Goal: Information Seeking & Learning: Learn about a topic

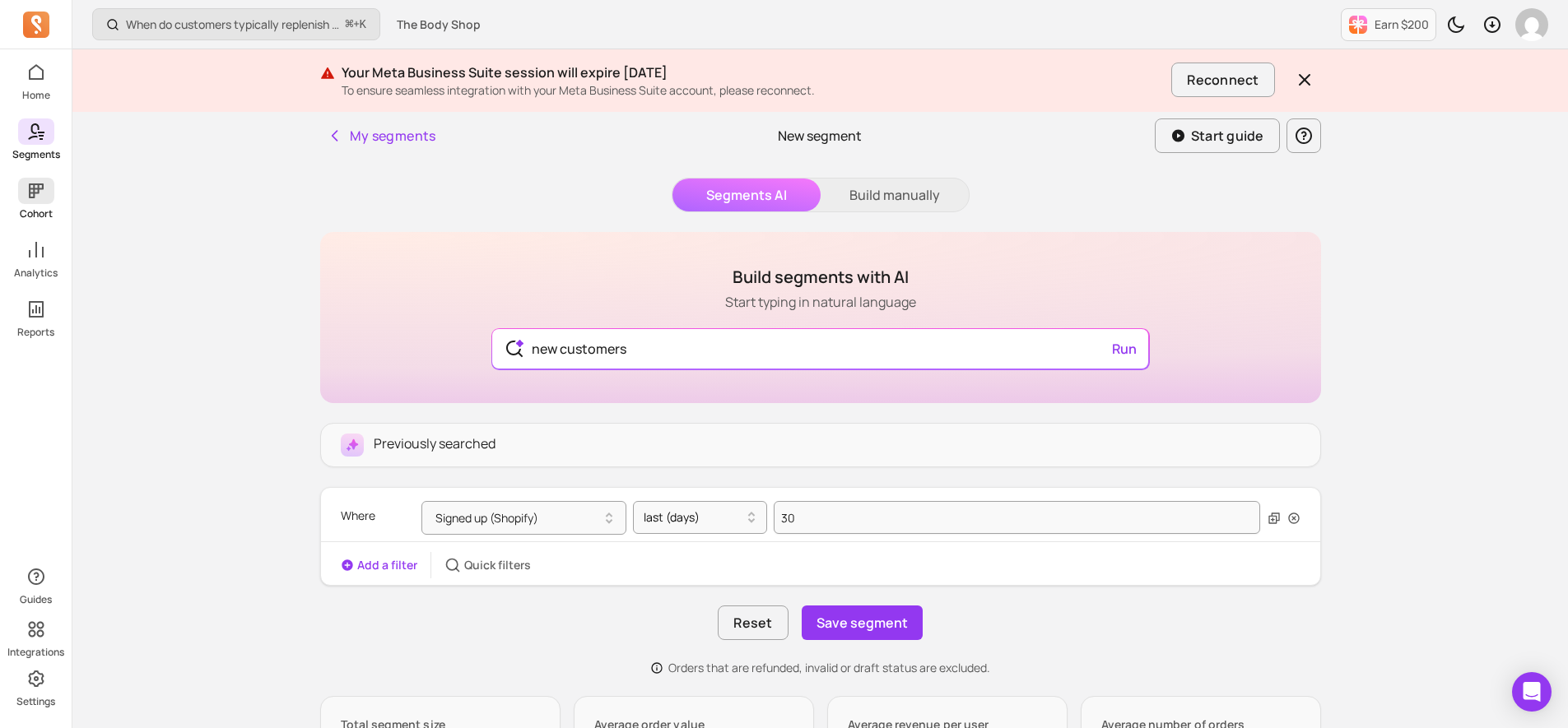
click at [34, 194] on icon at bounding box center [35, 190] width 19 height 19
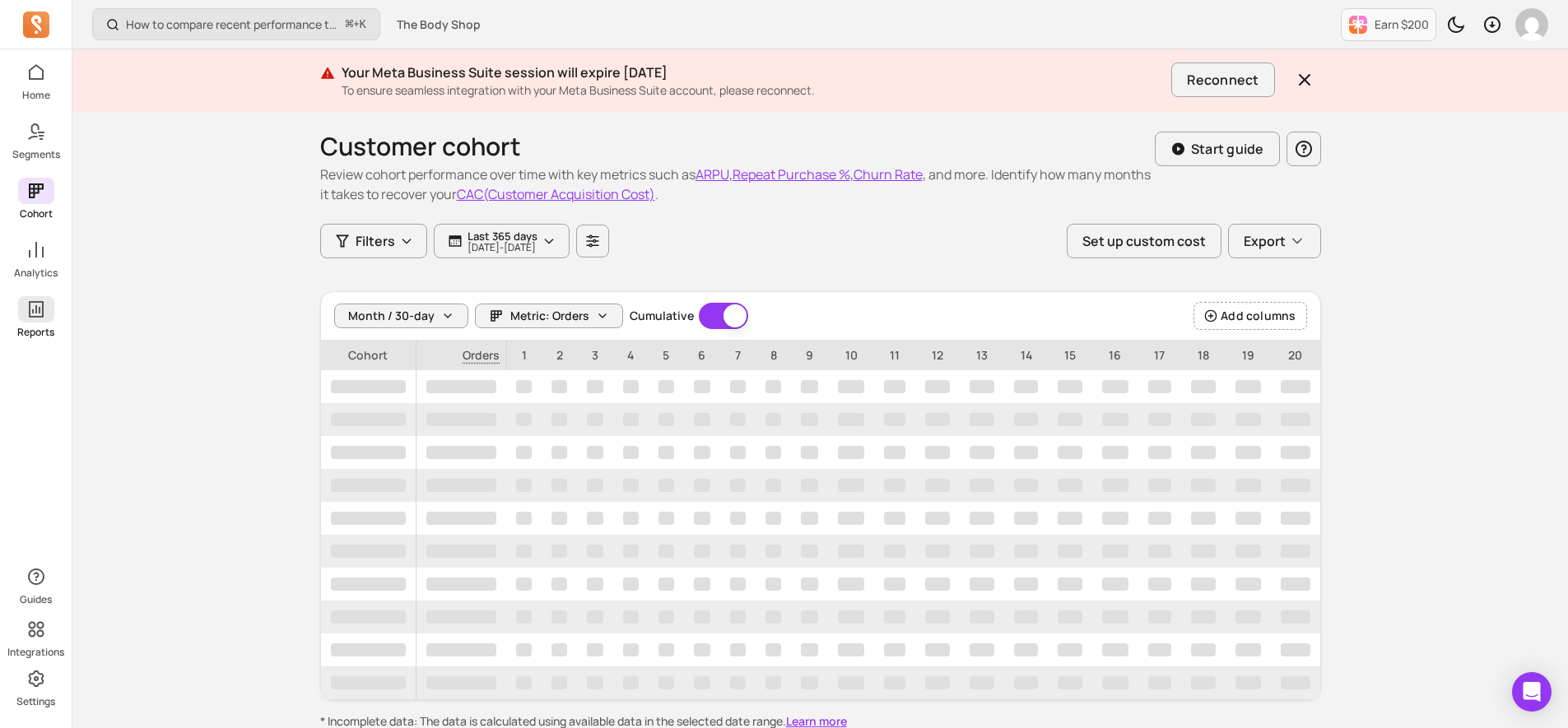
click at [32, 321] on span at bounding box center [36, 309] width 36 height 26
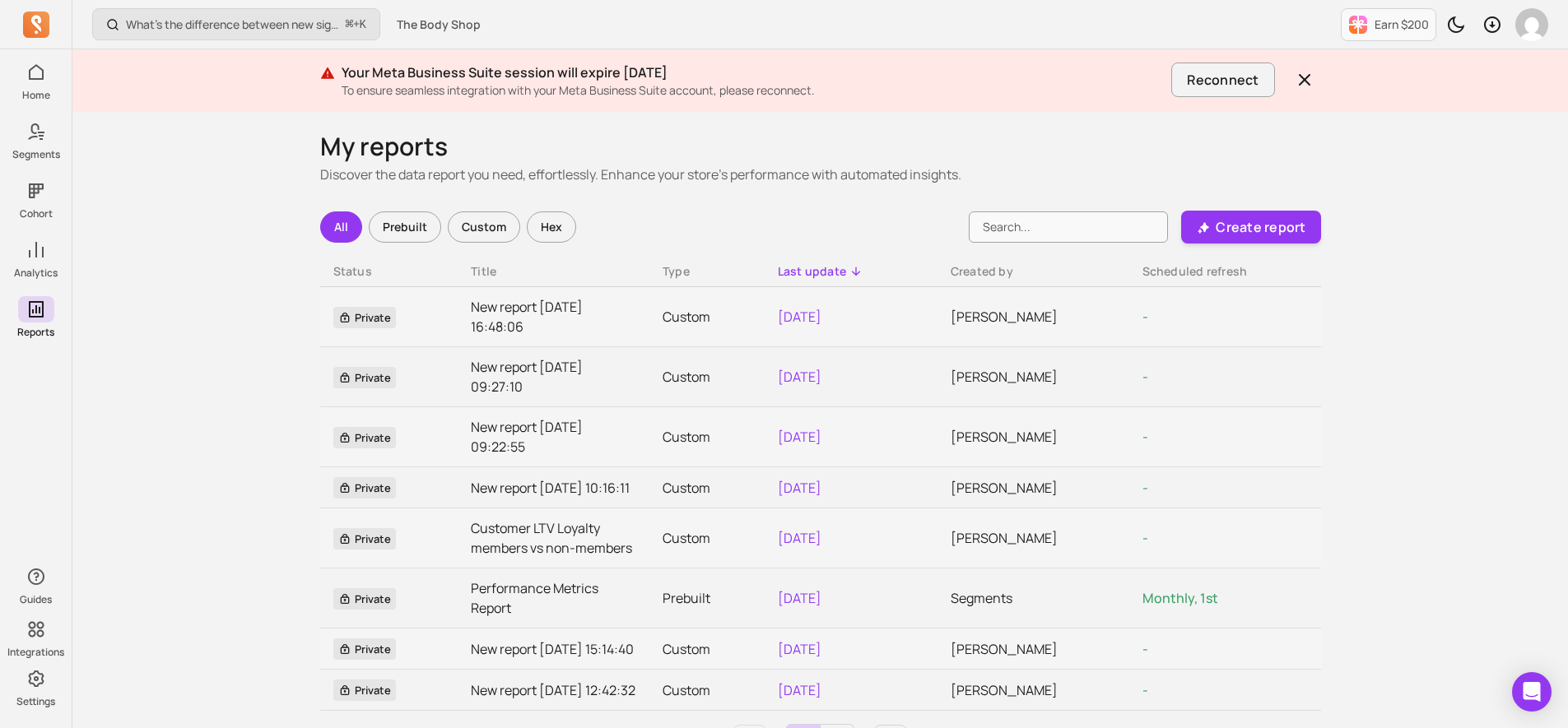
click at [391, 238] on div "Prebuilt" at bounding box center [405, 227] width 72 height 31
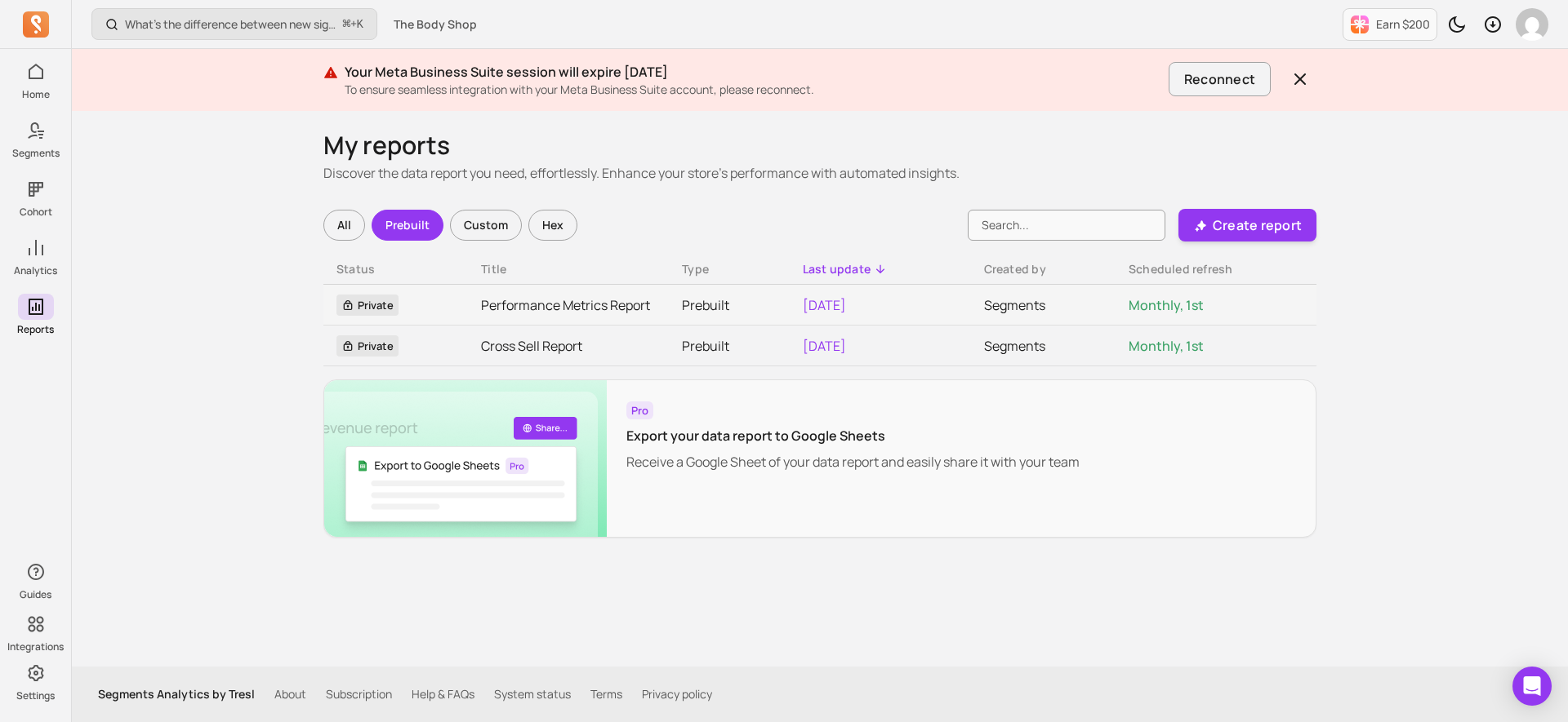
click at [481, 224] on div "Custom" at bounding box center [485, 225] width 72 height 31
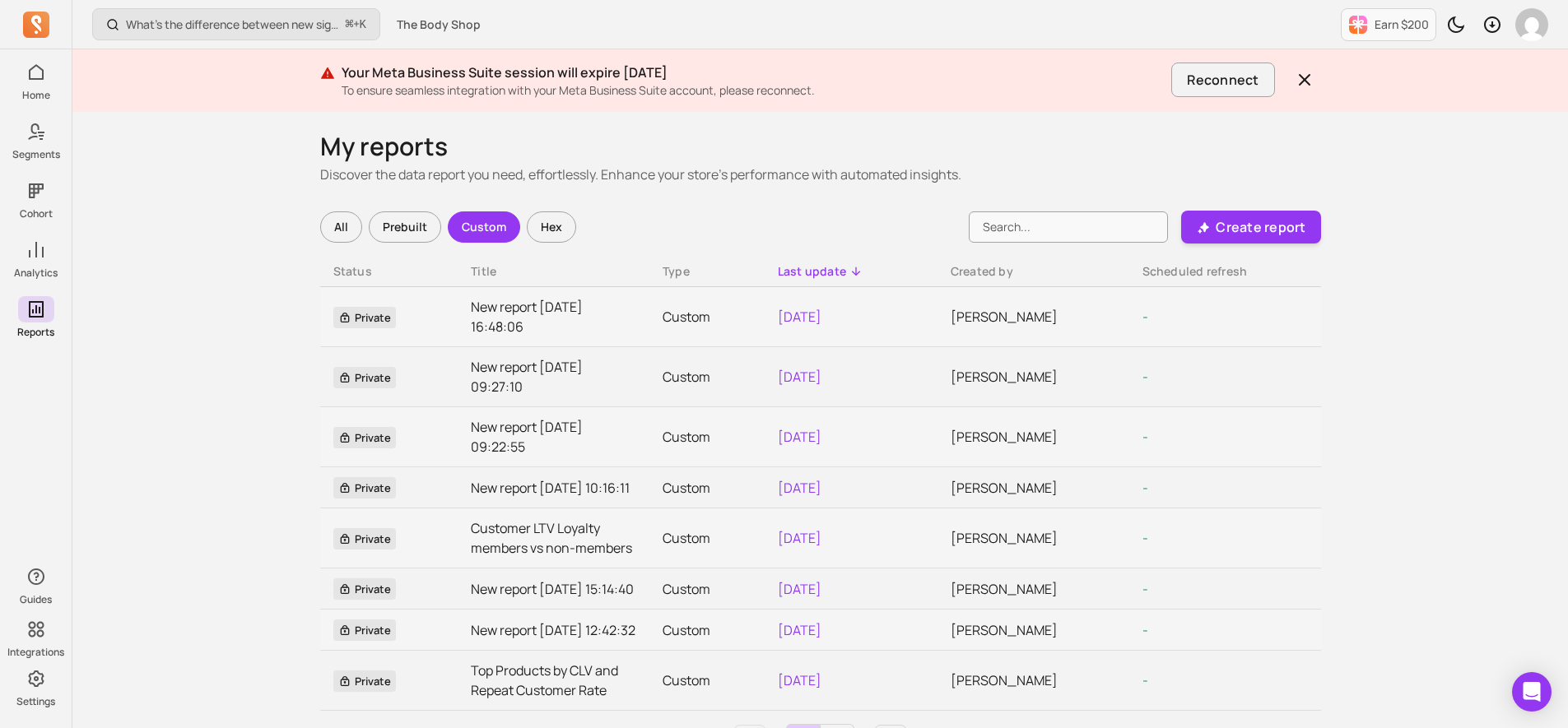
click at [391, 231] on div "Prebuilt" at bounding box center [405, 227] width 72 height 31
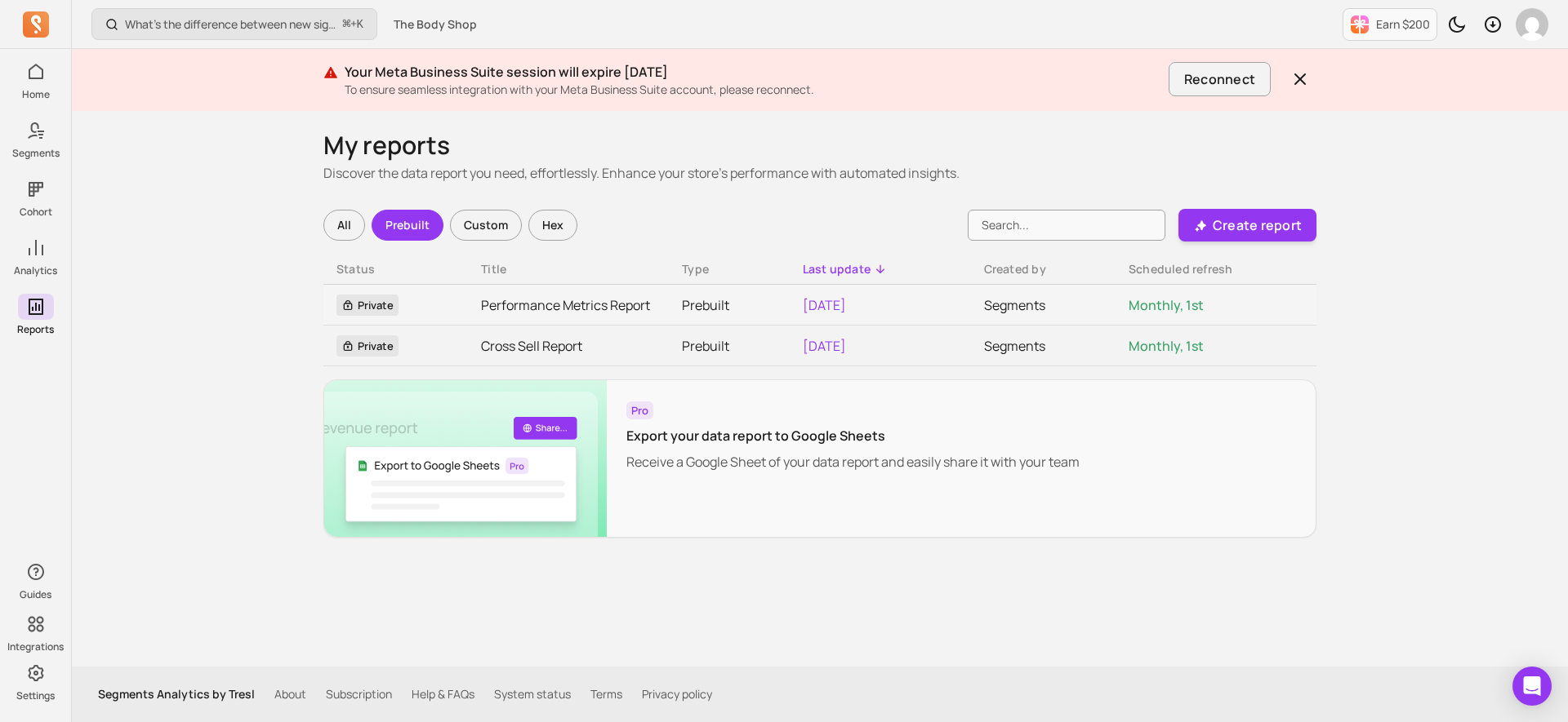
click at [351, 229] on div "All" at bounding box center [344, 225] width 41 height 31
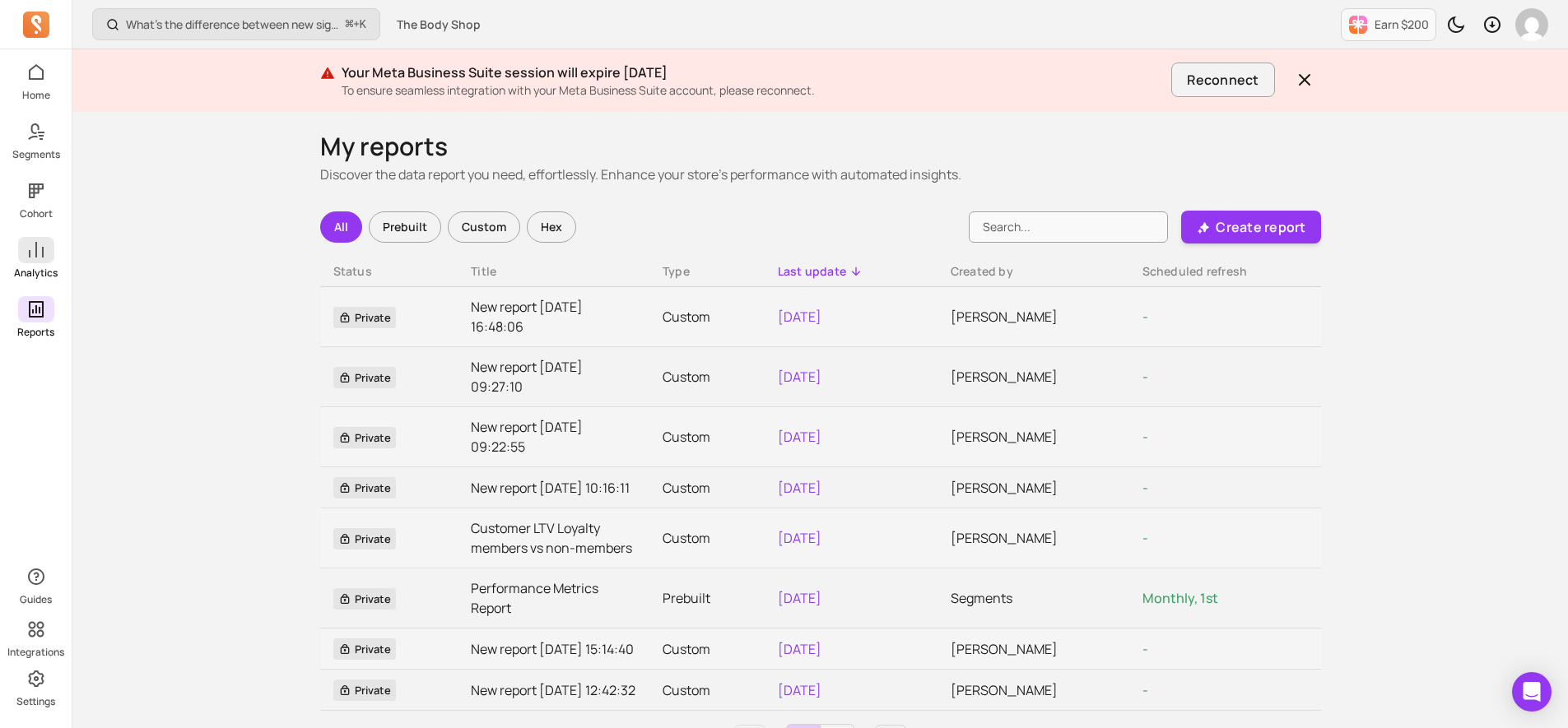
click at [38, 262] on span at bounding box center [36, 250] width 36 height 26
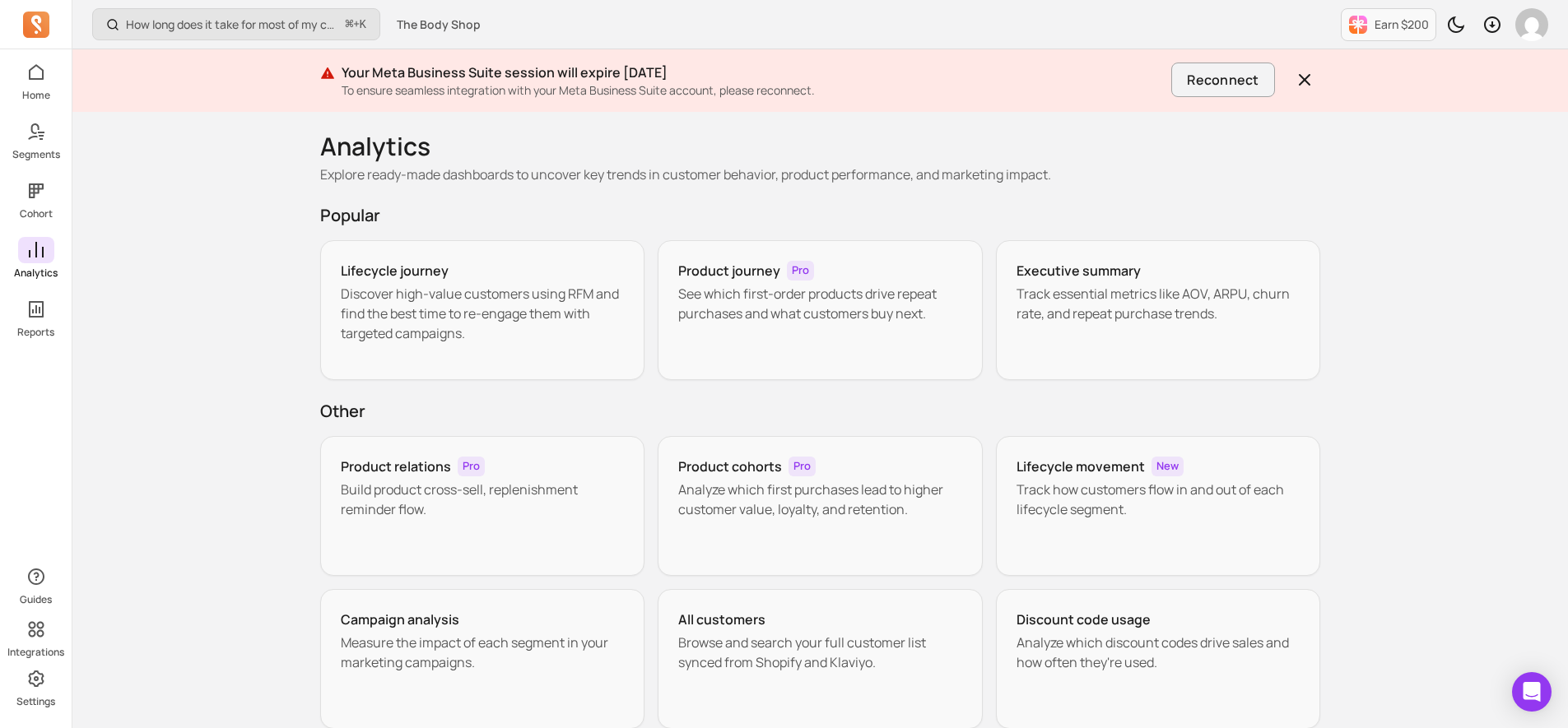
click at [26, 162] on div "Home Segments Cohort Analytics Reports" at bounding box center [35, 199] width 71 height 280
click at [29, 158] on p "Segments" at bounding box center [36, 155] width 48 height 13
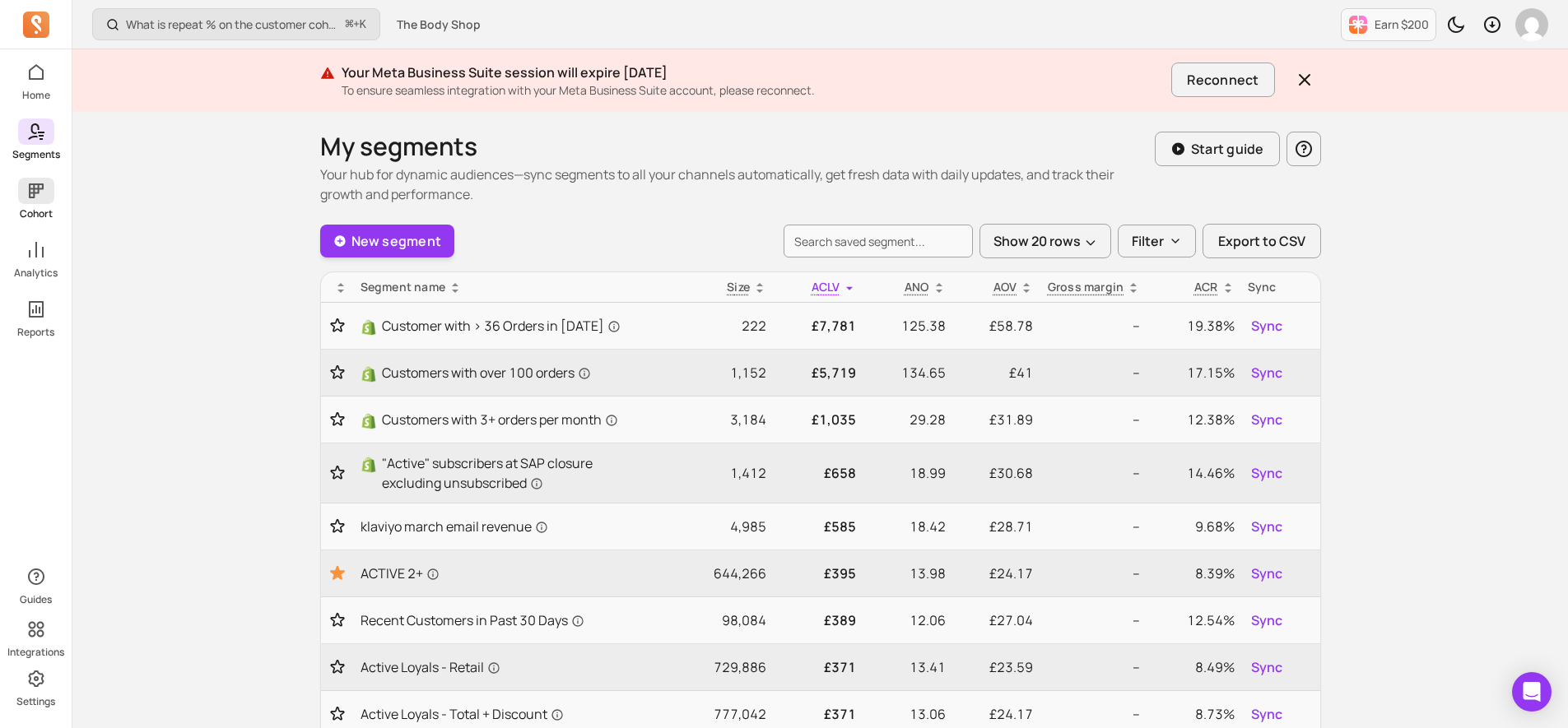
click at [46, 198] on span at bounding box center [36, 191] width 36 height 26
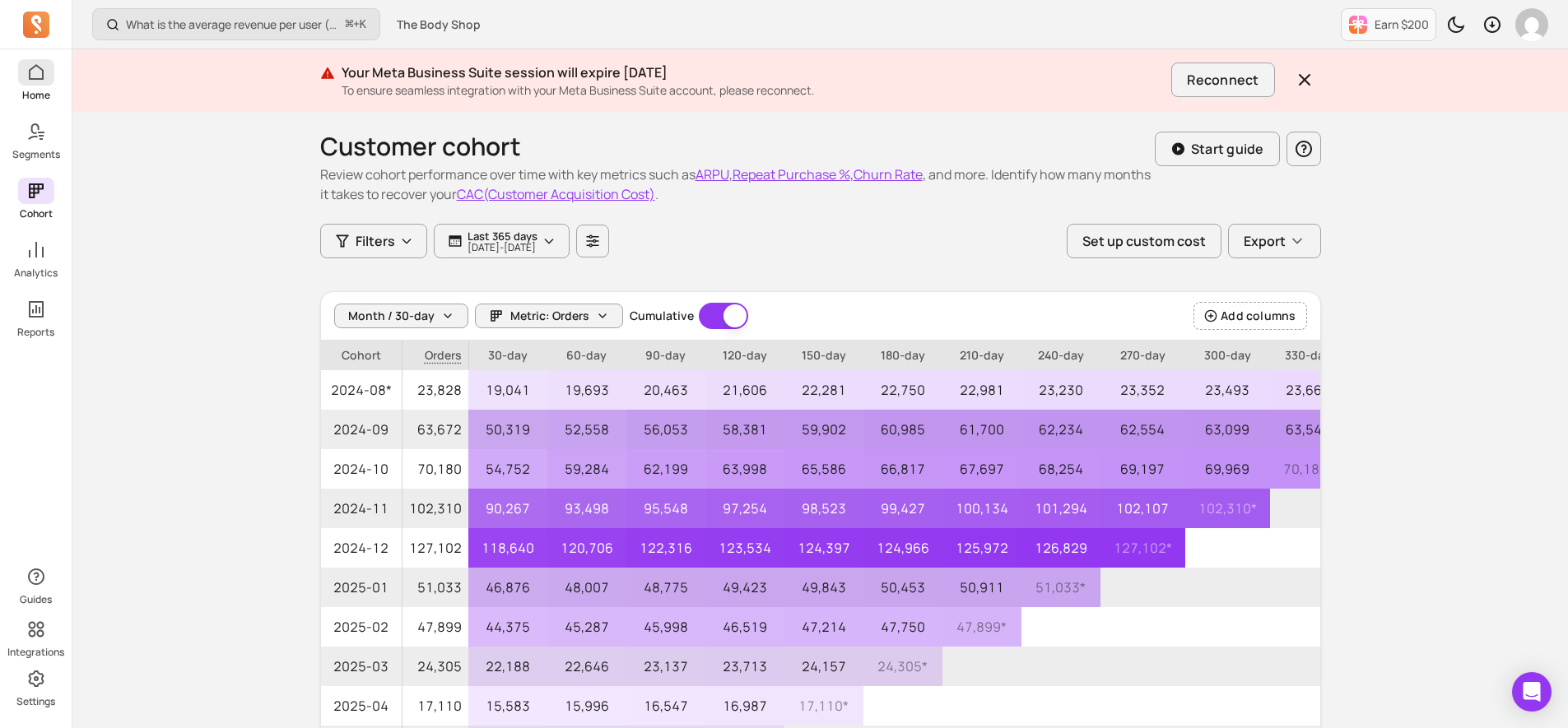
click at [43, 83] on span at bounding box center [36, 72] width 36 height 26
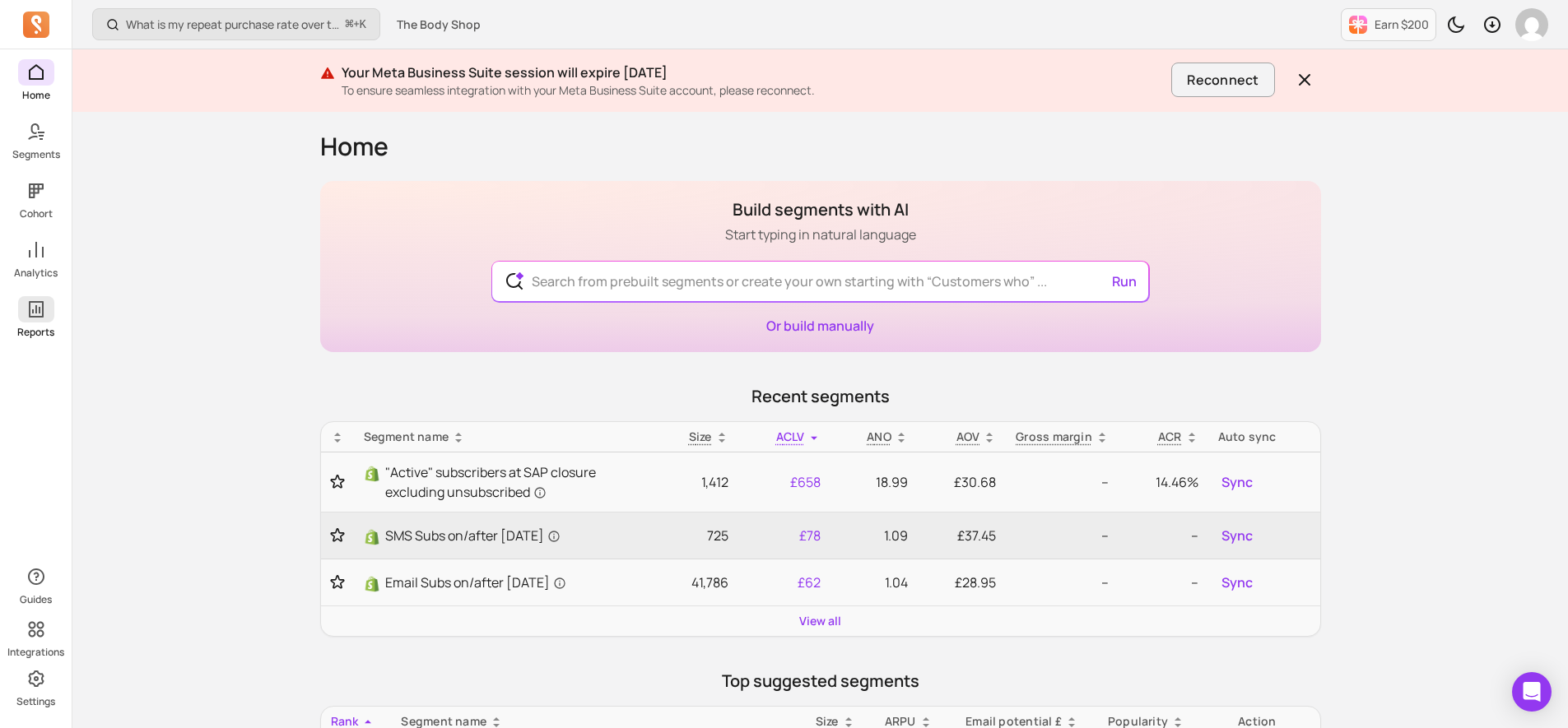
click at [43, 328] on p "Reports" at bounding box center [36, 333] width 37 height 13
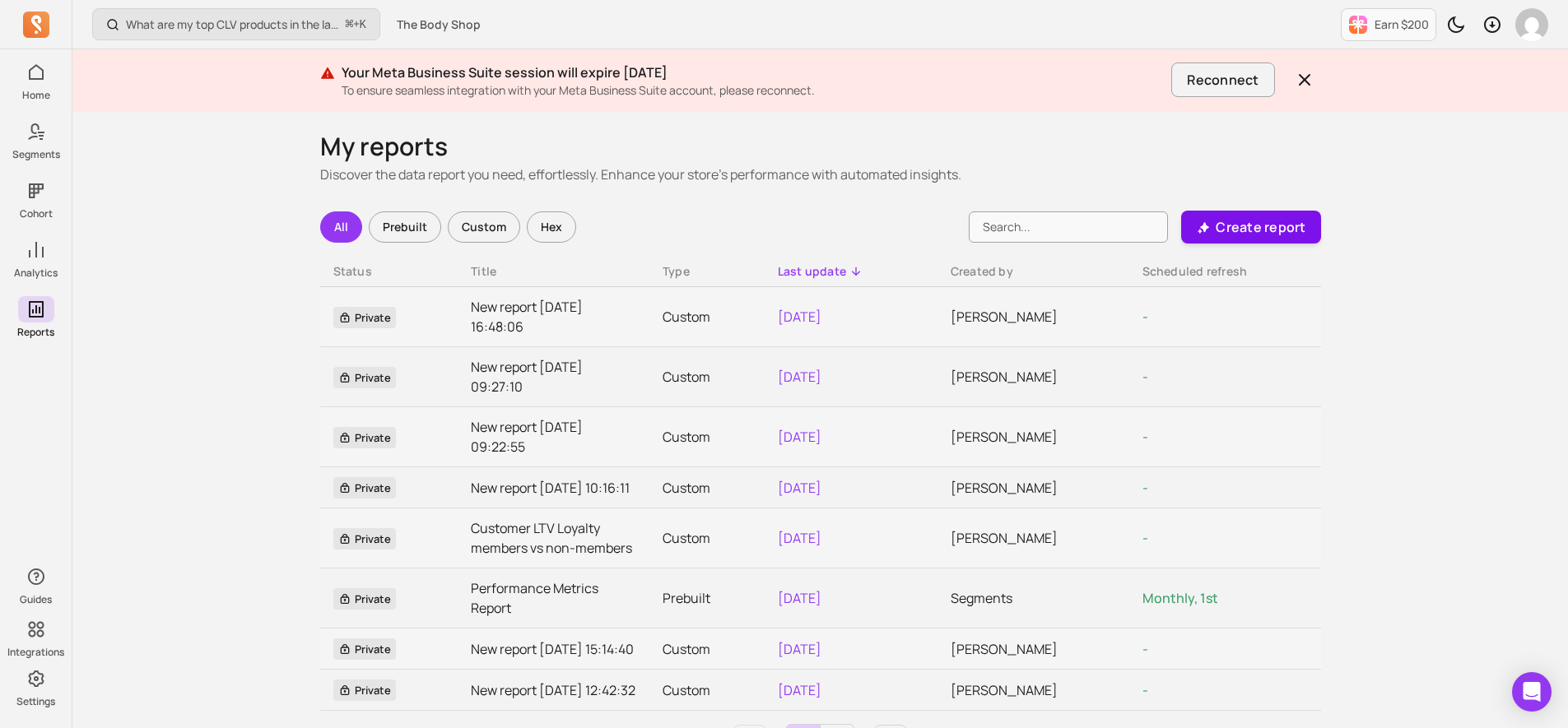
click at [1283, 218] on p "Create report" at bounding box center [1260, 227] width 90 height 19
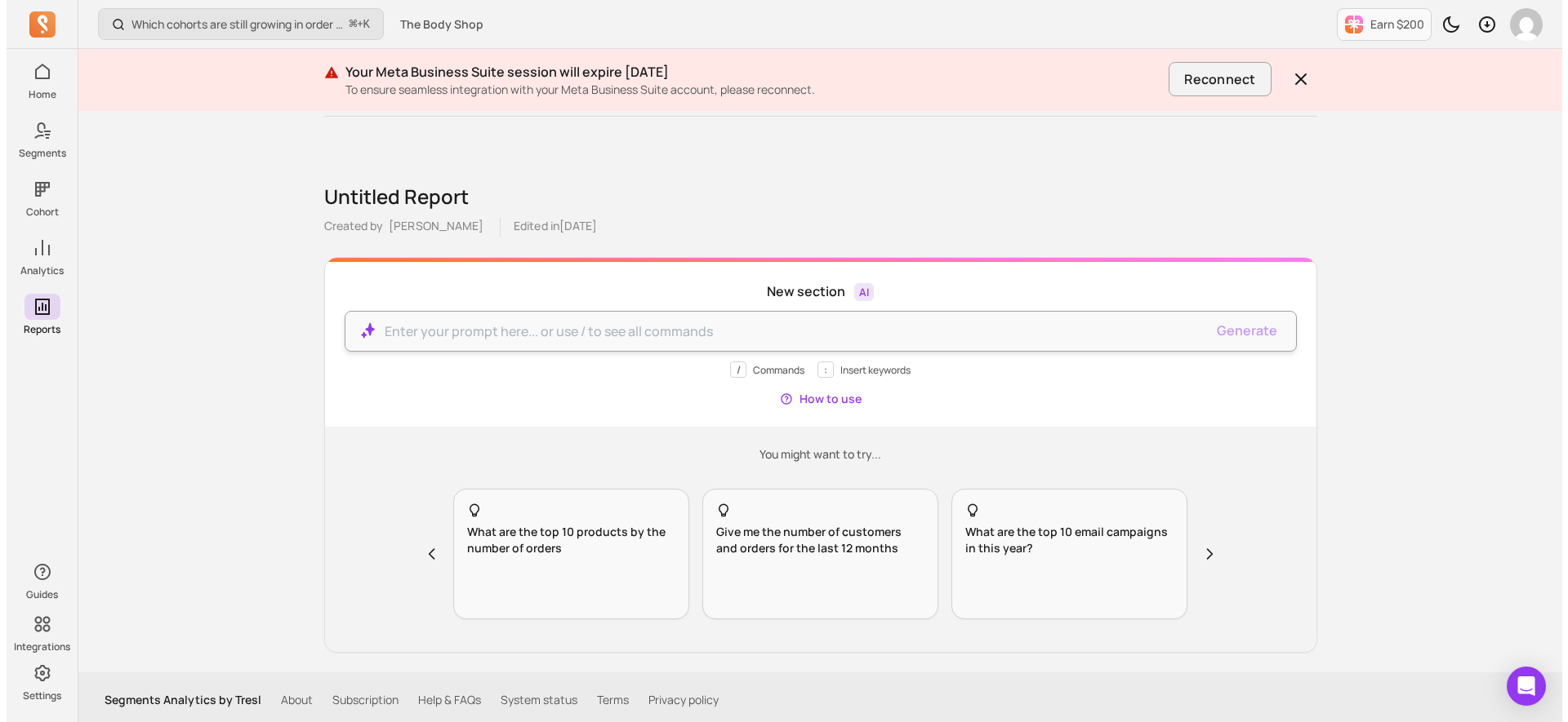
scroll to position [46, 0]
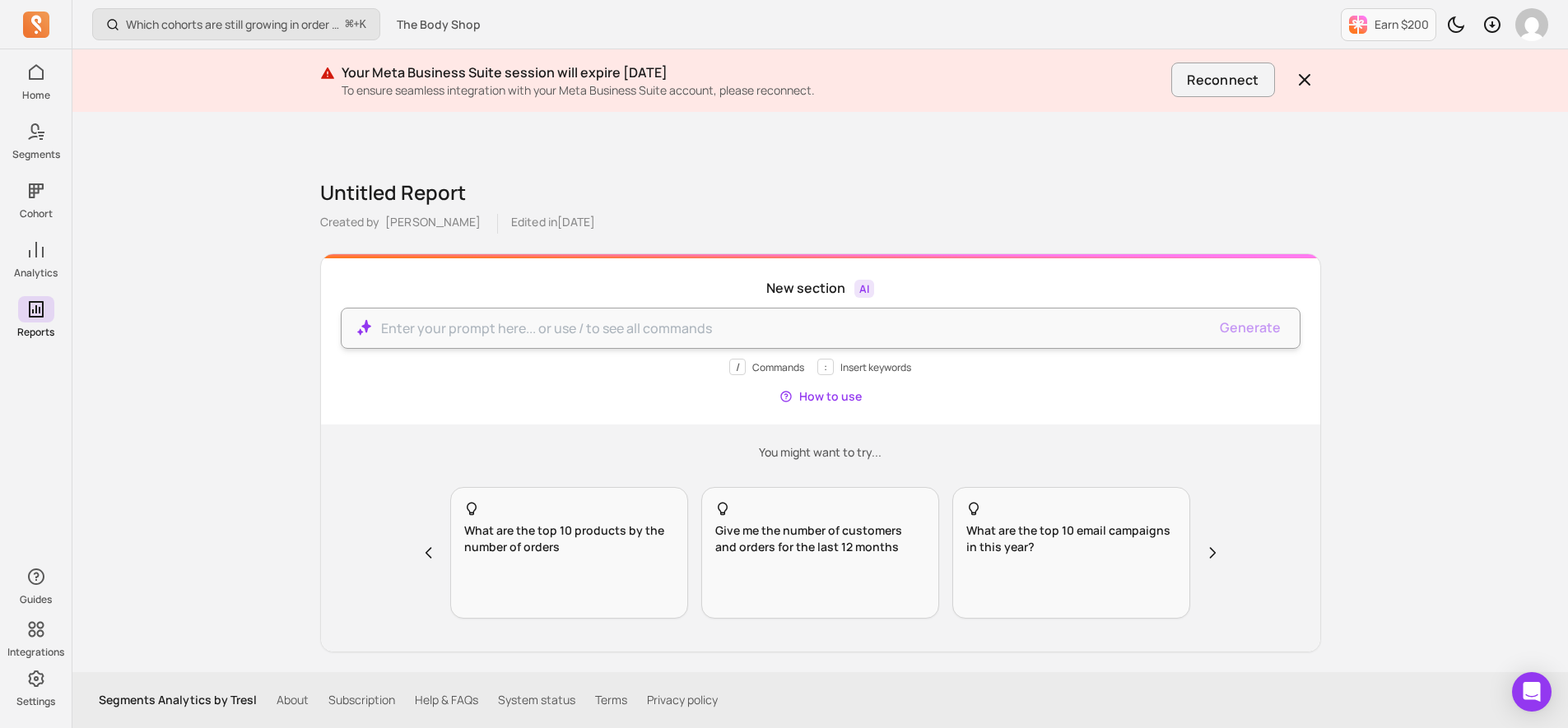
click at [630, 317] on div at bounding box center [821, 328] width 960 height 41
click at [629, 336] on p at bounding box center [794, 328] width 827 height 19
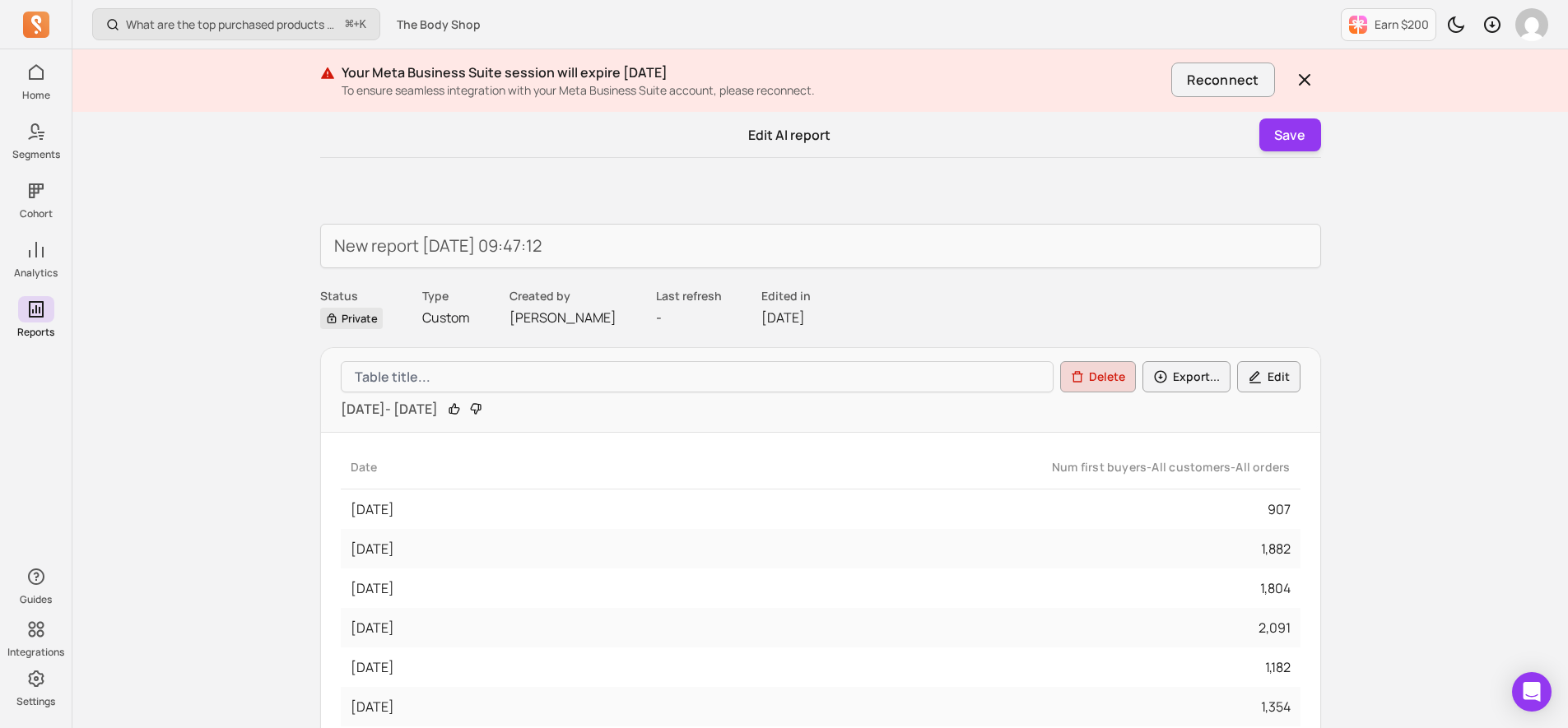
click at [807, 142] on p "Edit AI report" at bounding box center [789, 134] width 82 height 19
click at [769, 136] on p "Edit AI report" at bounding box center [789, 134] width 82 height 19
click at [1282, 376] on button "Edit" at bounding box center [1269, 377] width 63 height 31
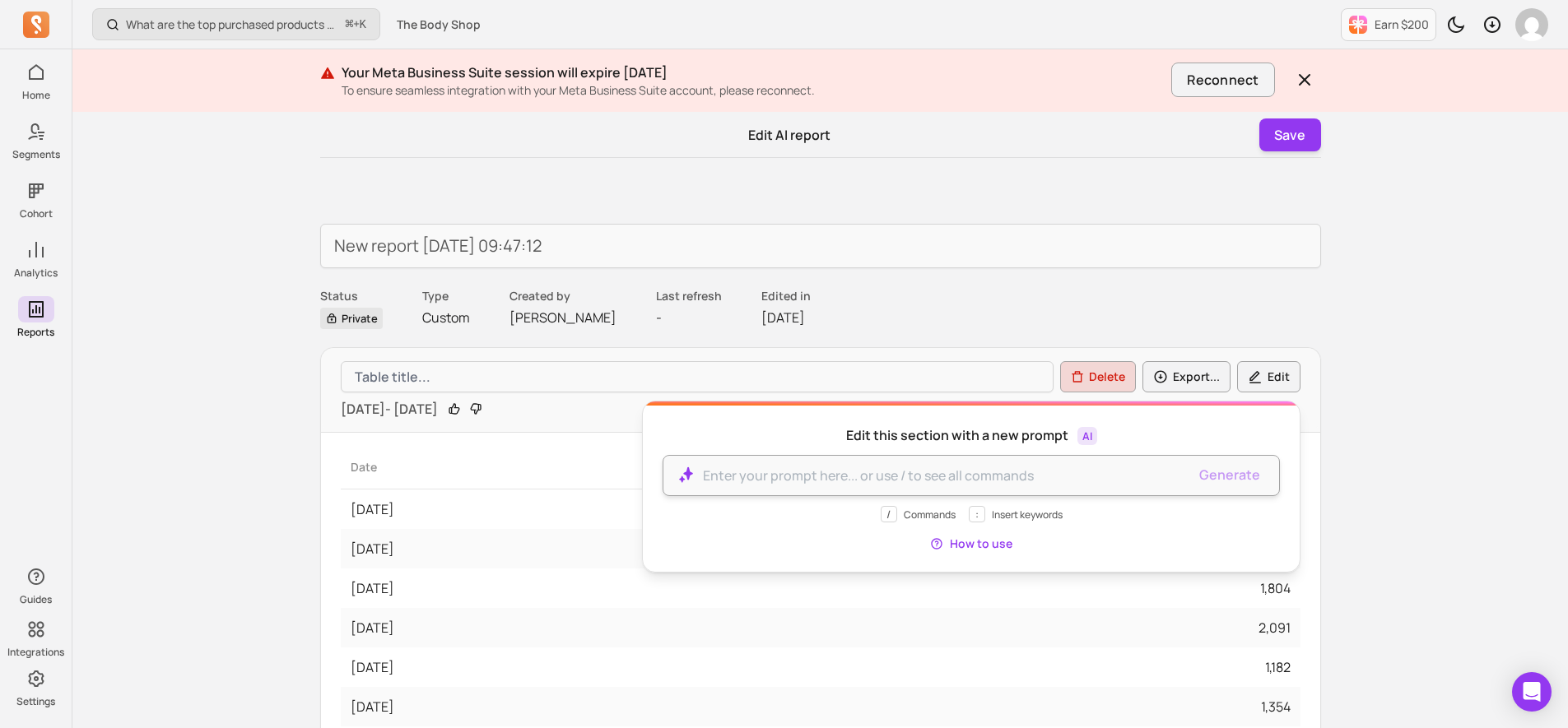
click at [959, 472] on p at bounding box center [945, 475] width 484 height 19
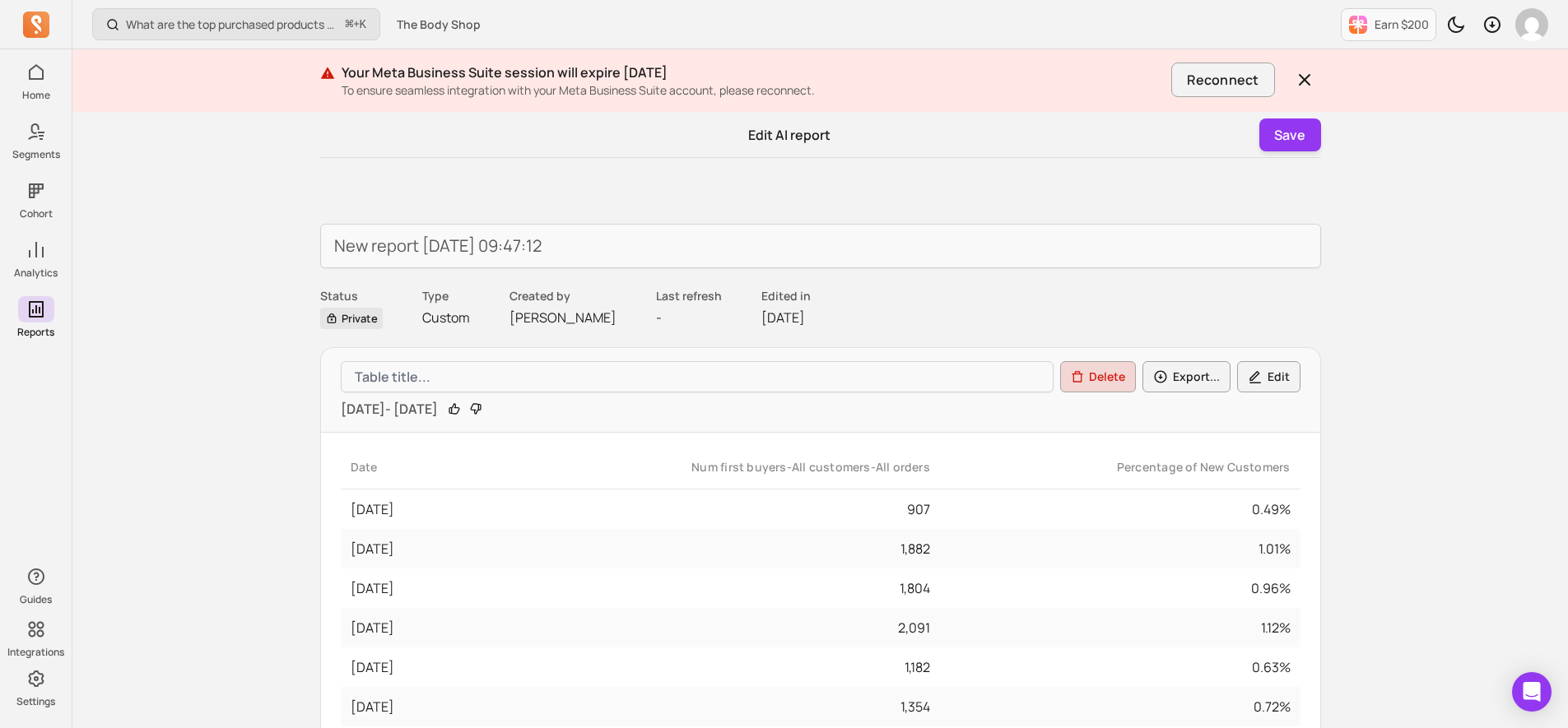
click at [1286, 376] on button "Edit" at bounding box center [1269, 377] width 63 height 31
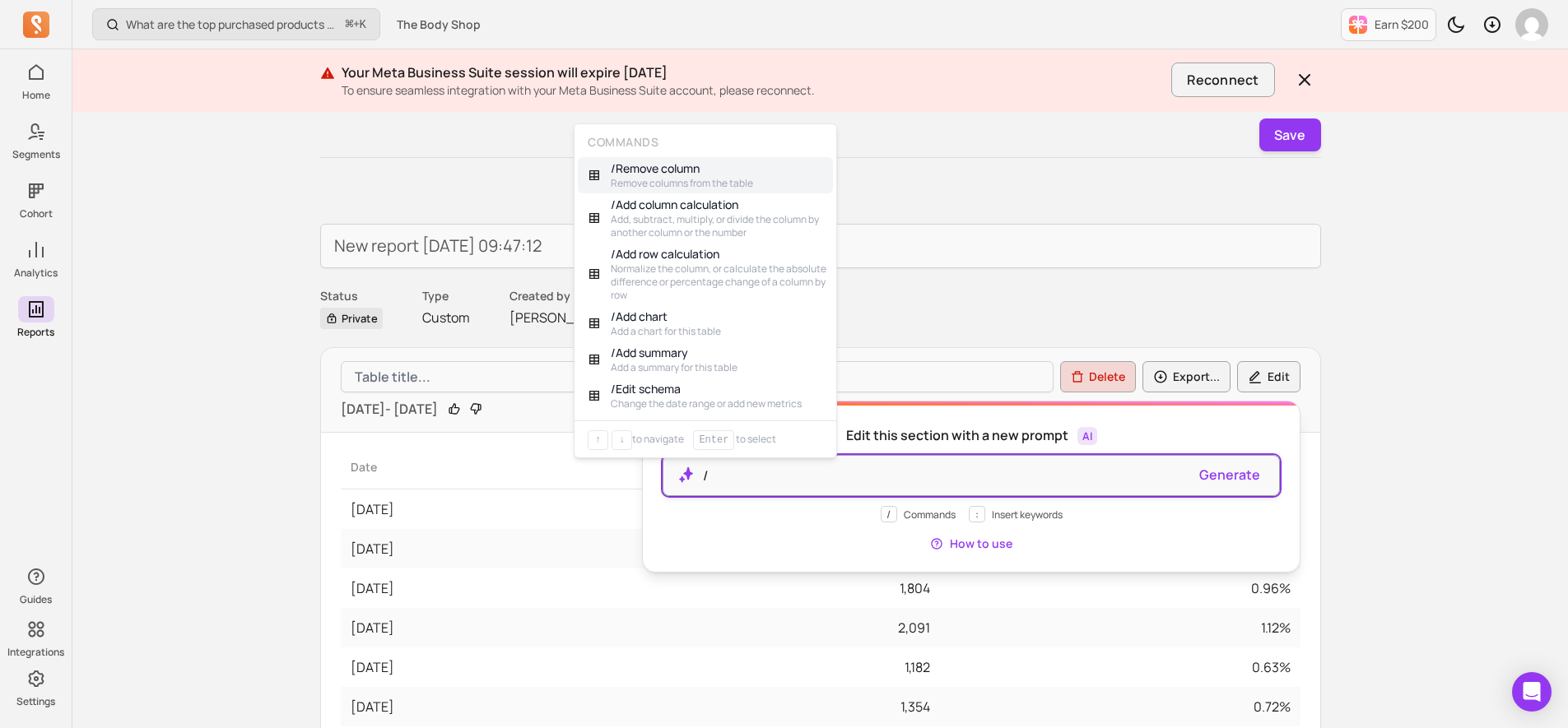
click at [944, 475] on p "/" at bounding box center [945, 475] width 484 height 19
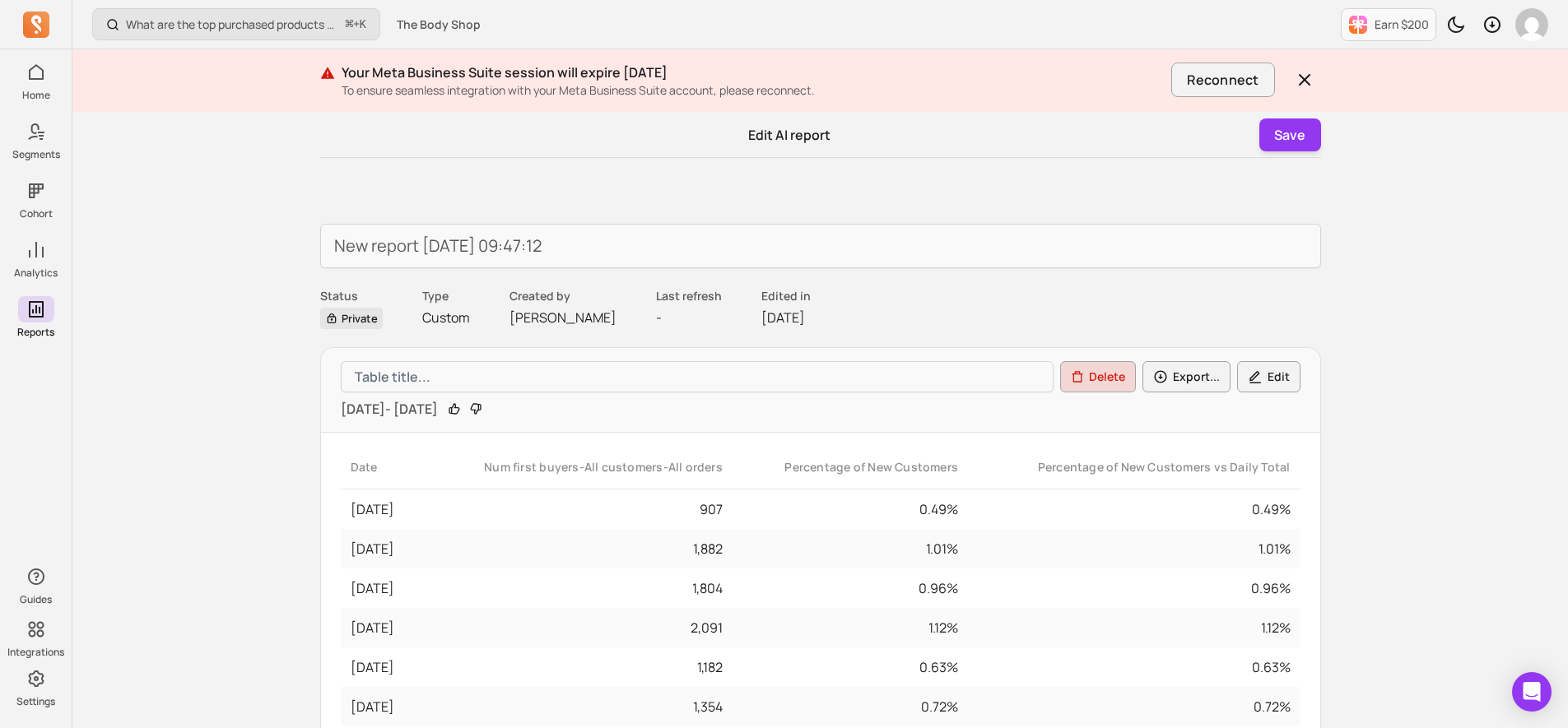
click at [1260, 383] on icon "button" at bounding box center [1256, 377] width 15 height 16
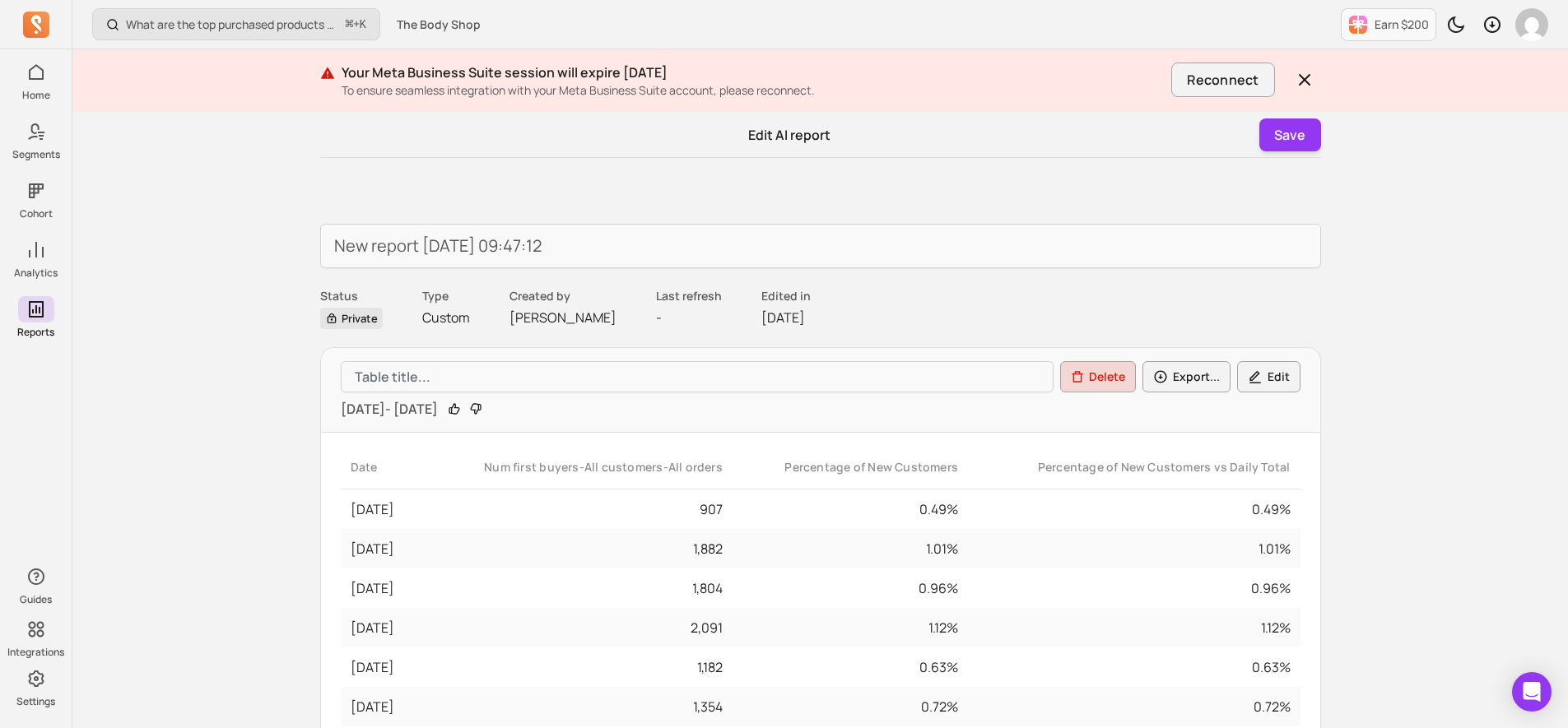
click at [1103, 372] on button "Delete" at bounding box center [1098, 377] width 76 height 31
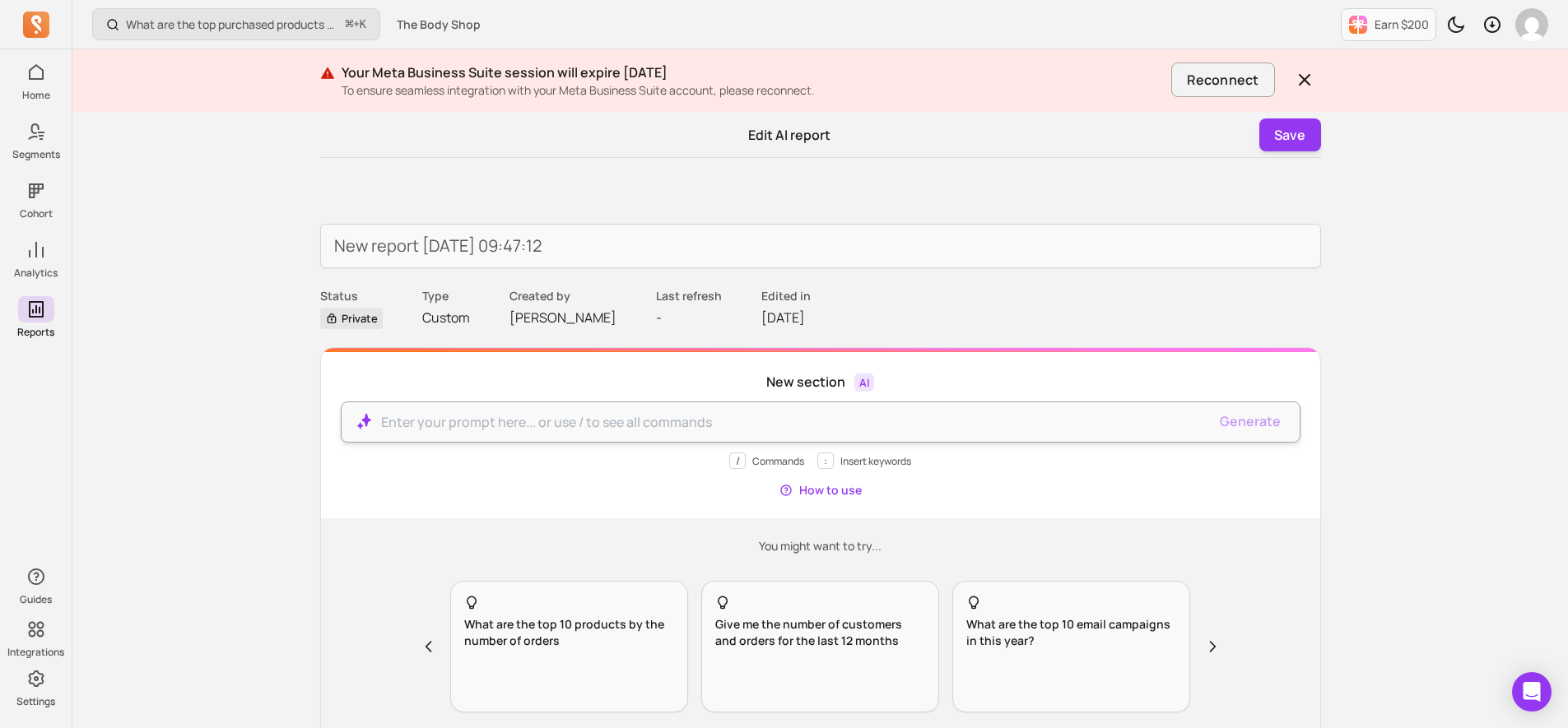
click at [695, 416] on p at bounding box center [794, 421] width 827 height 19
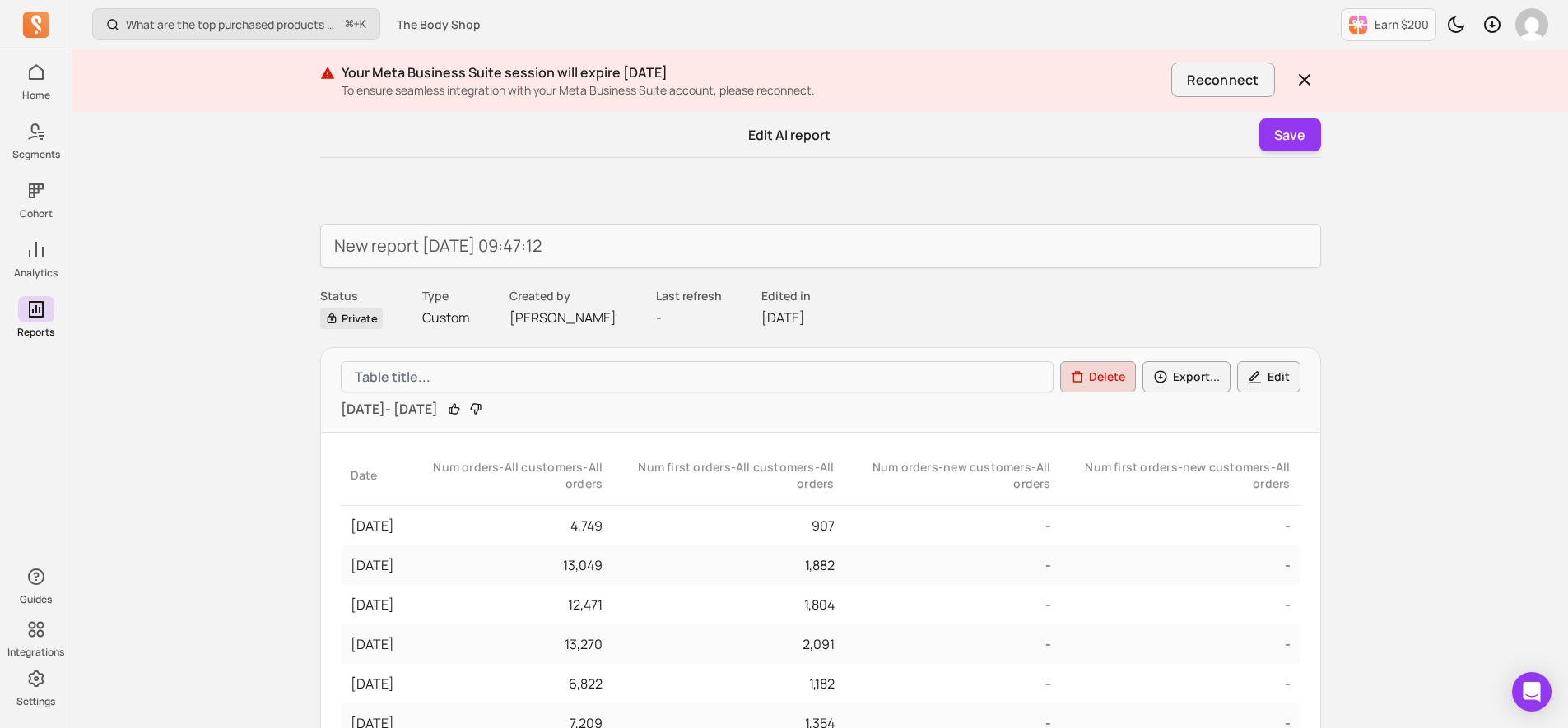
click at [1277, 374] on button "Edit" at bounding box center [1269, 377] width 63 height 31
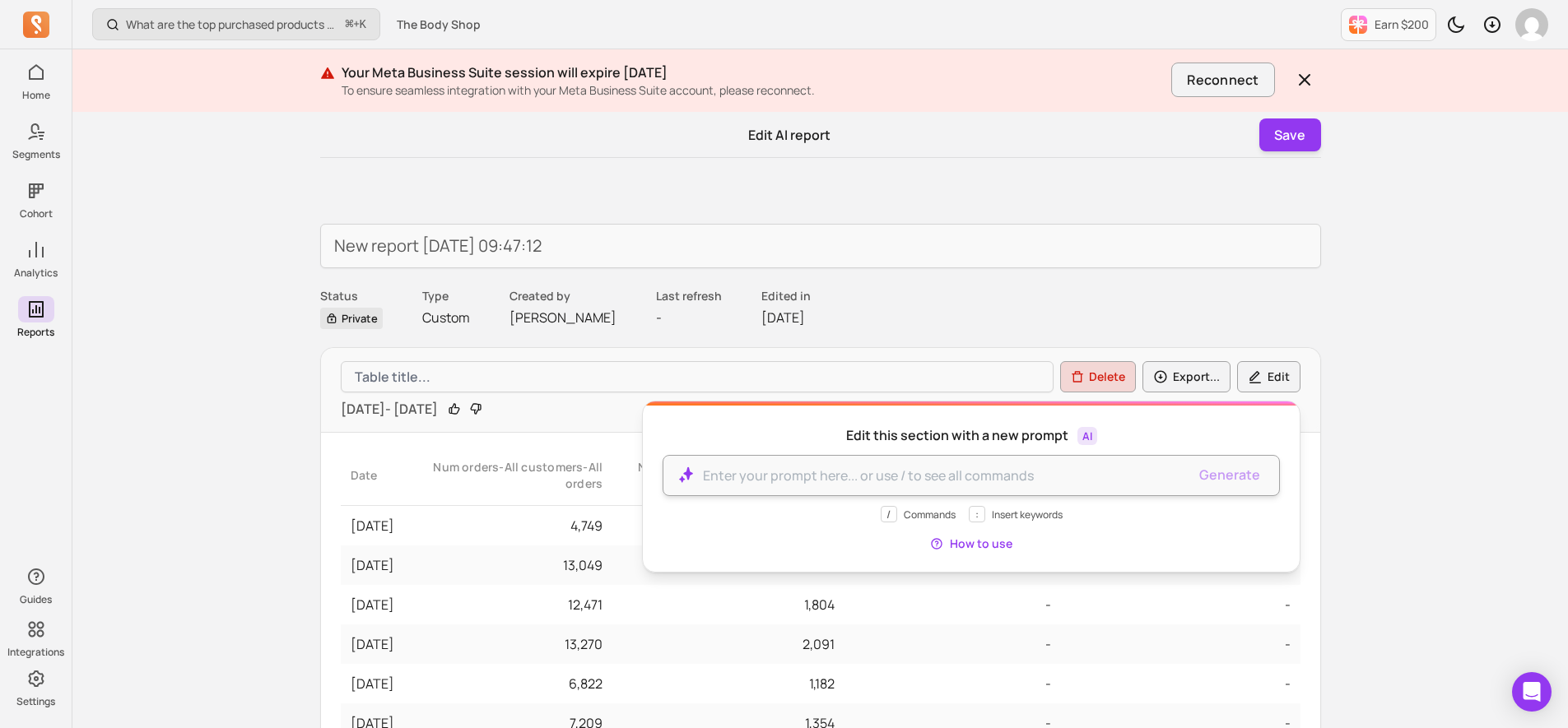
click at [966, 486] on div at bounding box center [971, 475] width 617 height 41
click at [997, 482] on p at bounding box center [945, 475] width 484 height 19
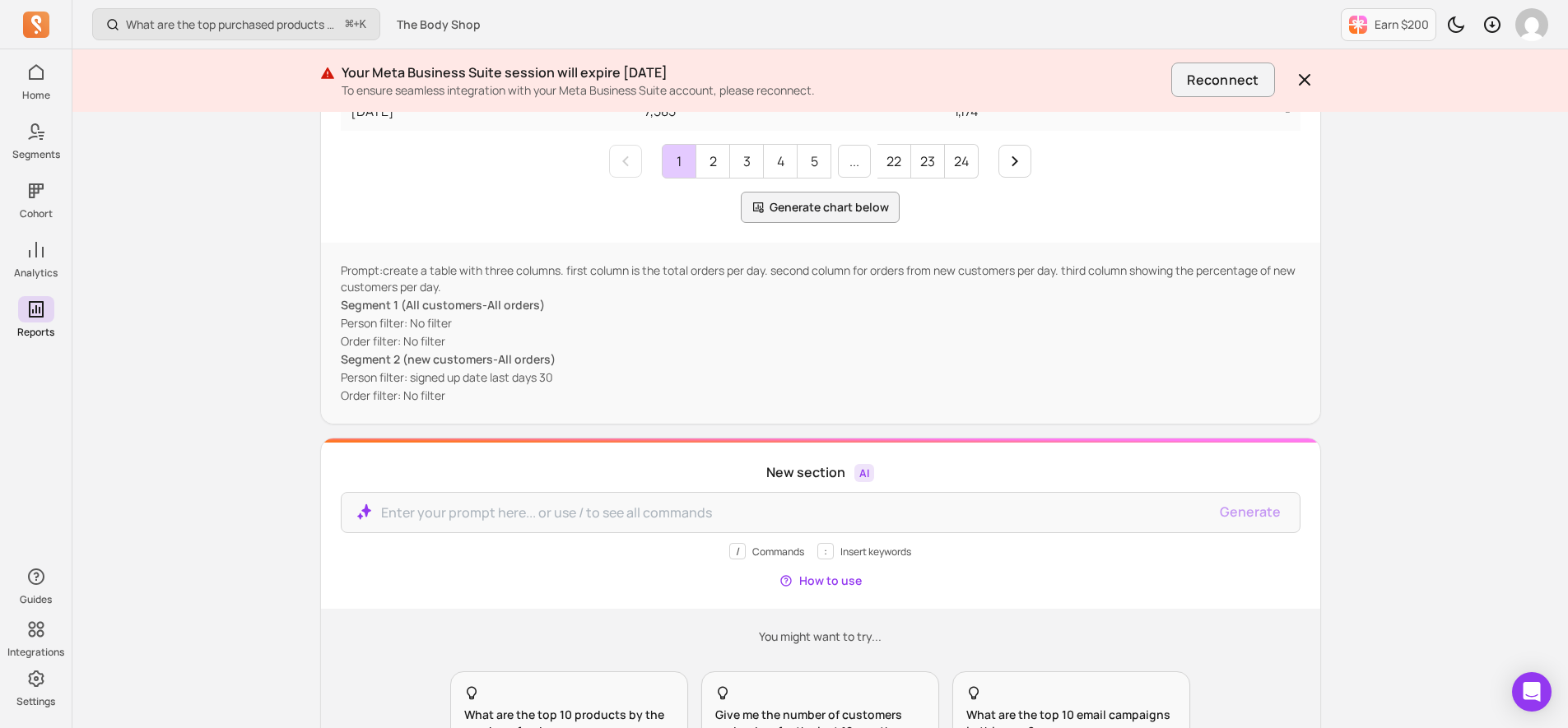
scroll to position [591, 0]
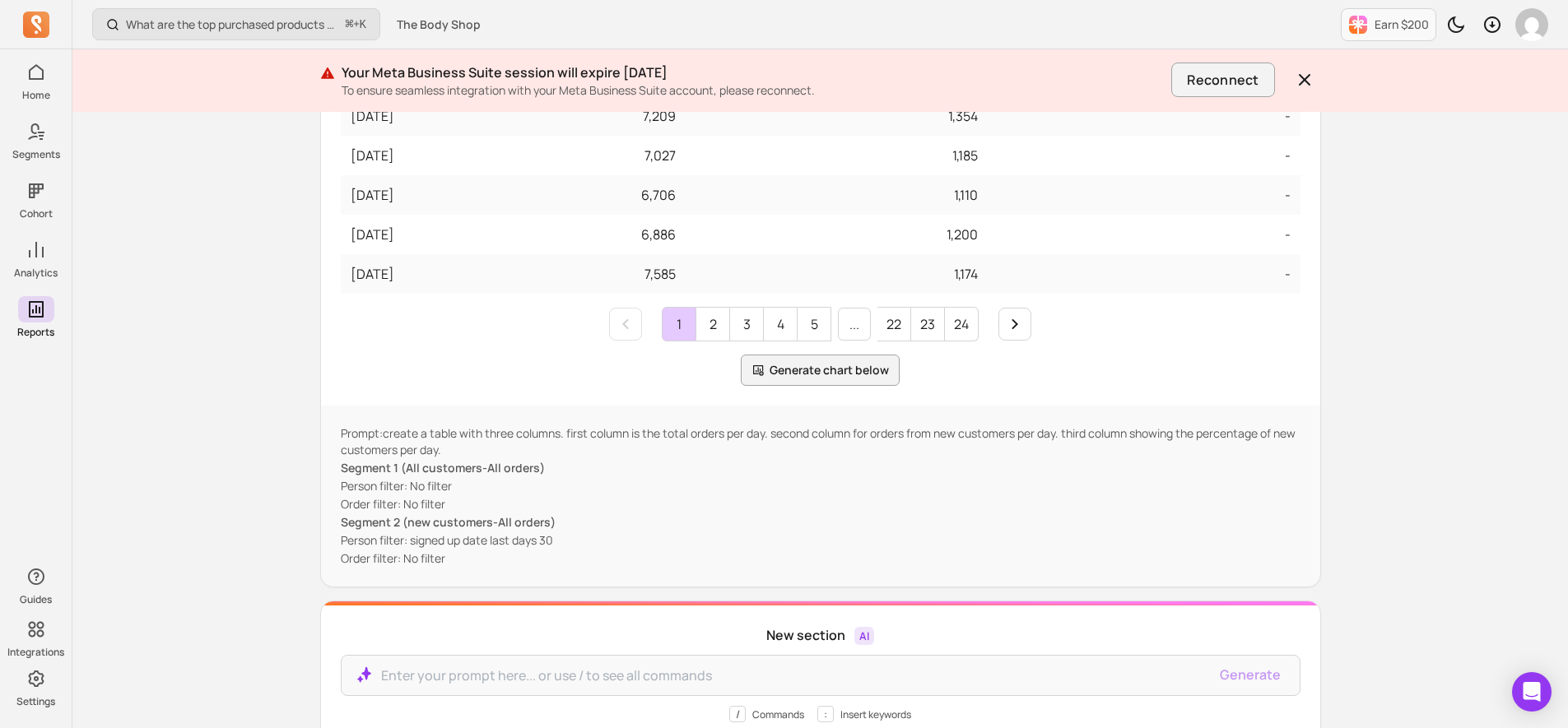
click at [826, 370] on button "Generate chart below" at bounding box center [819, 370] width 158 height 31
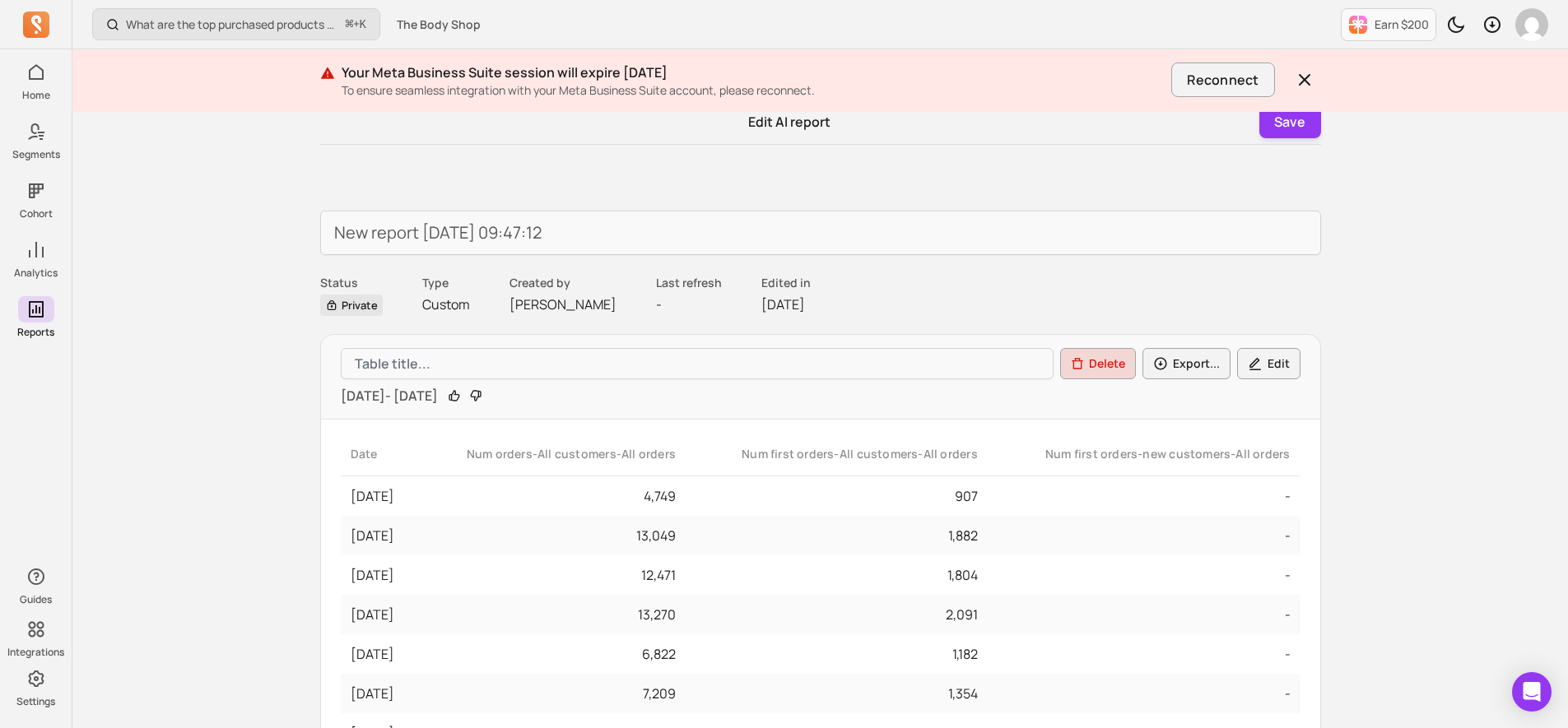
scroll to position [0, 0]
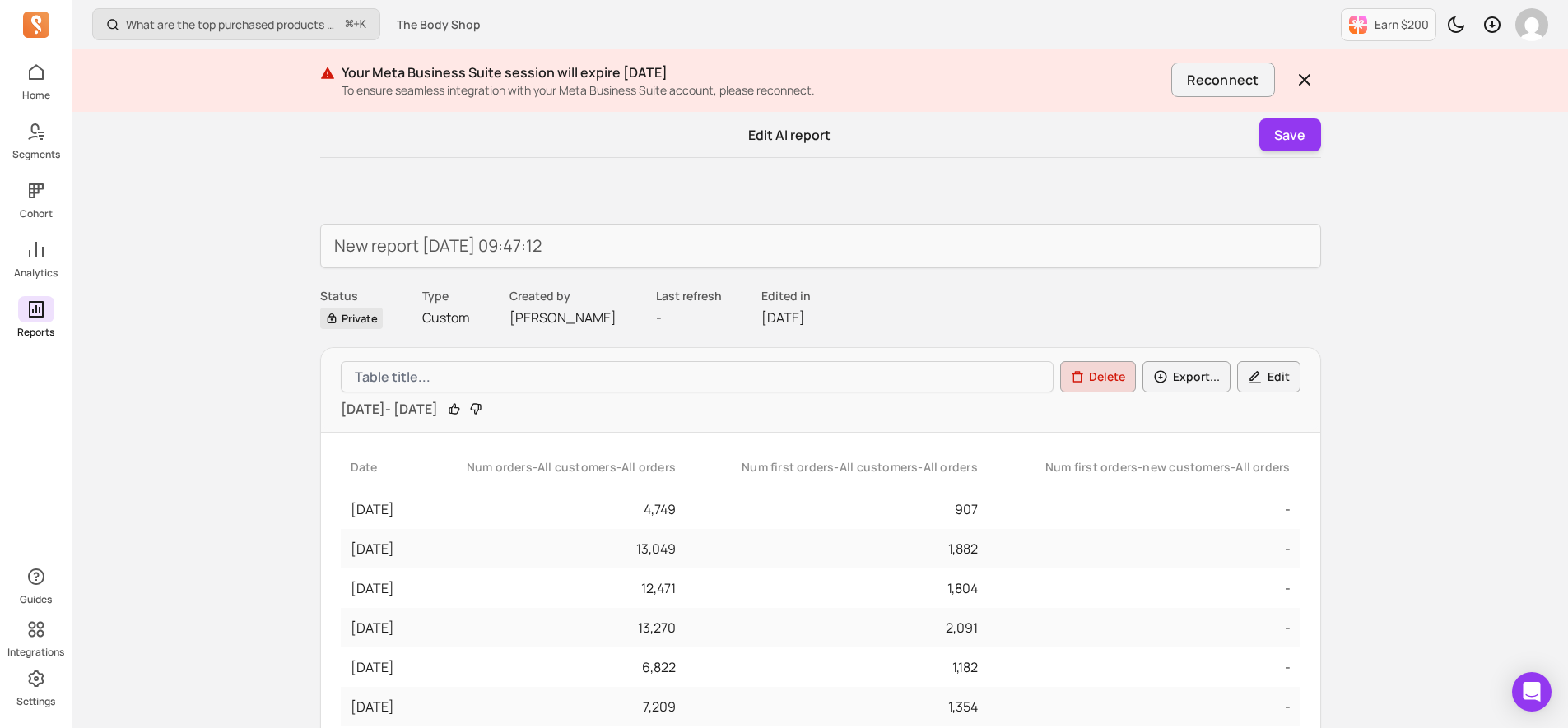
click at [44, 294] on div "Home Segments Cohort Analytics Reports" at bounding box center [35, 199] width 71 height 280
click at [34, 314] on icon at bounding box center [35, 308] width 19 height 19
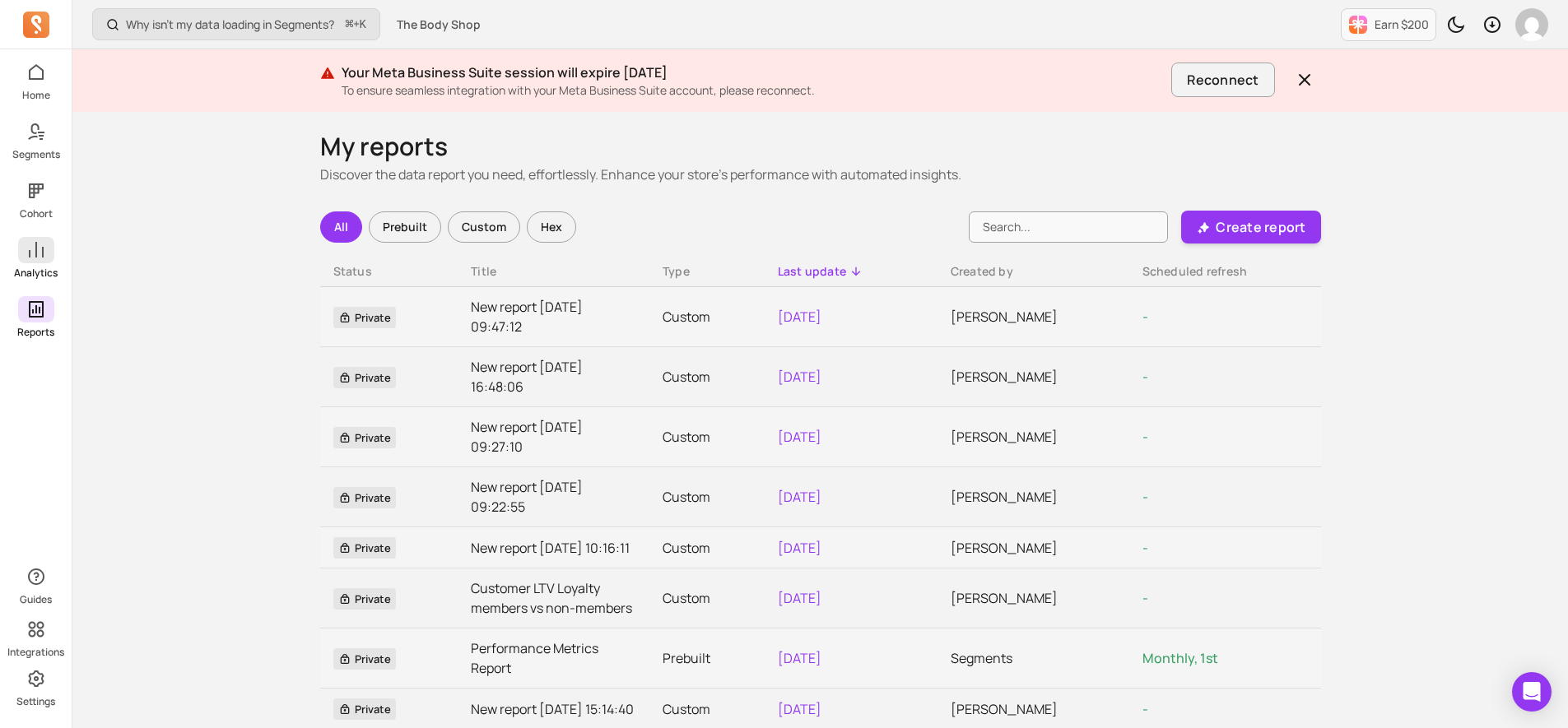
click at [24, 261] on span at bounding box center [36, 250] width 36 height 26
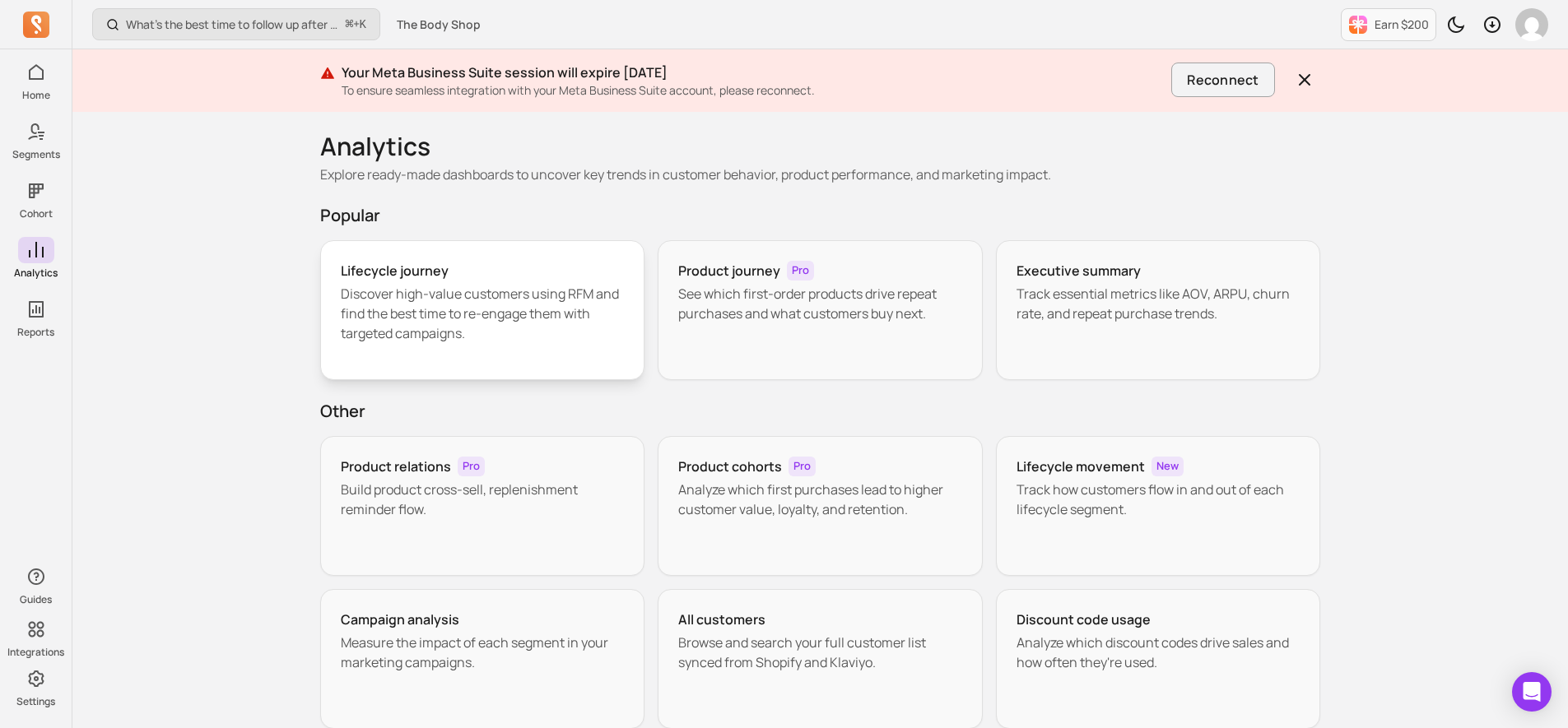
click at [442, 283] on p "Discover high-value customers using RFM and find the best time to re-engage the…" at bounding box center [483, 313] width 284 height 59
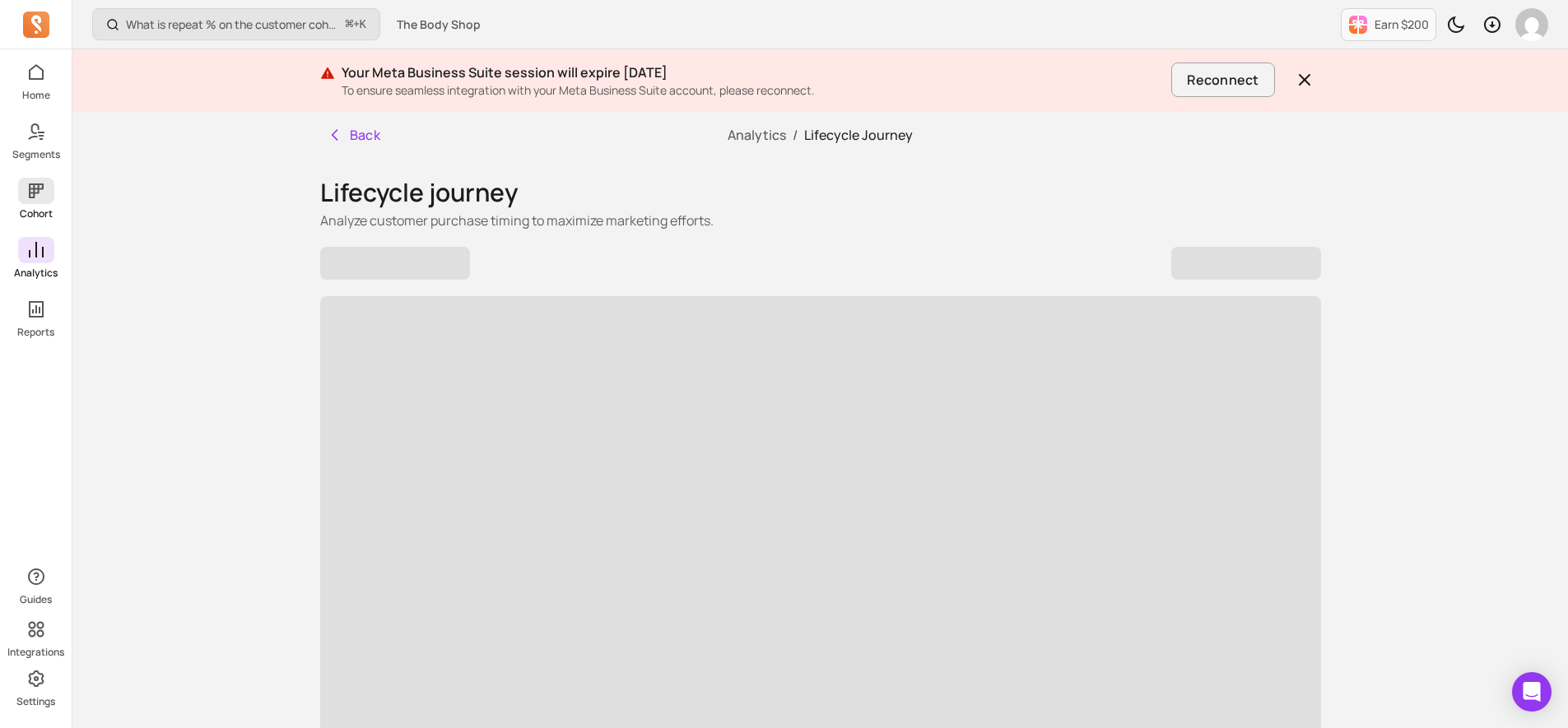
click at [42, 199] on icon at bounding box center [35, 190] width 19 height 19
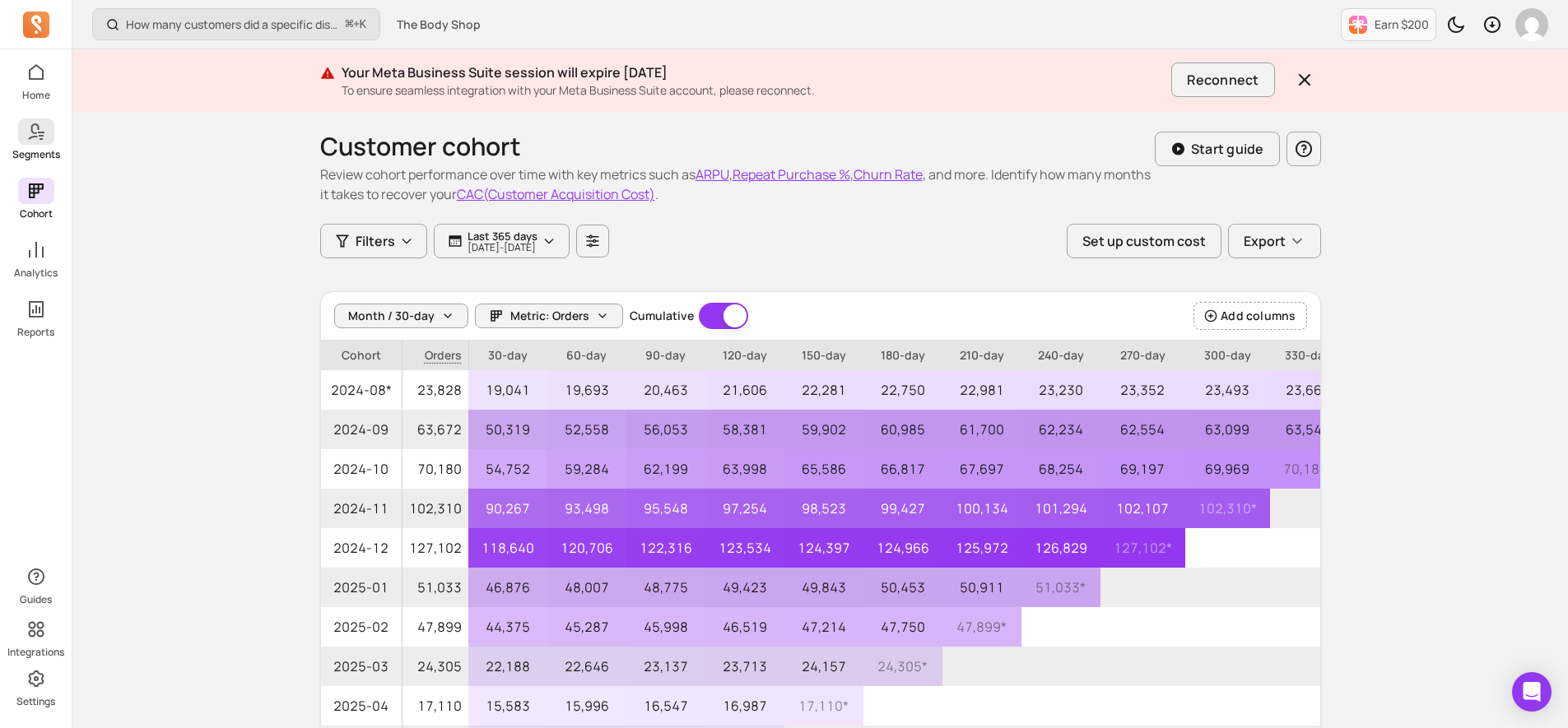
click at [28, 149] on p "Segments" at bounding box center [36, 155] width 48 height 13
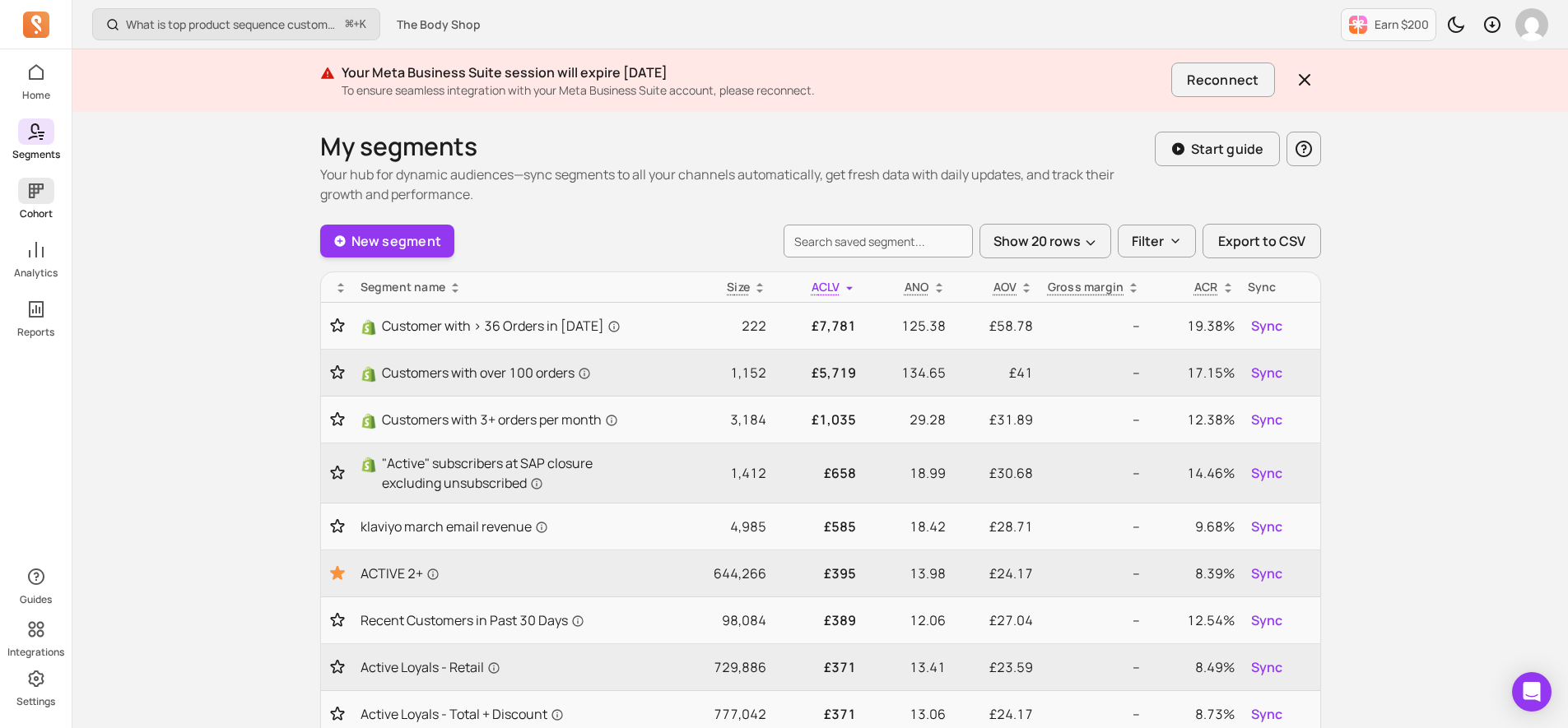
click at [34, 196] on icon at bounding box center [35, 190] width 19 height 19
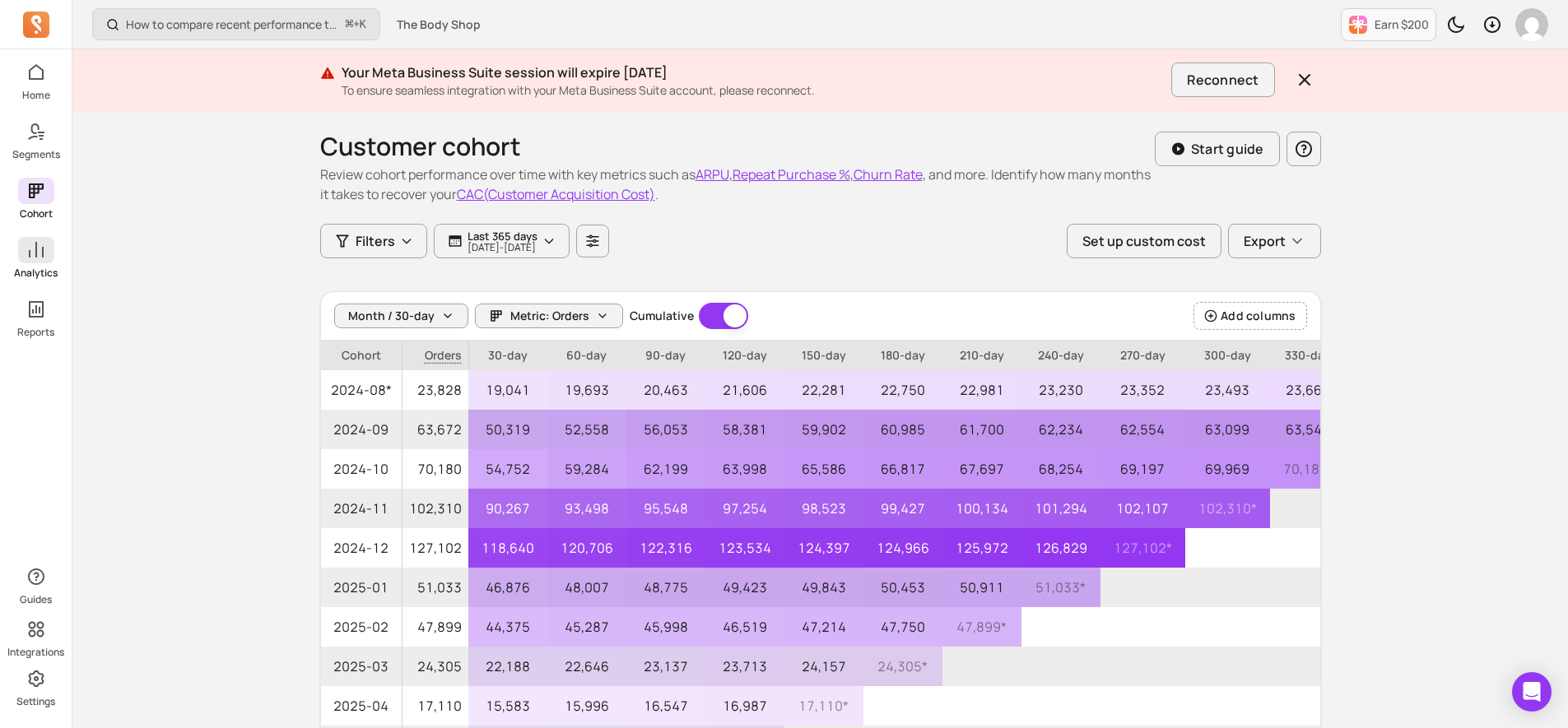
click at [33, 264] on link "Analytics" at bounding box center [35, 258] width 71 height 43
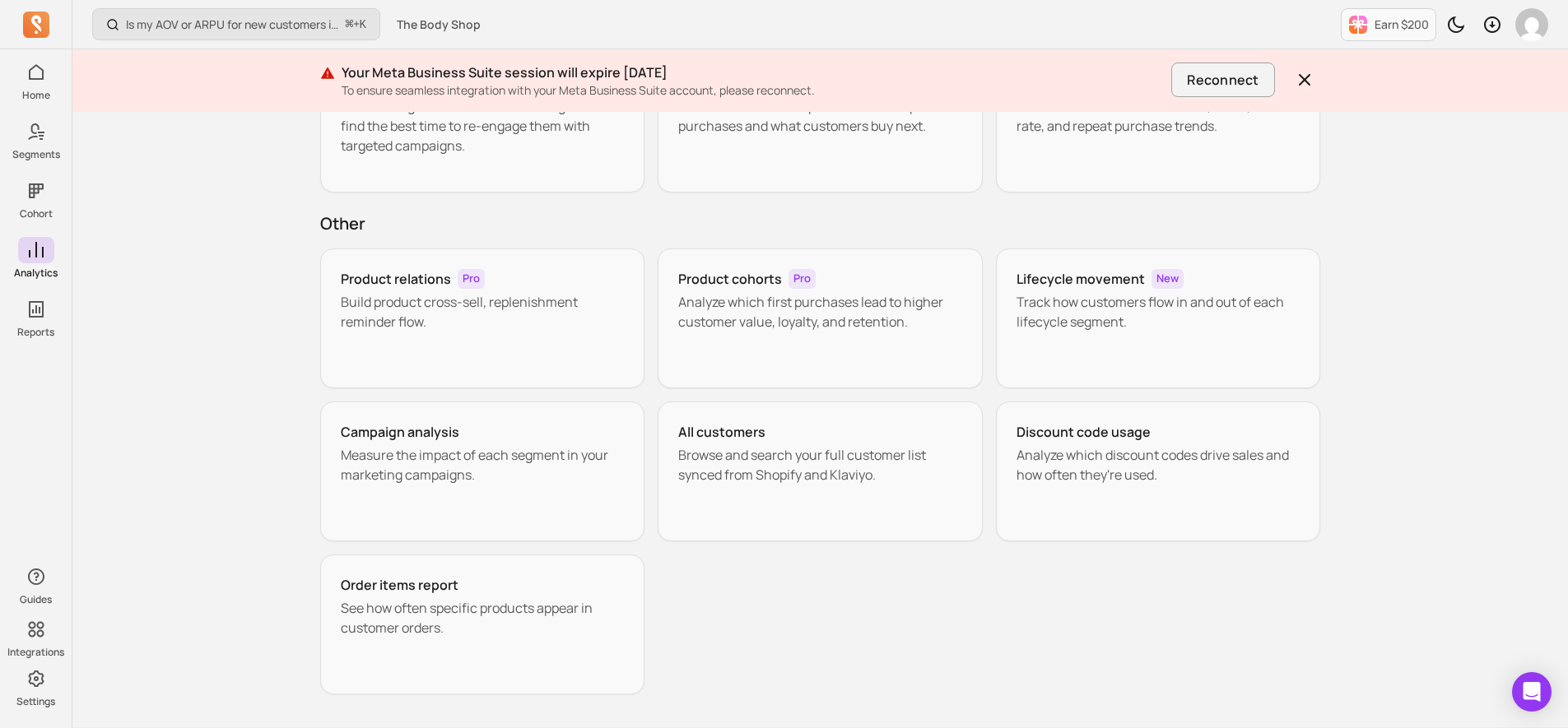
scroll to position [196, 0]
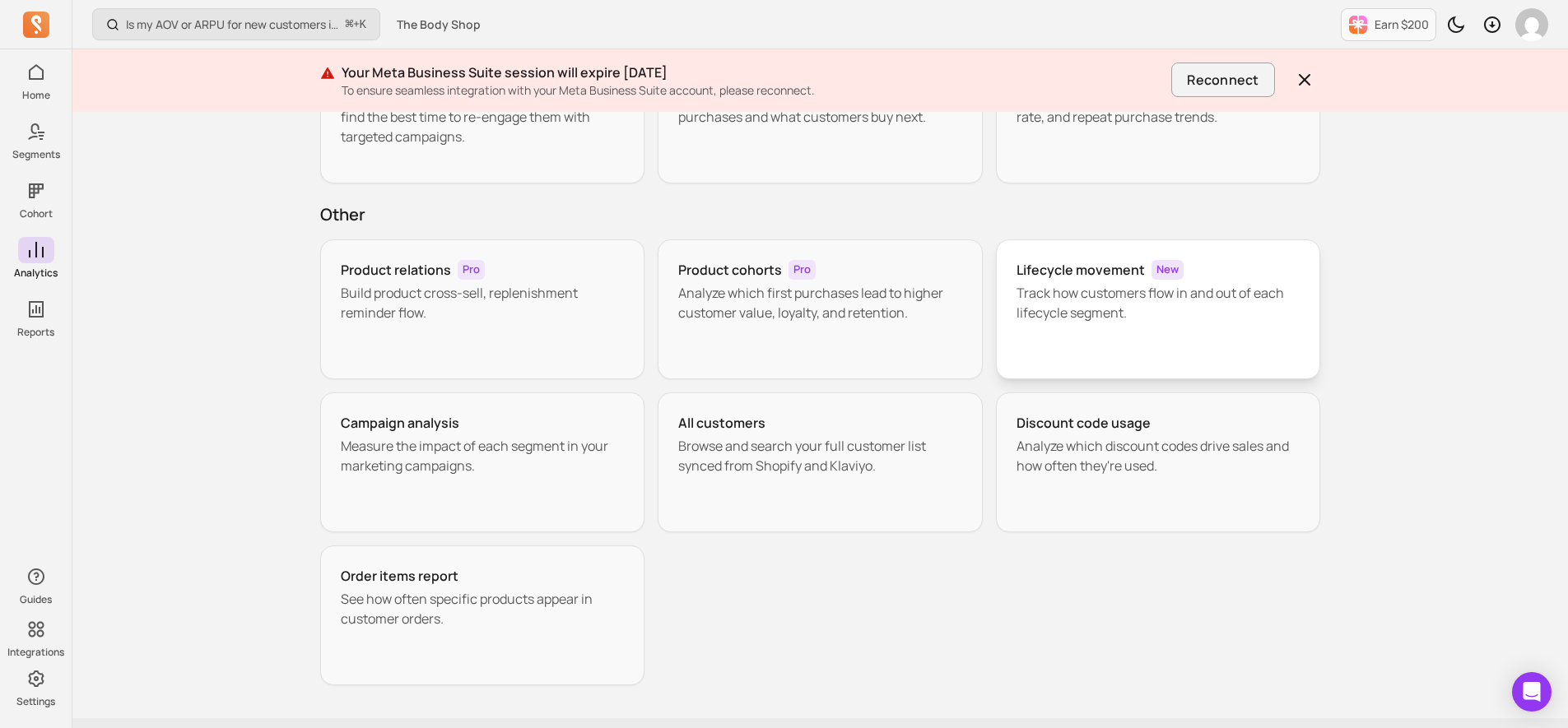
click at [1093, 264] on h3 "Lifecycle movement" at bounding box center [1081, 270] width 129 height 19
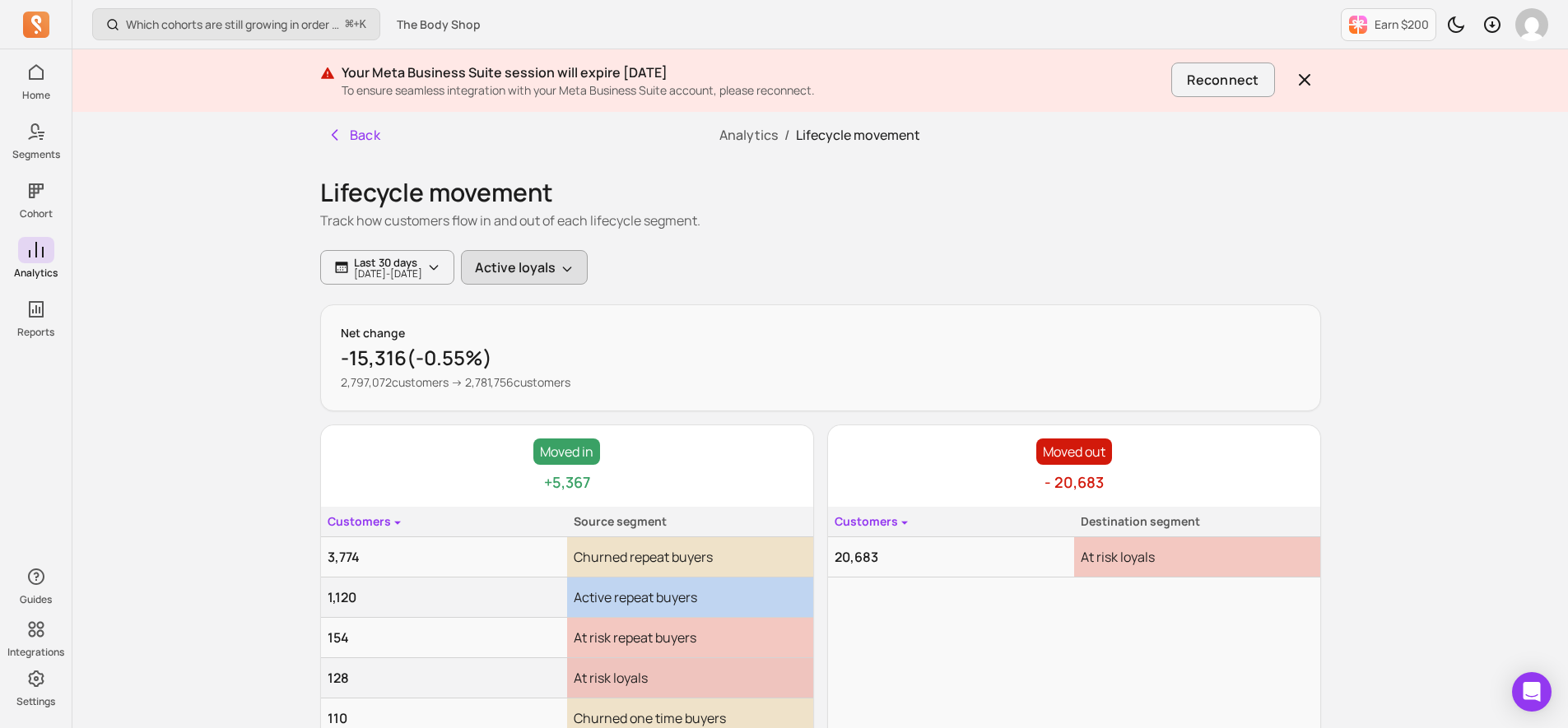
click at [586, 270] on button "Active loyals" at bounding box center [524, 267] width 127 height 34
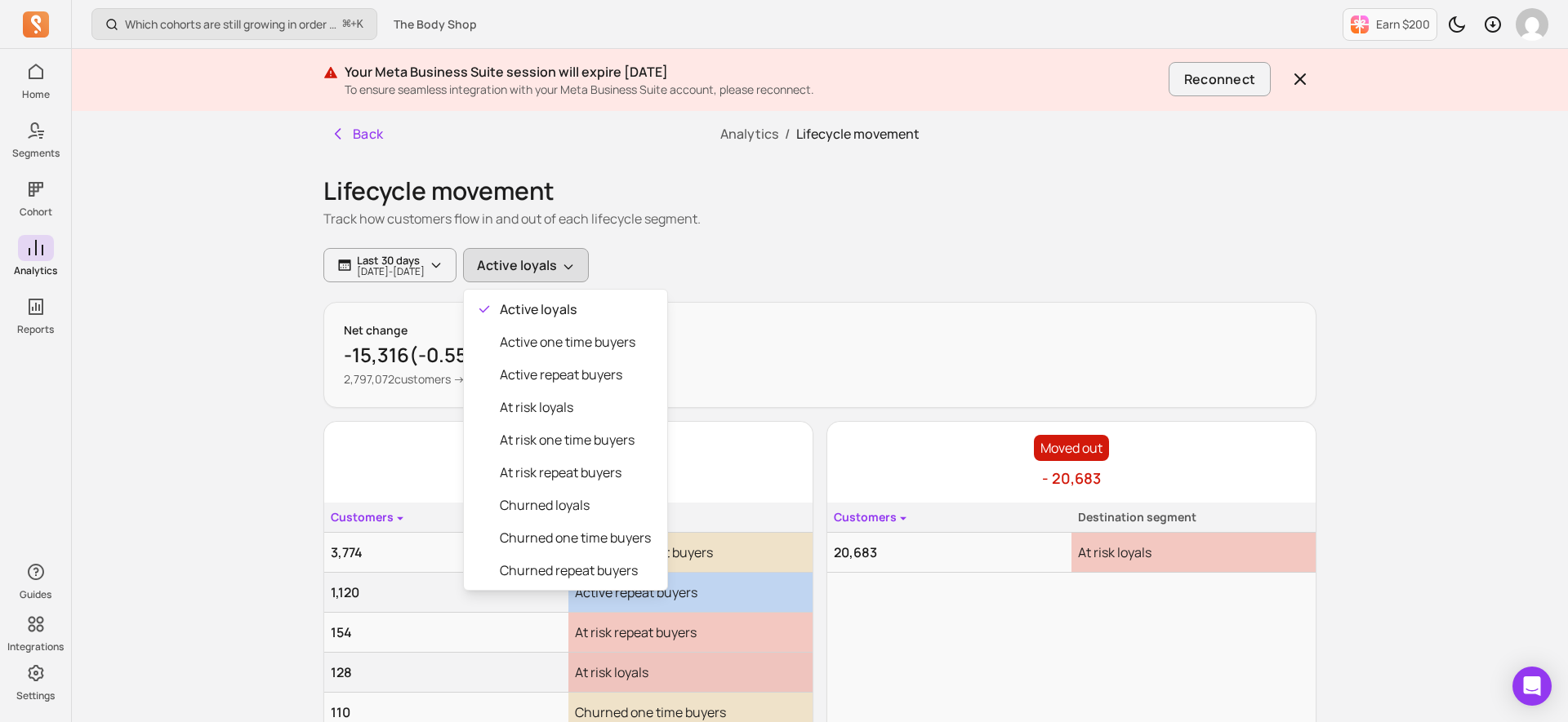
click at [862, 244] on div "Lifecycle movement Track how customers flow in and out of each lifecycle segmen…" at bounding box center [820, 485] width 993 height 657
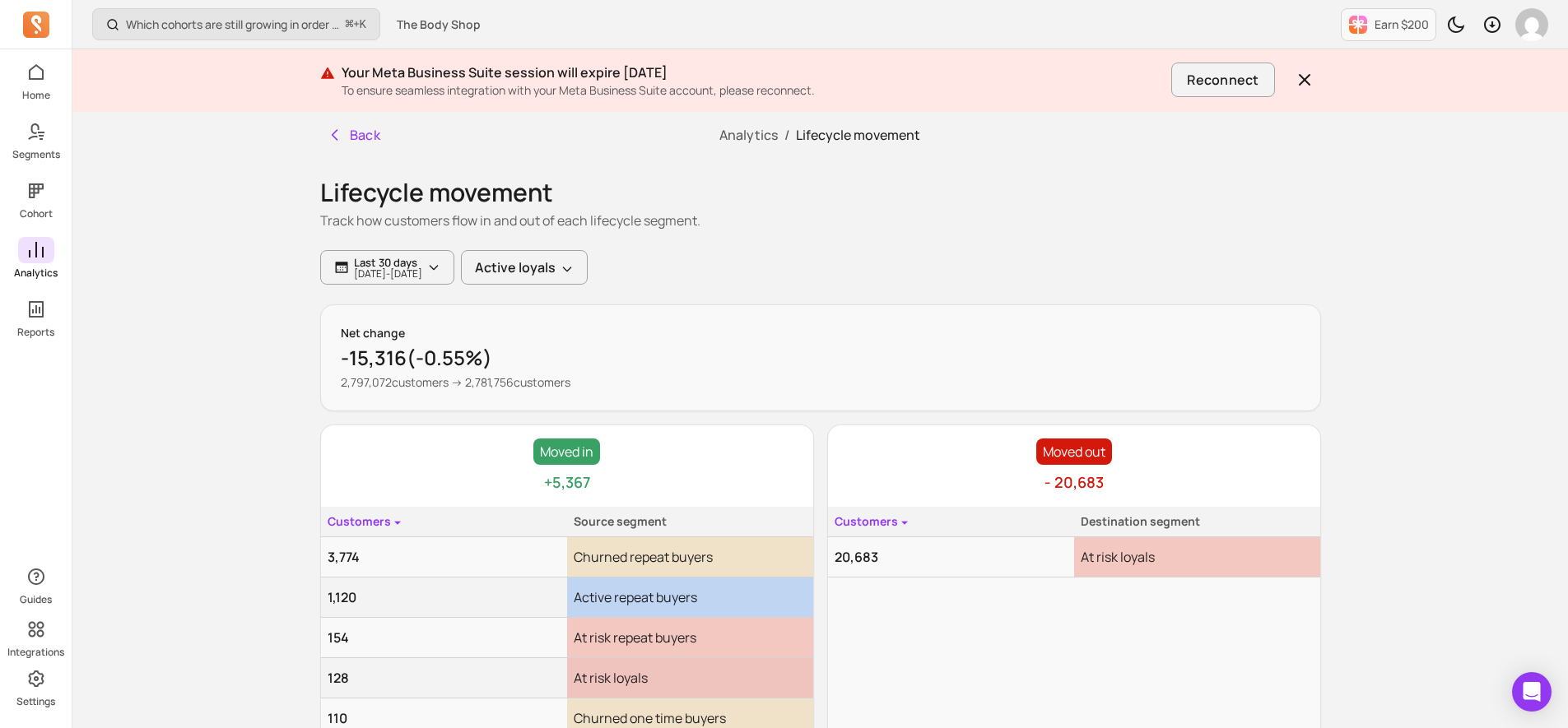
click at [38, 250] on icon at bounding box center [35, 249] width 19 height 19
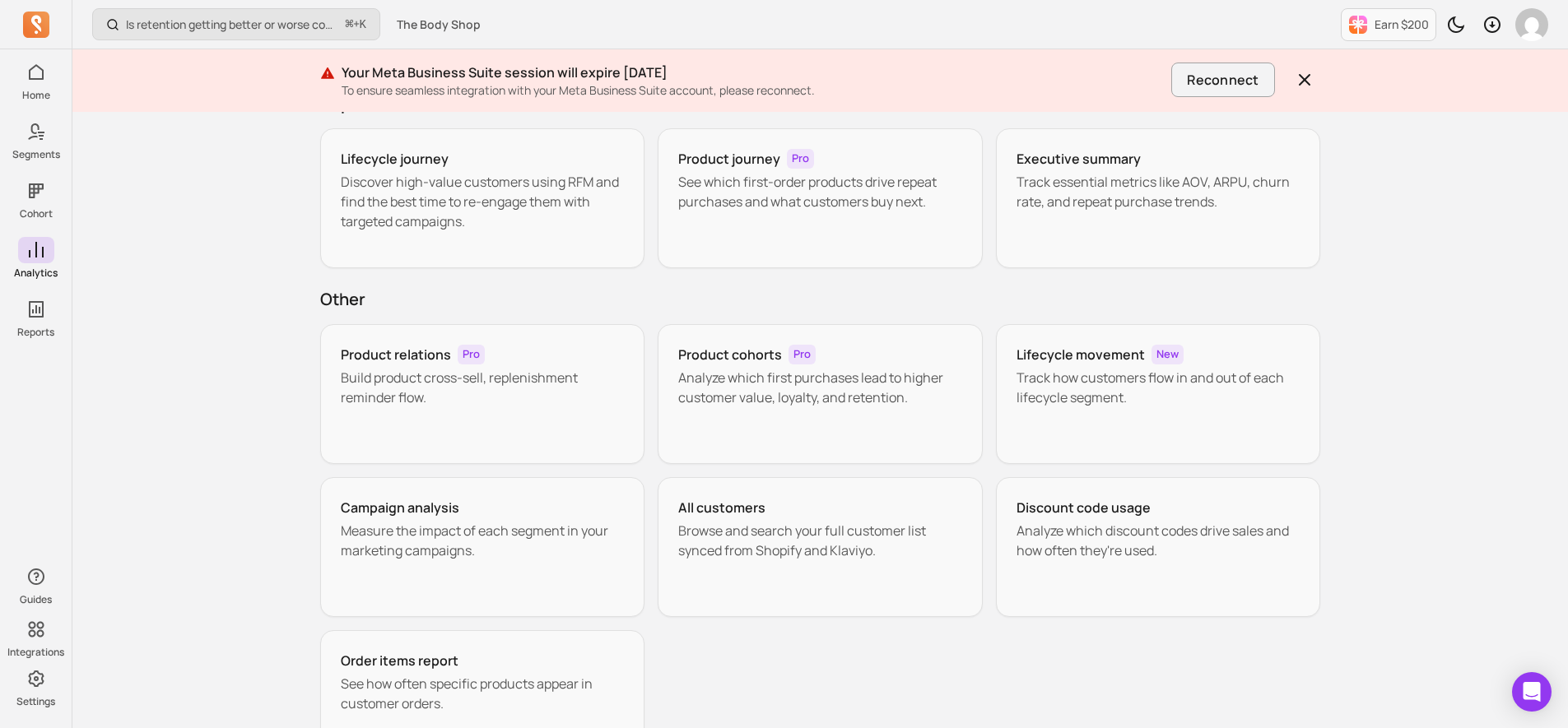
scroll to position [143, 0]
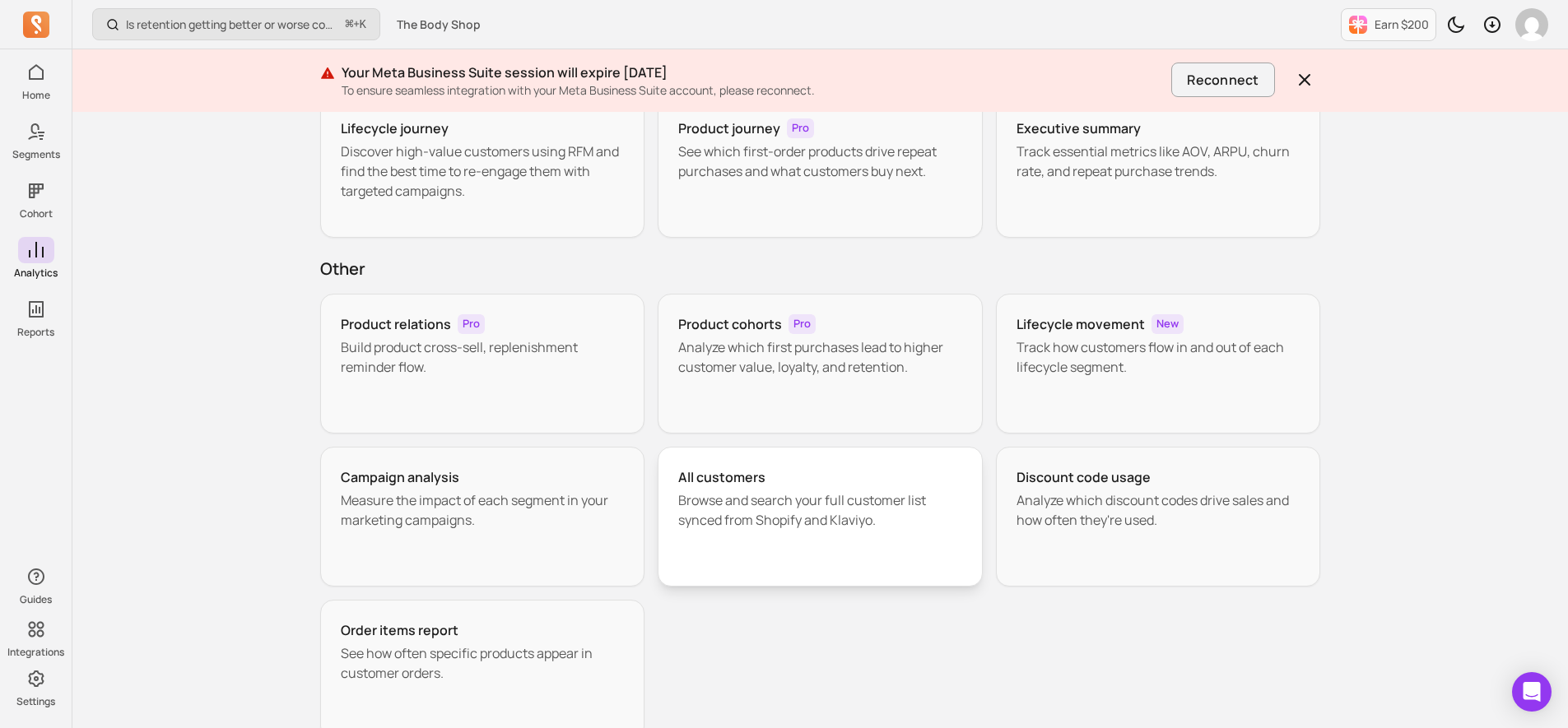
click at [758, 547] on div "All customers Browse and search your full customer list synced from Shopify and…" at bounding box center [820, 516] width 325 height 140
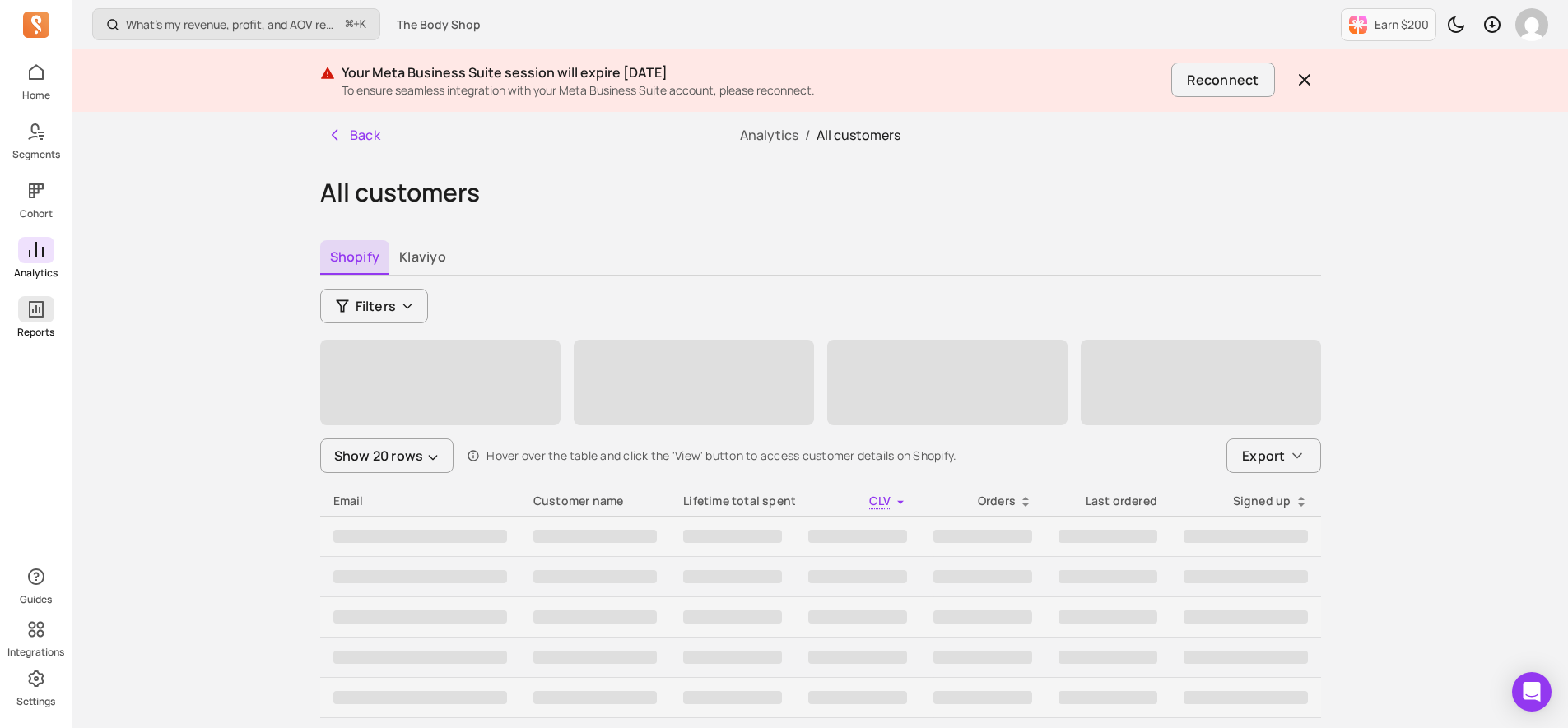
click at [44, 308] on icon at bounding box center [35, 308] width 19 height 19
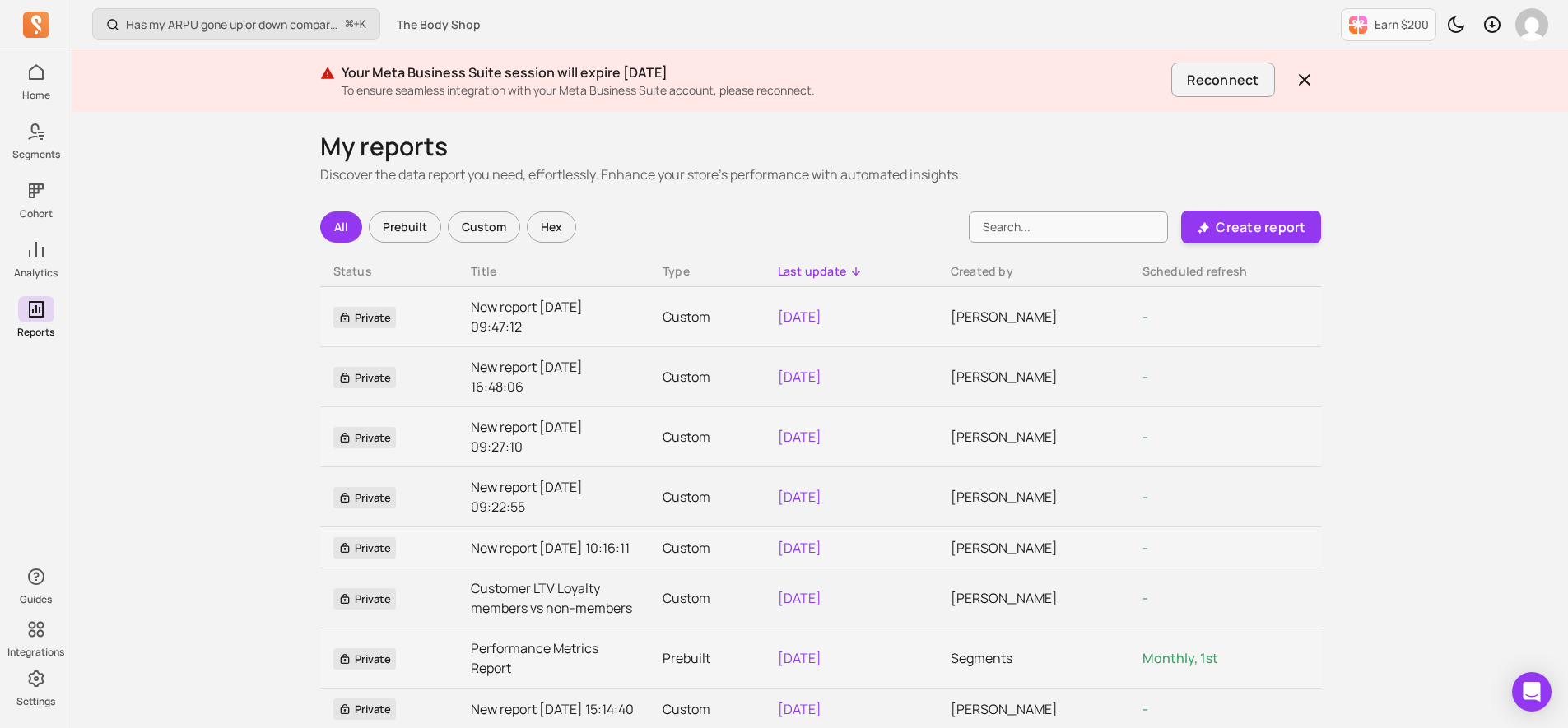
click at [481, 228] on div "Custom" at bounding box center [484, 227] width 72 height 31
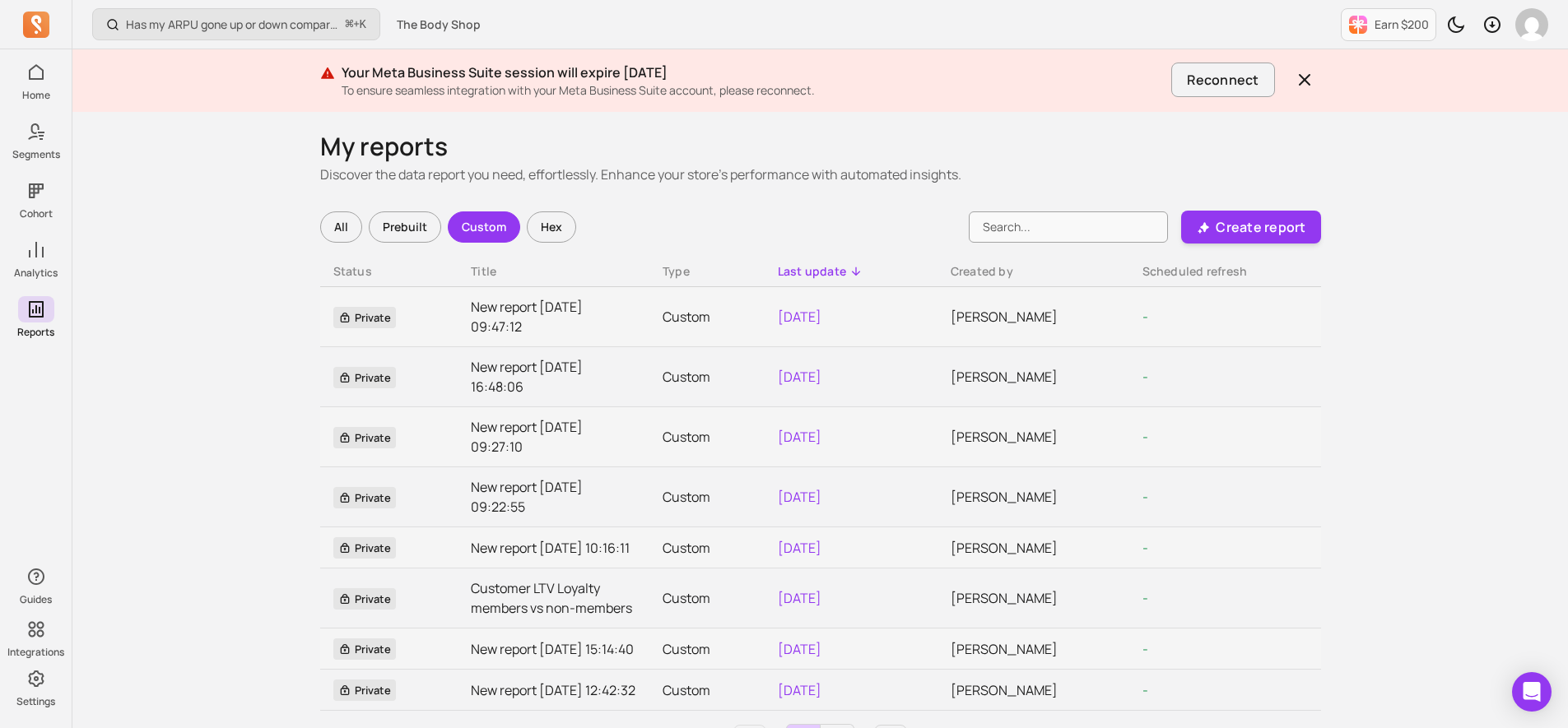
click at [553, 228] on div "Hex" at bounding box center [551, 227] width 49 height 31
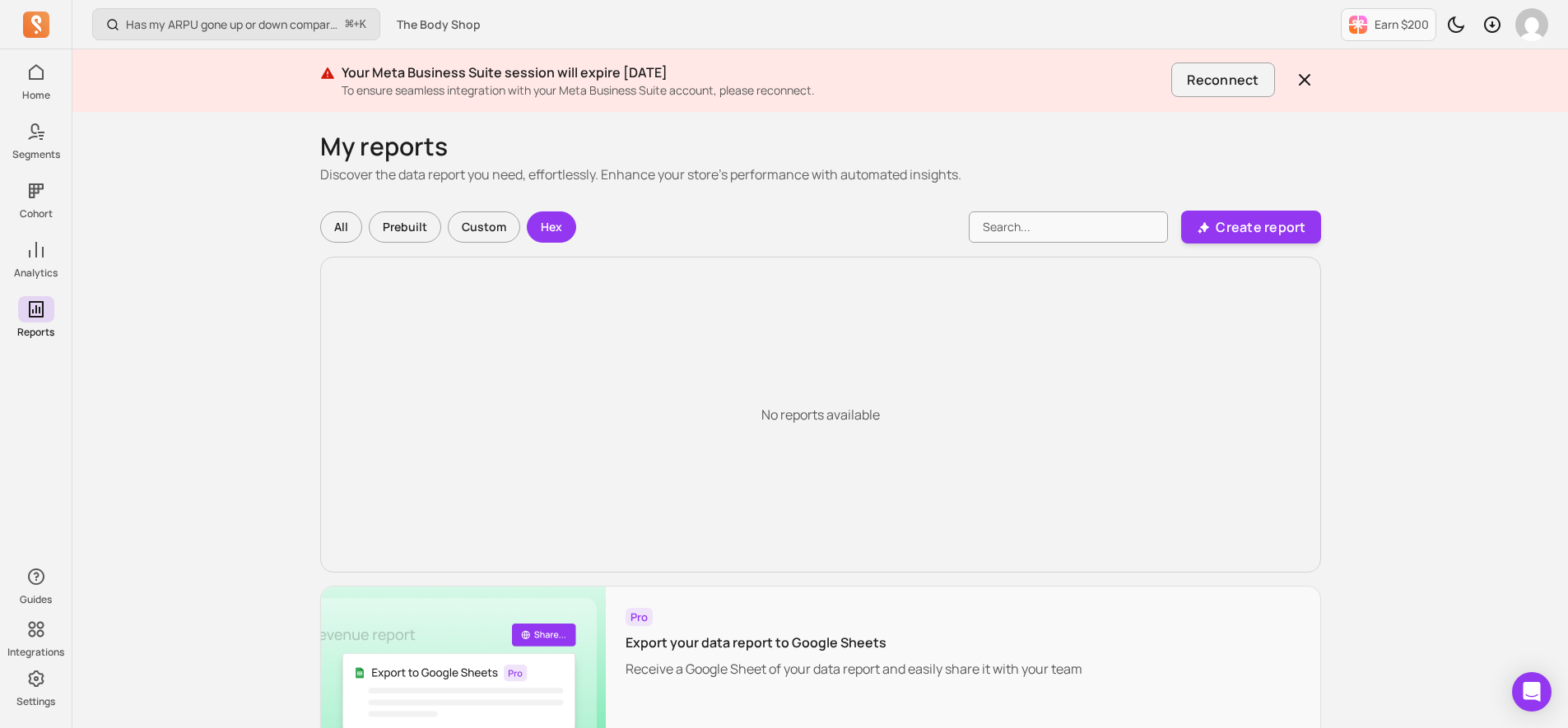
click at [478, 232] on div "Custom" at bounding box center [484, 227] width 72 height 31
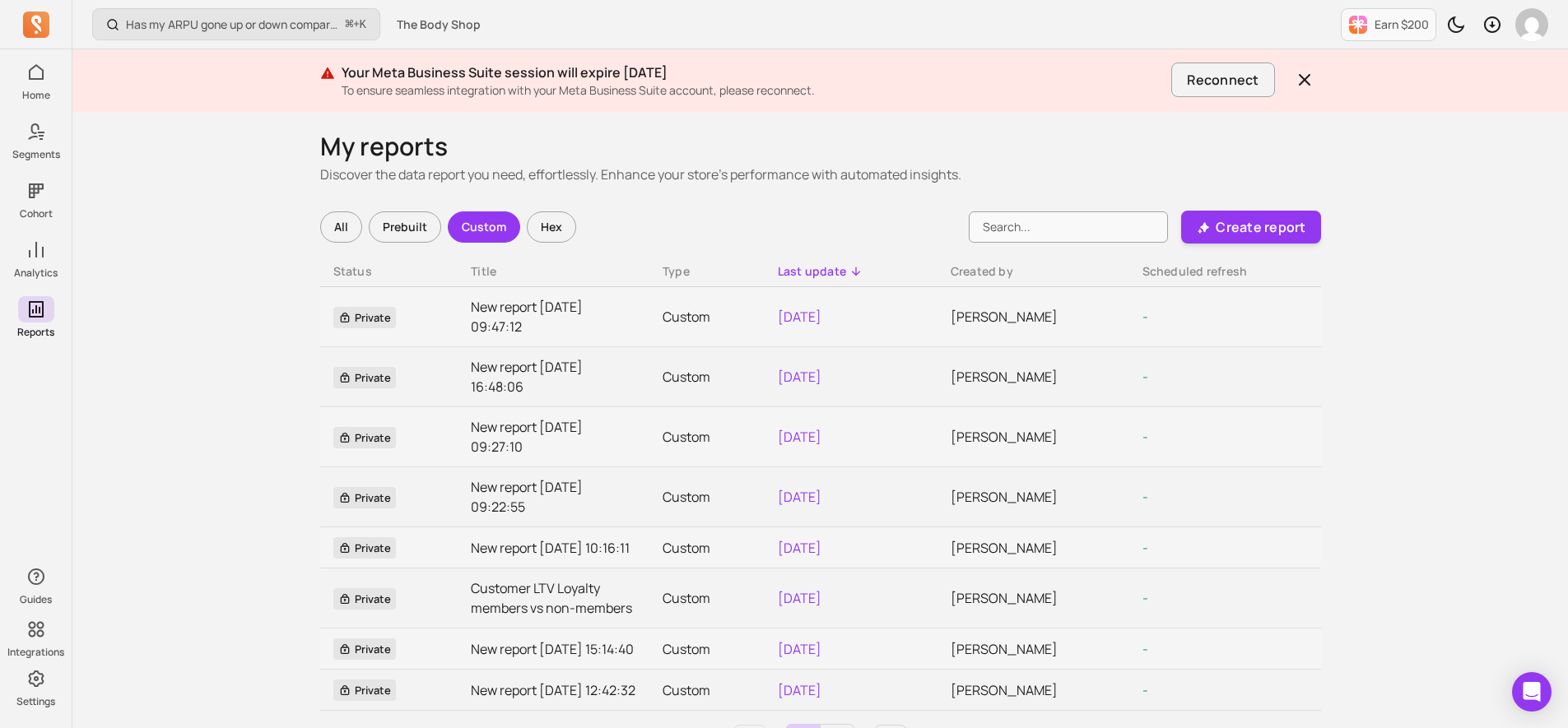
click at [393, 220] on div "Prebuilt" at bounding box center [405, 227] width 72 height 31
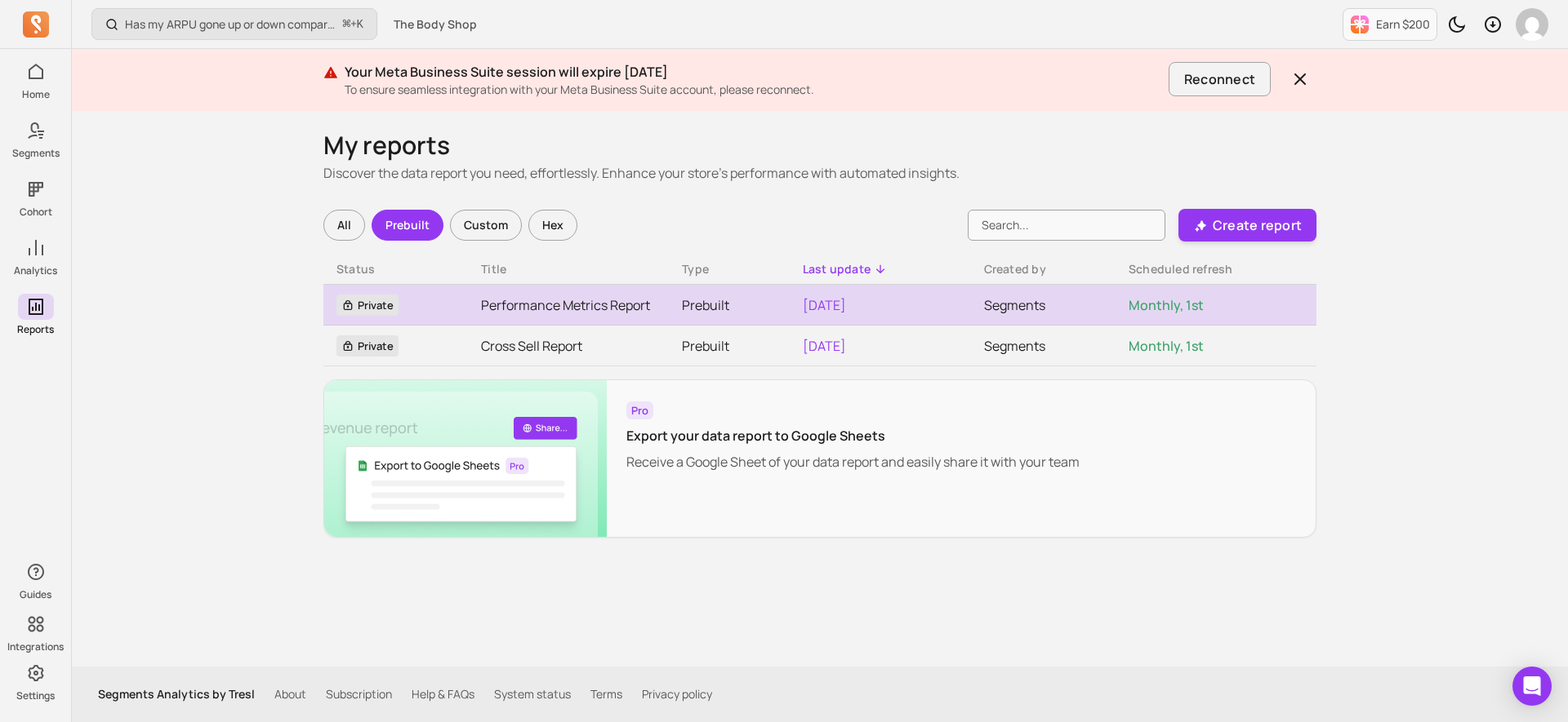
click at [503, 307] on link "Performance Metrics Report" at bounding box center [568, 305] width 175 height 19
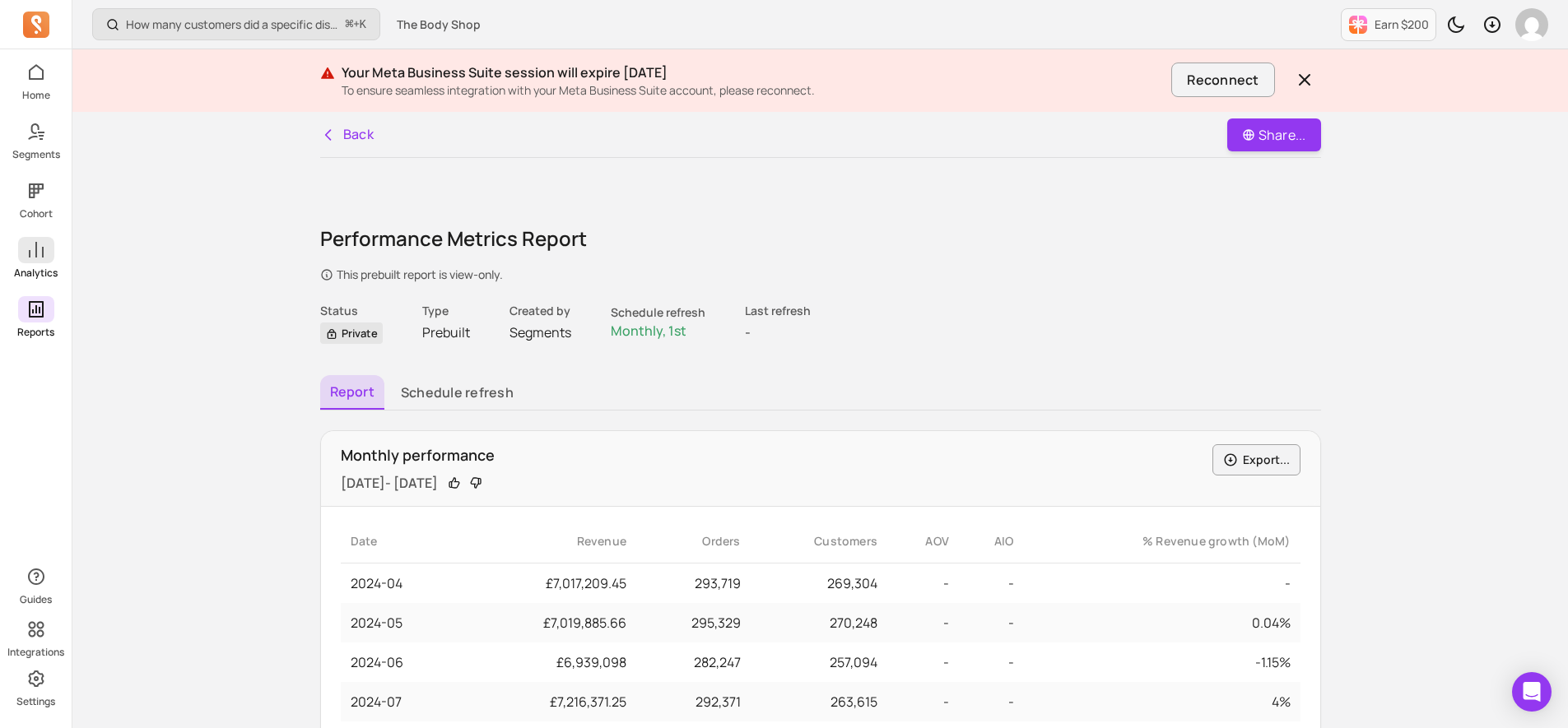
click at [40, 264] on link "Analytics" at bounding box center [35, 258] width 71 height 43
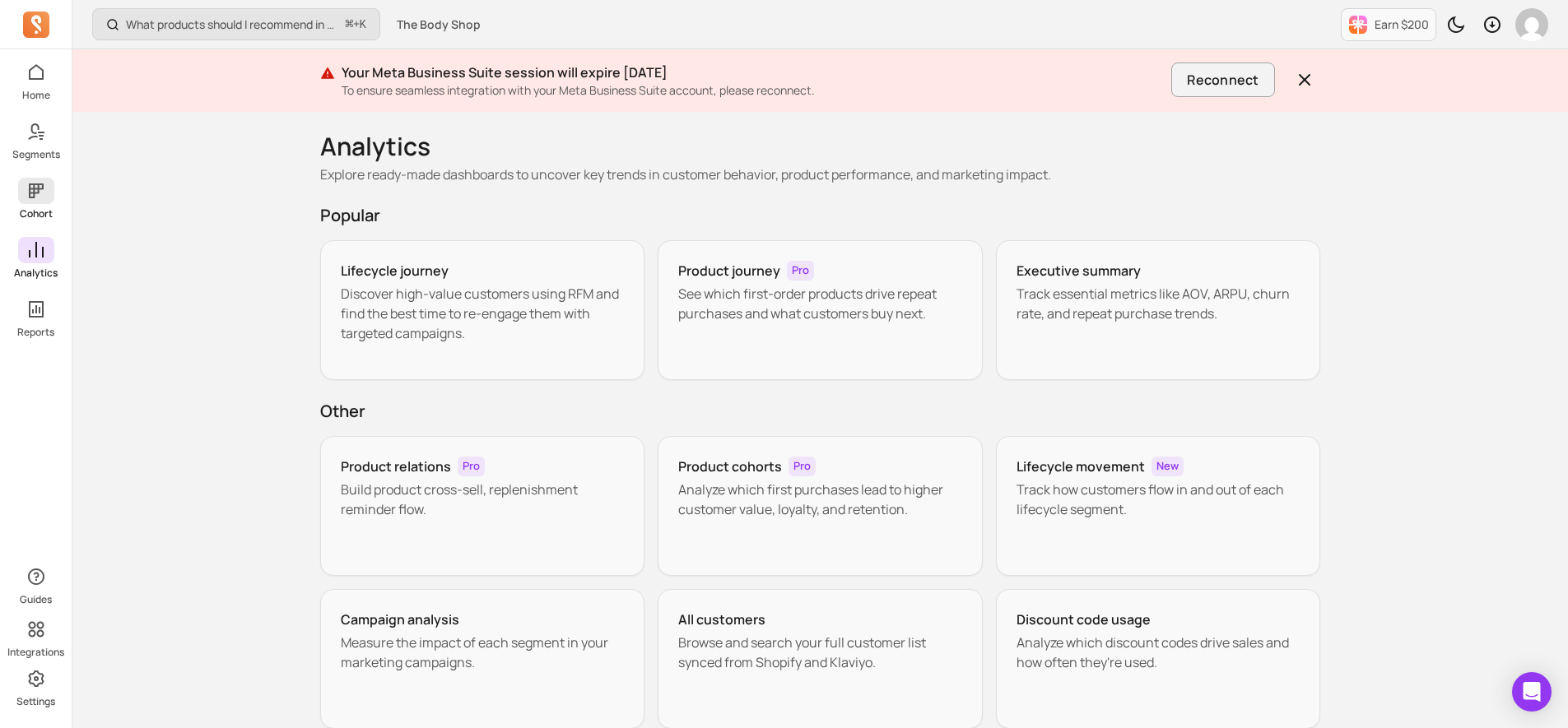
click at [43, 214] on p "Cohort" at bounding box center [36, 214] width 33 height 13
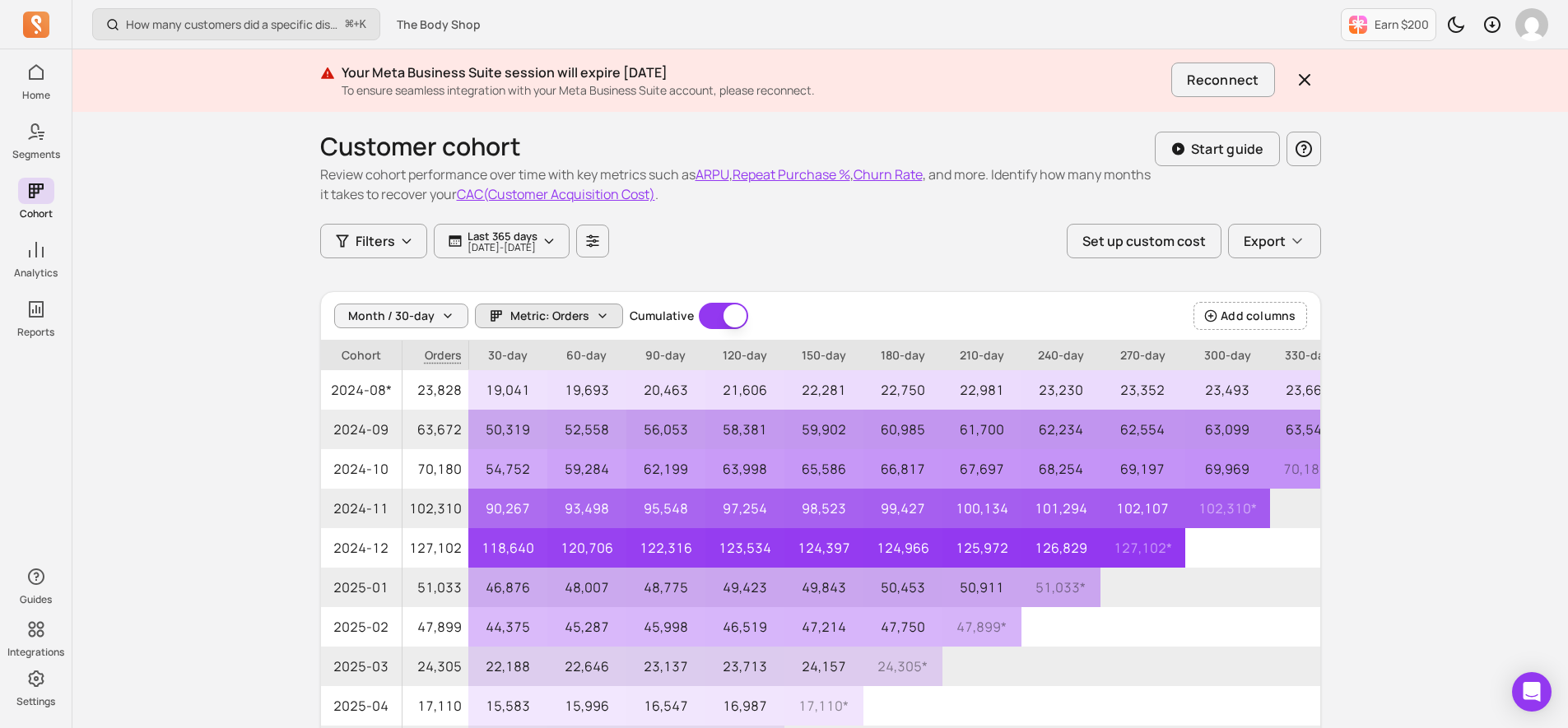
click at [564, 317] on span "Metric: Orders" at bounding box center [550, 316] width 79 height 17
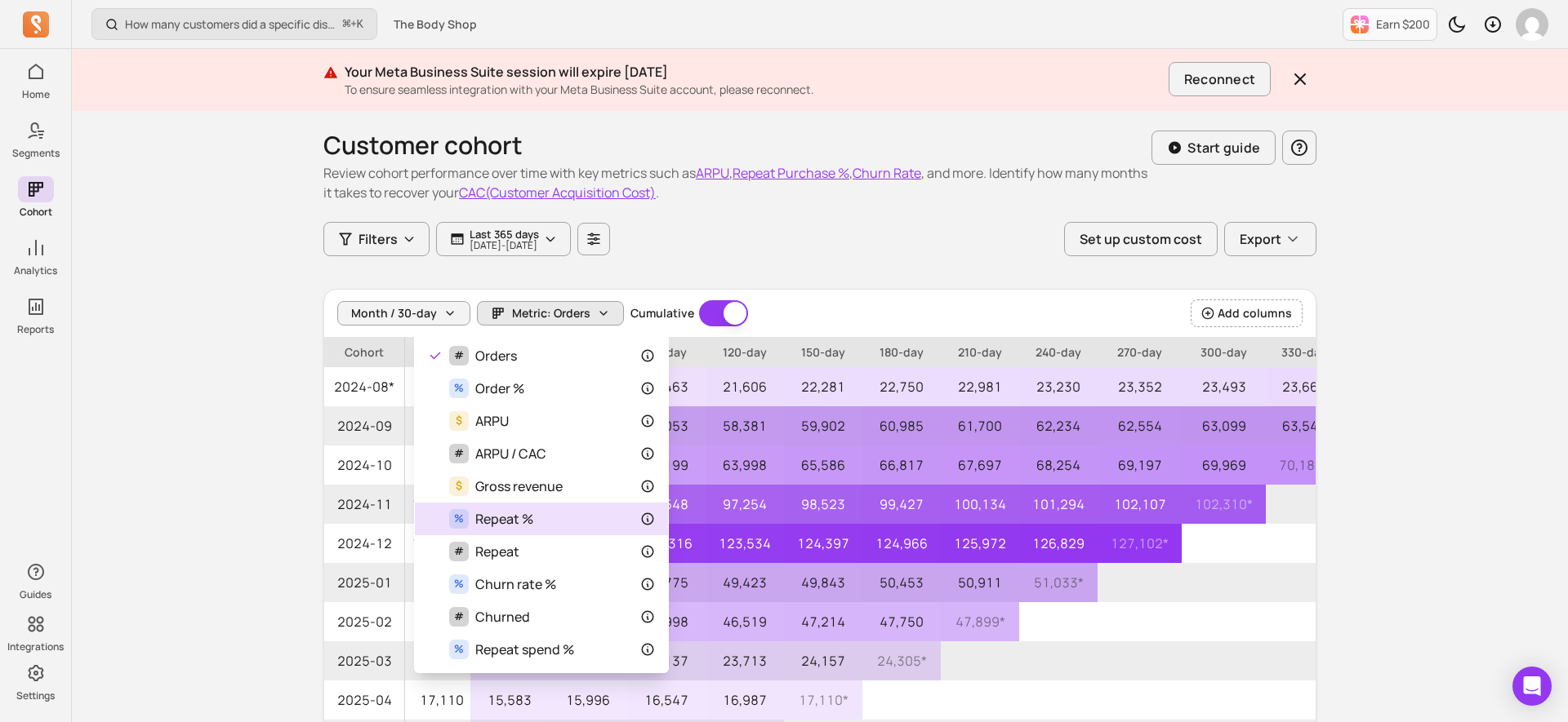
click at [534, 513] on div "% Repeat %" at bounding box center [540, 518] width 227 height 19
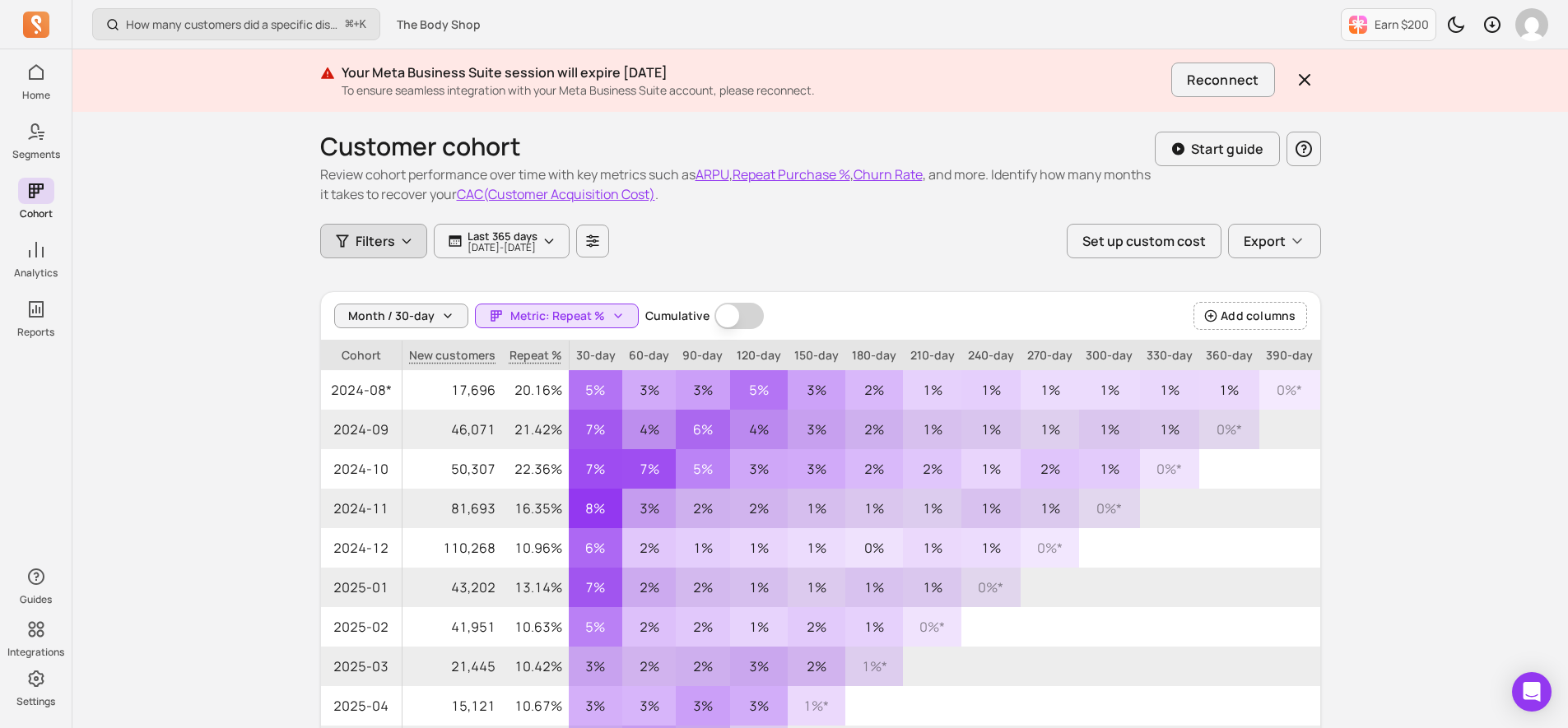
click at [395, 246] on button "Filters" at bounding box center [373, 241] width 107 height 34
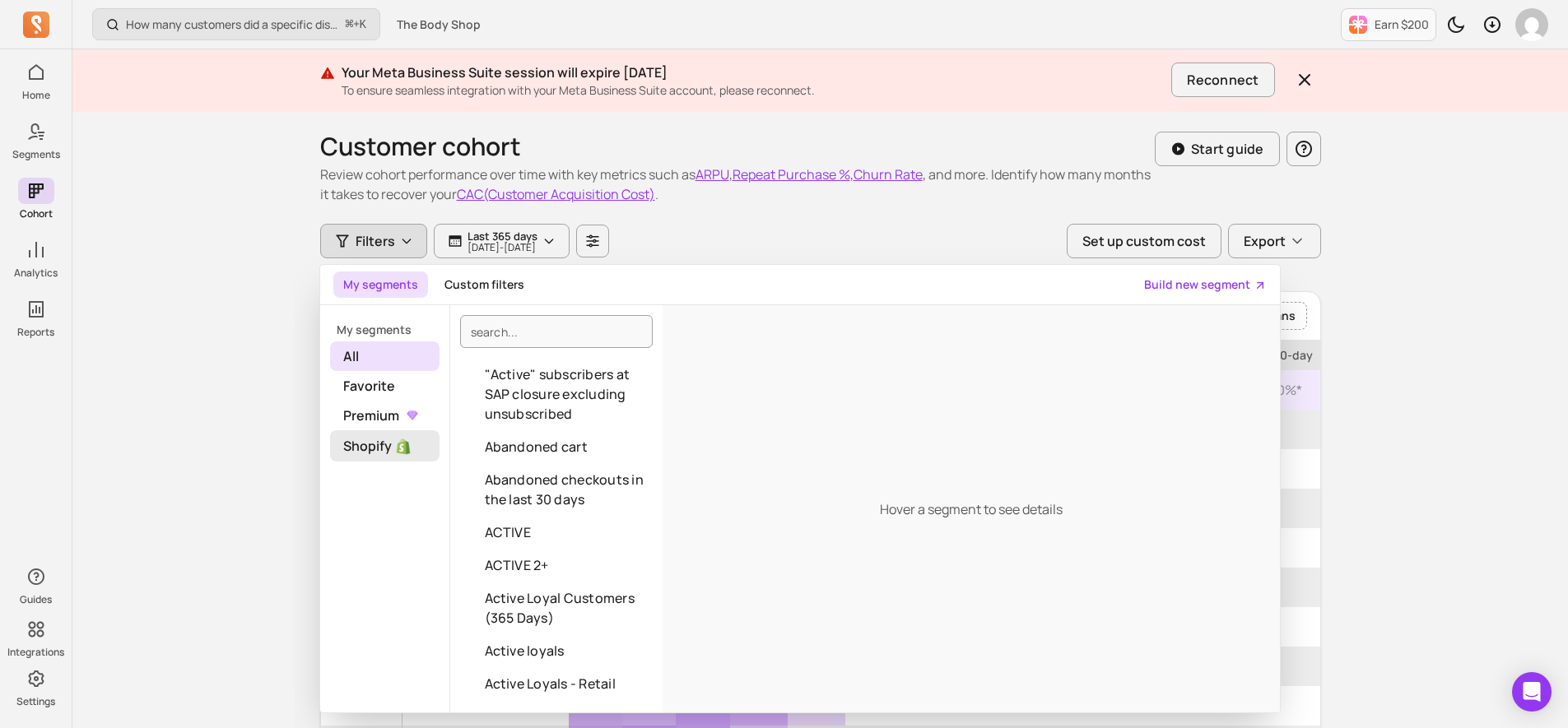
click at [380, 439] on span "Shopify" at bounding box center [385, 446] width 109 height 31
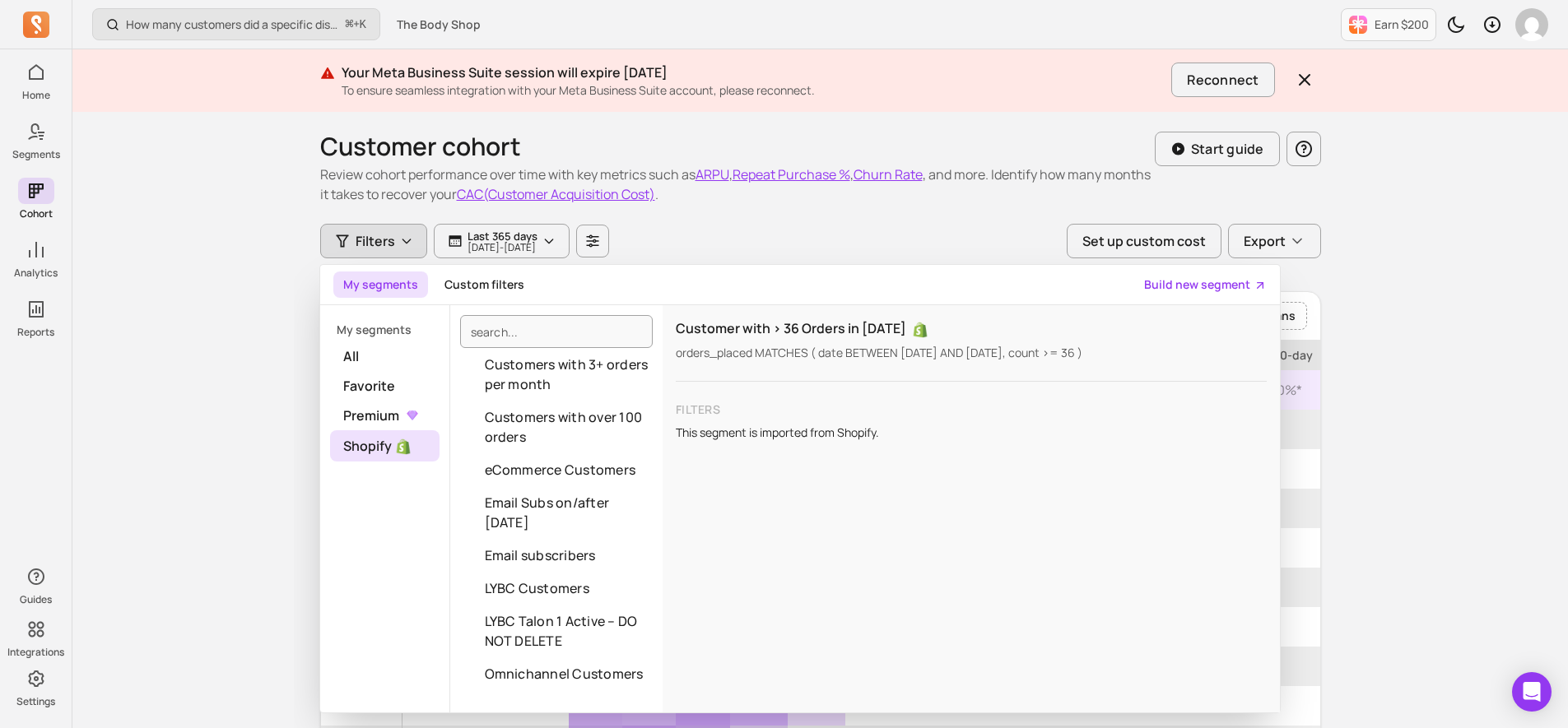
scroll to position [387, 0]
click at [559, 471] on button "eCommerce Customers" at bounding box center [556, 468] width 212 height 33
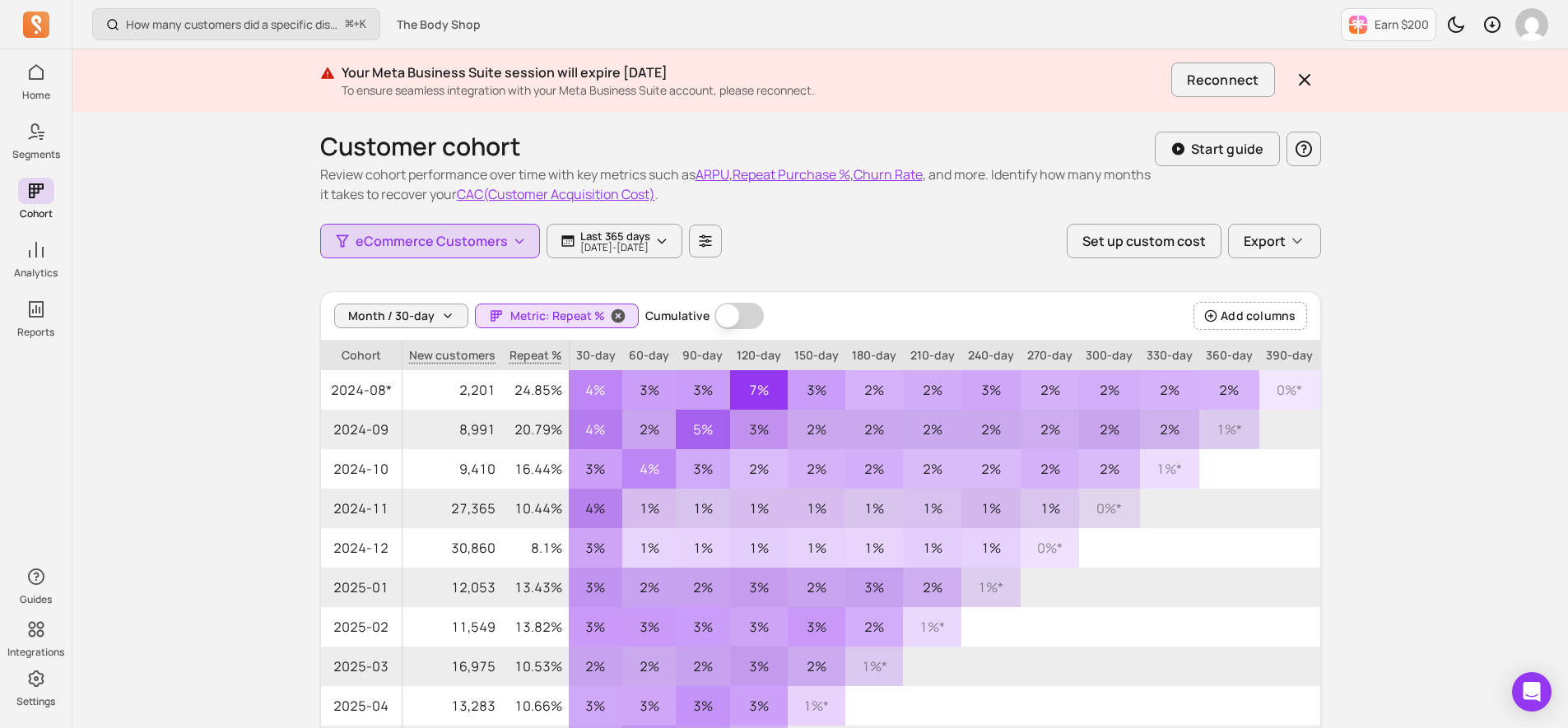
click at [555, 317] on span "Metric: Repeat %" at bounding box center [558, 316] width 95 height 17
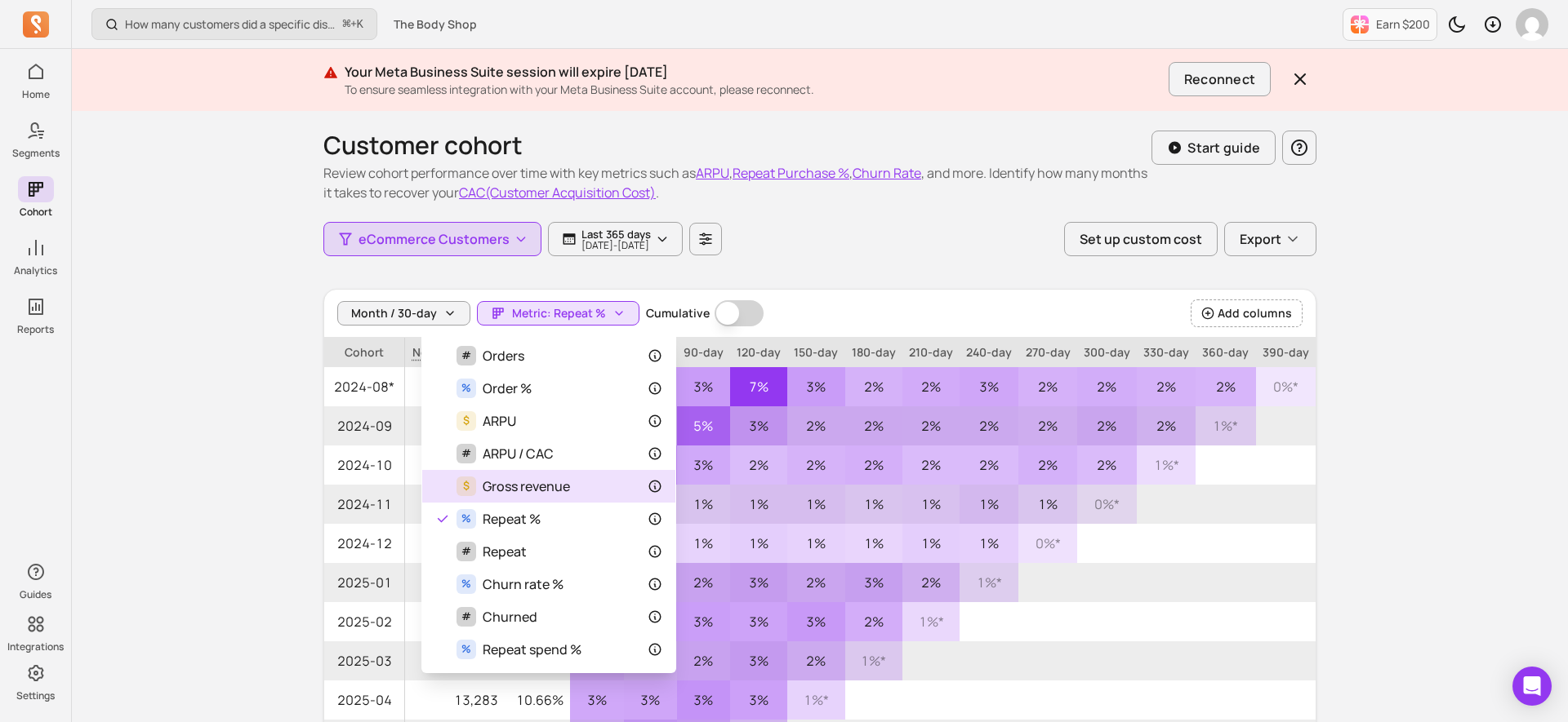
click at [549, 489] on span "Gross revenue" at bounding box center [526, 486] width 87 height 19
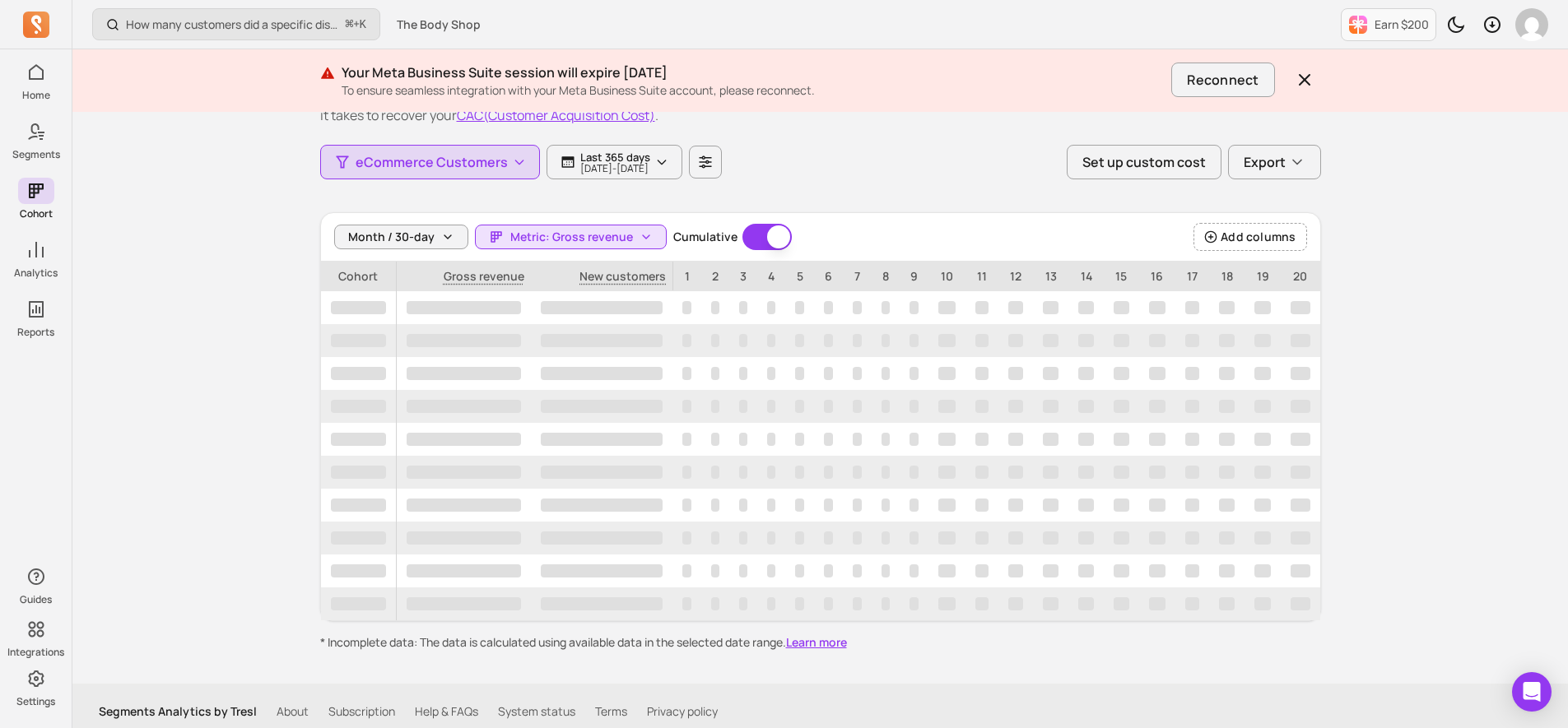
scroll to position [91, 0]
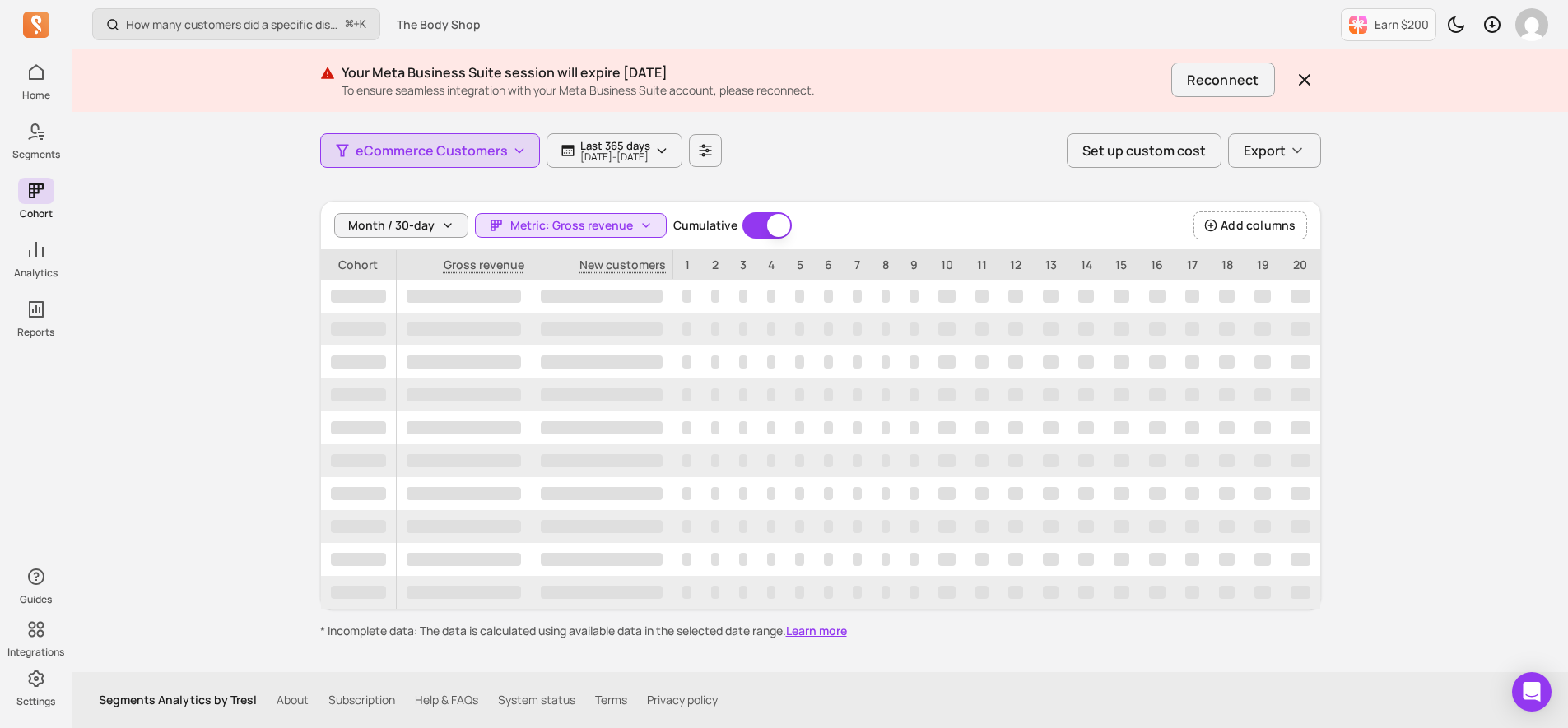
click at [763, 226] on button "Cumulative" at bounding box center [766, 225] width 49 height 26
click at [586, 227] on span "Metric: Gross revenue" at bounding box center [572, 226] width 122 height 17
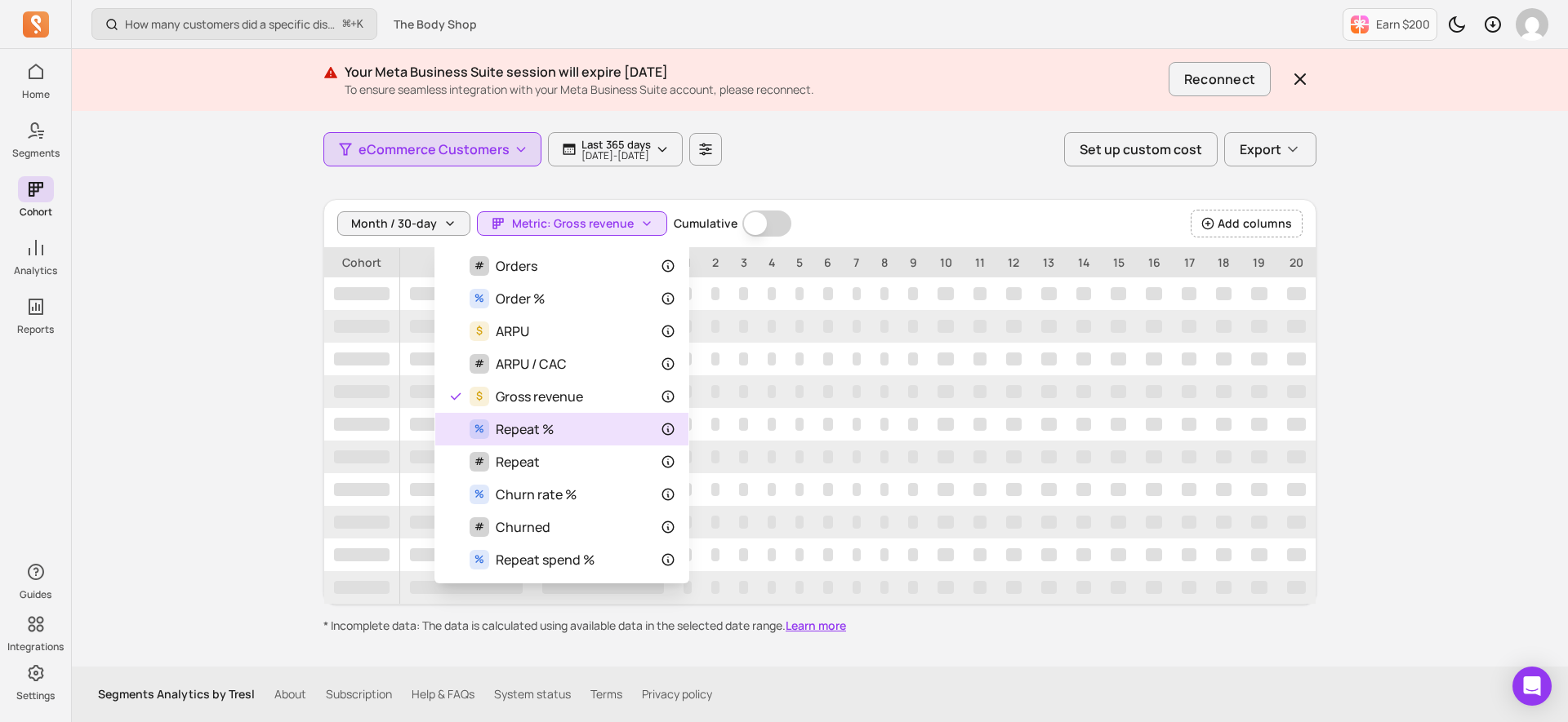
click at [537, 430] on span "Repeat %" at bounding box center [524, 429] width 58 height 19
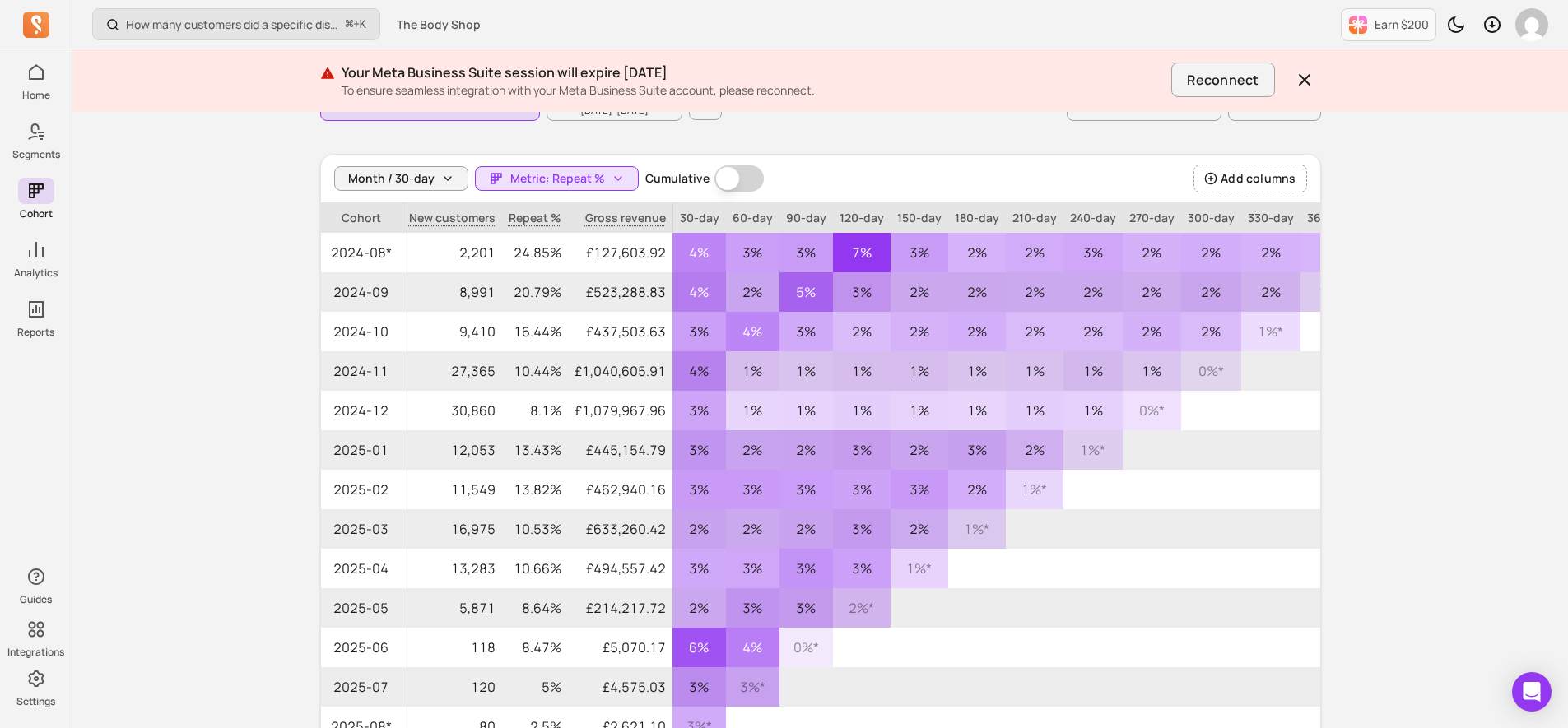
scroll to position [141, 0]
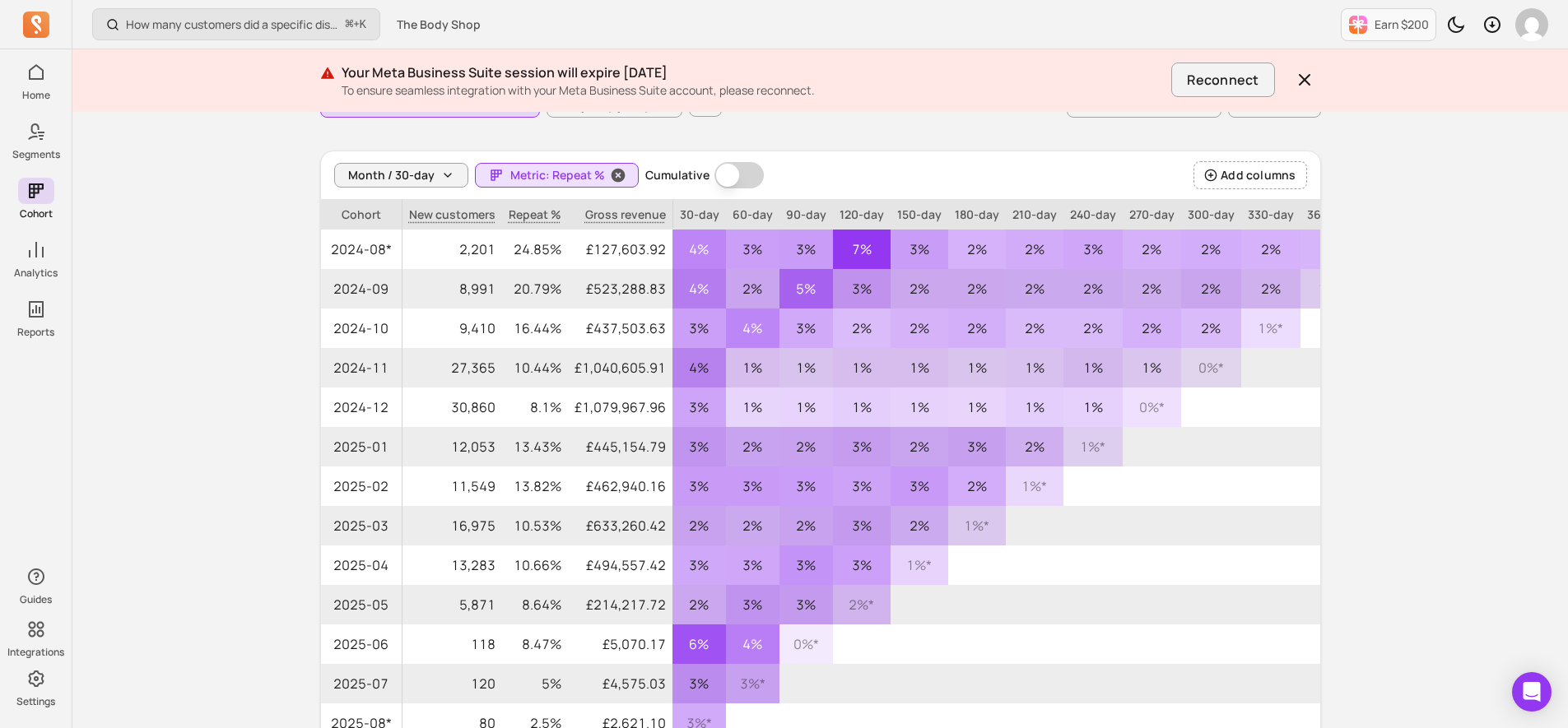
click at [577, 174] on span "Metric: Repeat %" at bounding box center [558, 175] width 95 height 17
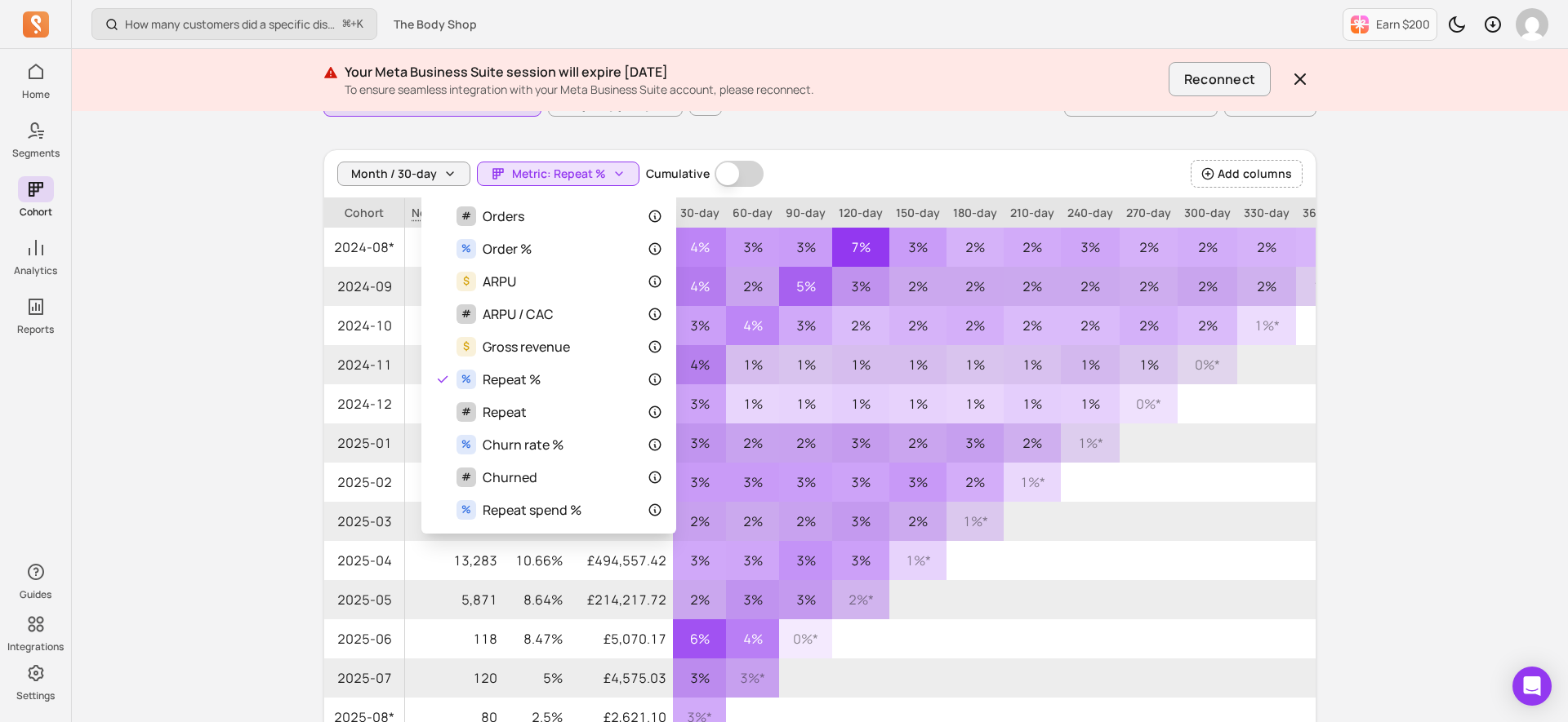
click at [437, 173] on div "Month / 30-day Metric: Repeat % Cumulative Cumulative" at bounding box center [551, 174] width 426 height 26
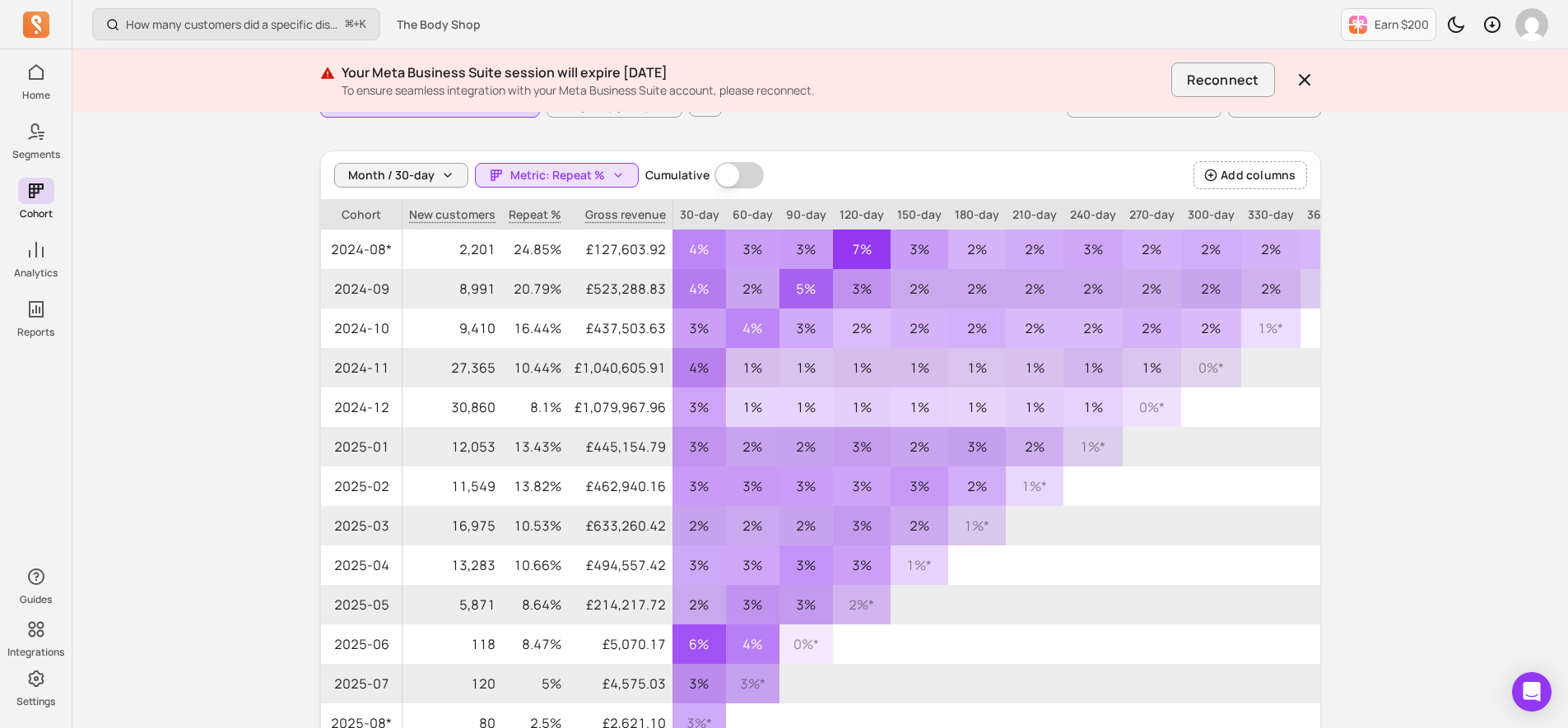
click at [441, 174] on icon "button" at bounding box center [448, 175] width 13 height 13
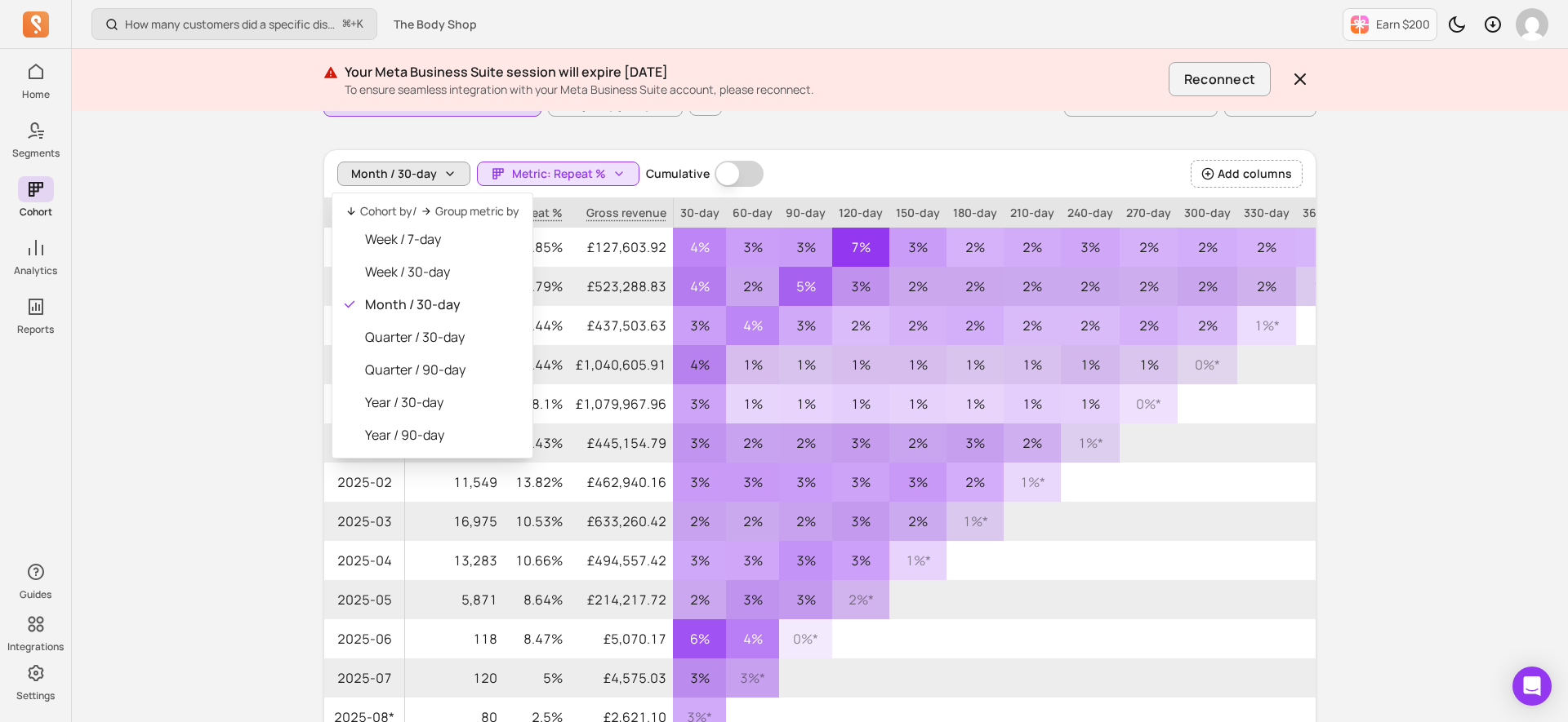
click at [244, 265] on div "How many customers did a specific discount code generate? ⌘ + K The Body Shop E…" at bounding box center [819, 357] width 1495 height 995
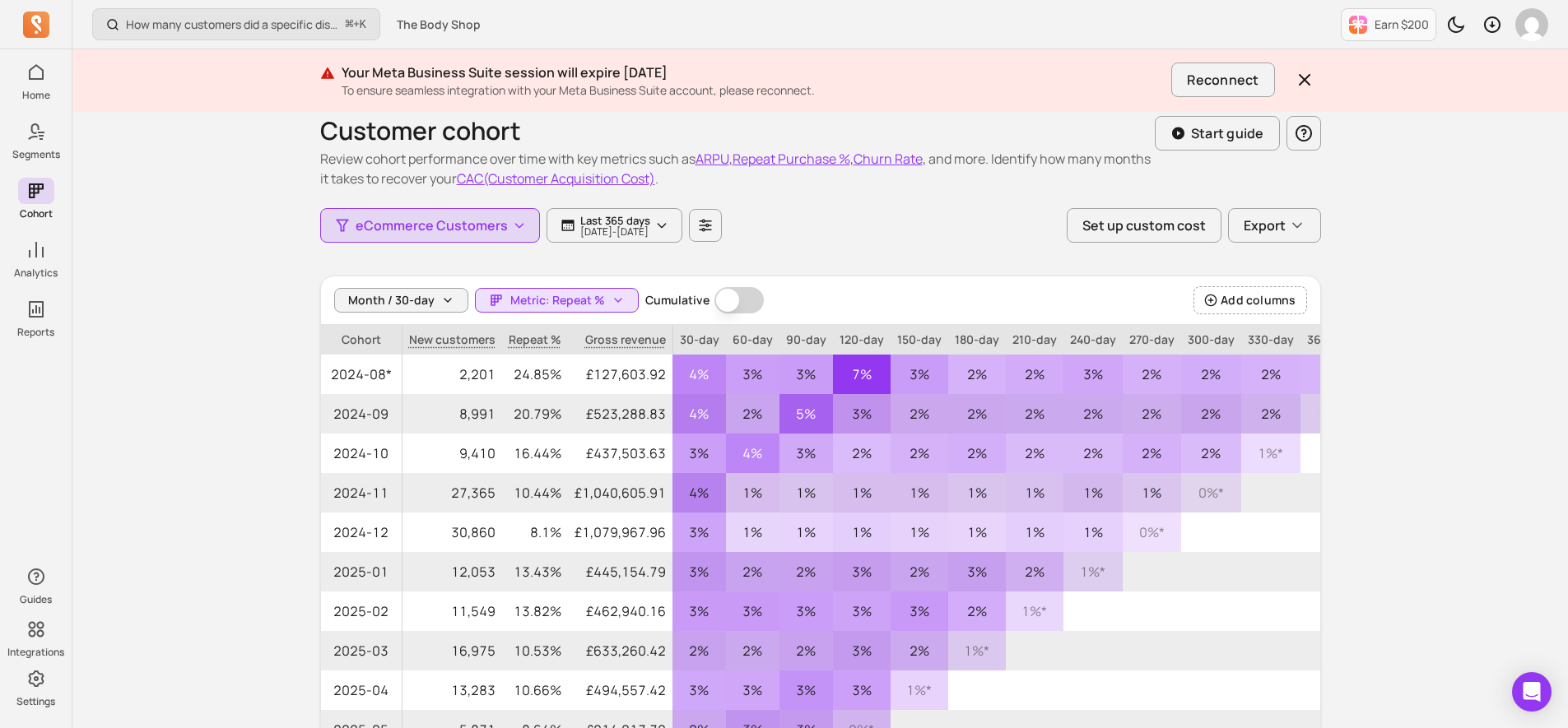
scroll to position [0, 0]
